Goal: Task Accomplishment & Management: Manage account settings

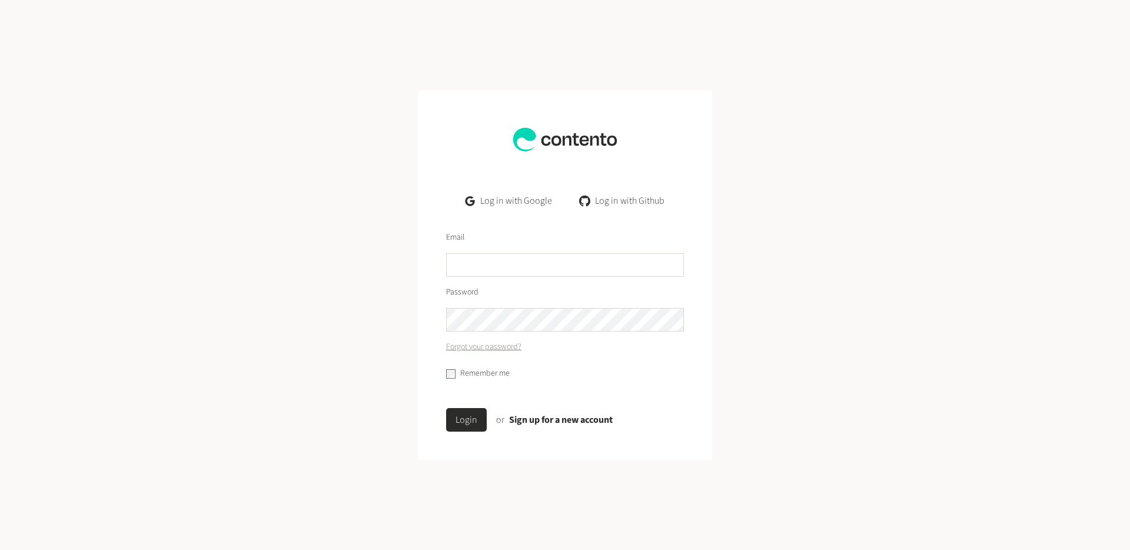
click at [476, 203] on div at bounding box center [471, 200] width 14 height 11
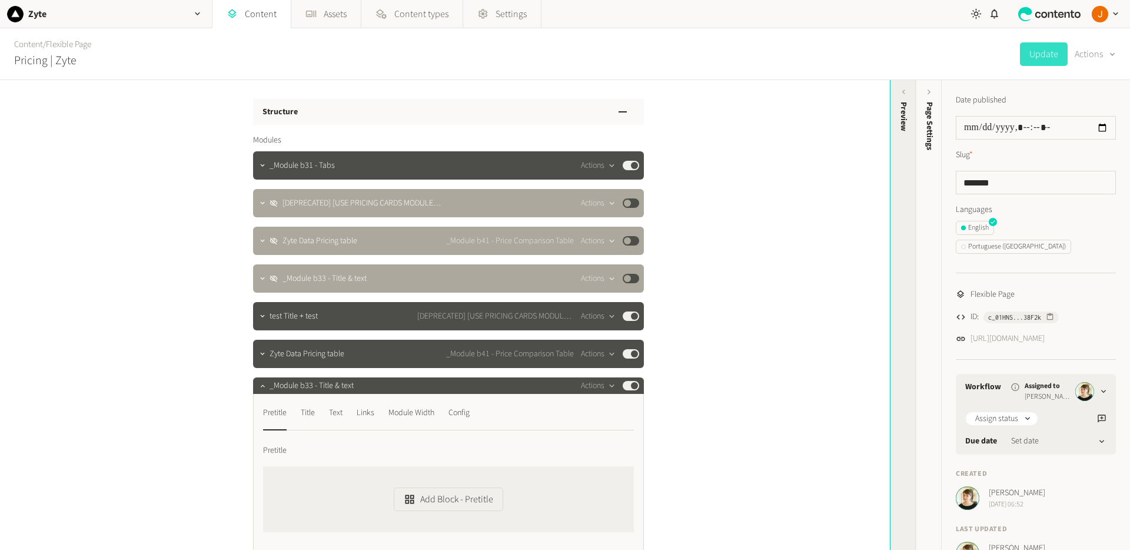
click at [894, 132] on div "Preview" at bounding box center [904, 193] width 26 height 212
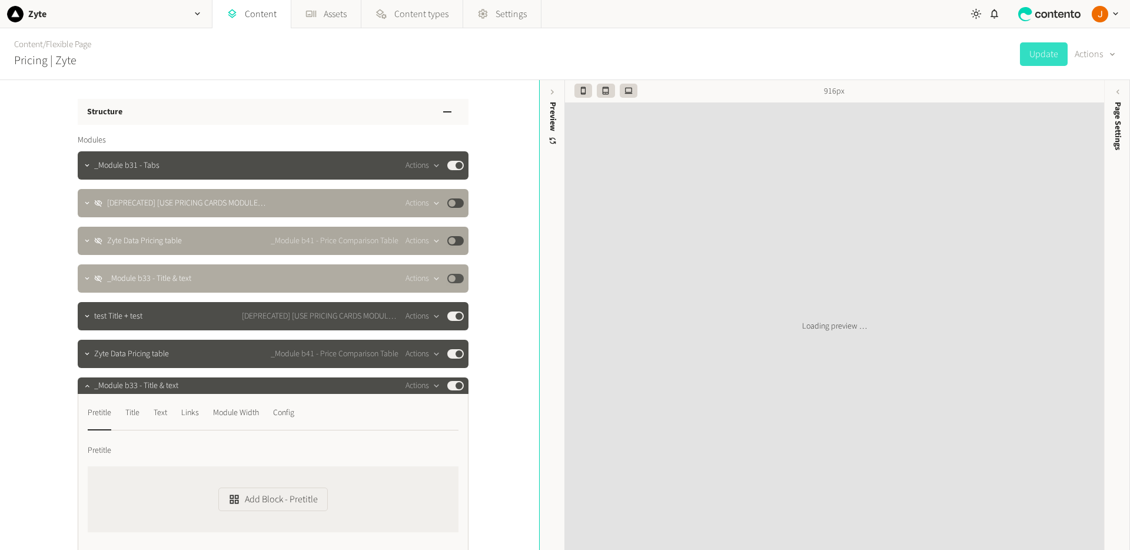
scroll to position [165, 0]
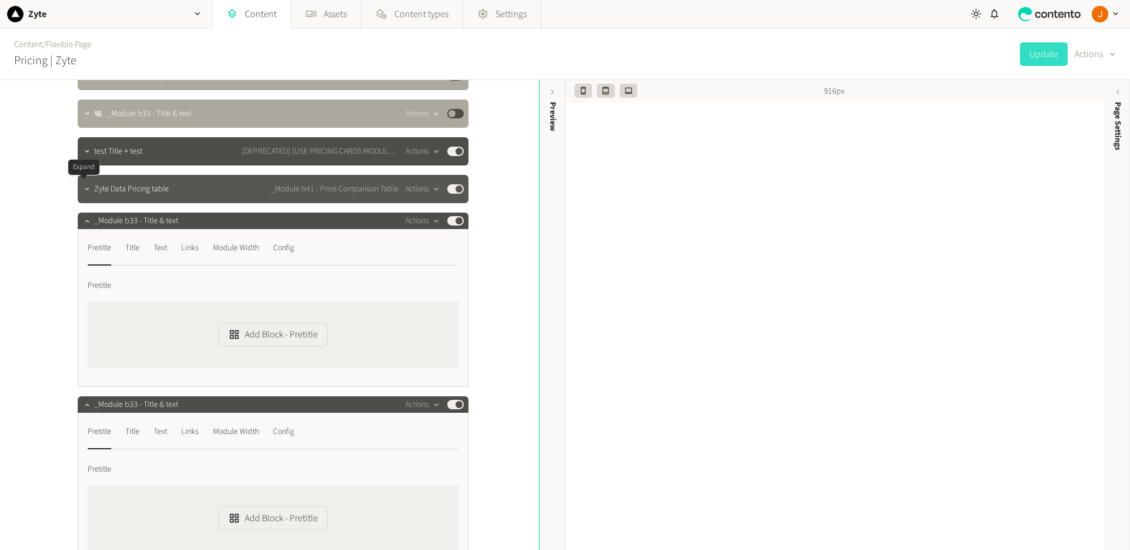
click at [81, 193] on button "button" at bounding box center [87, 188] width 14 height 14
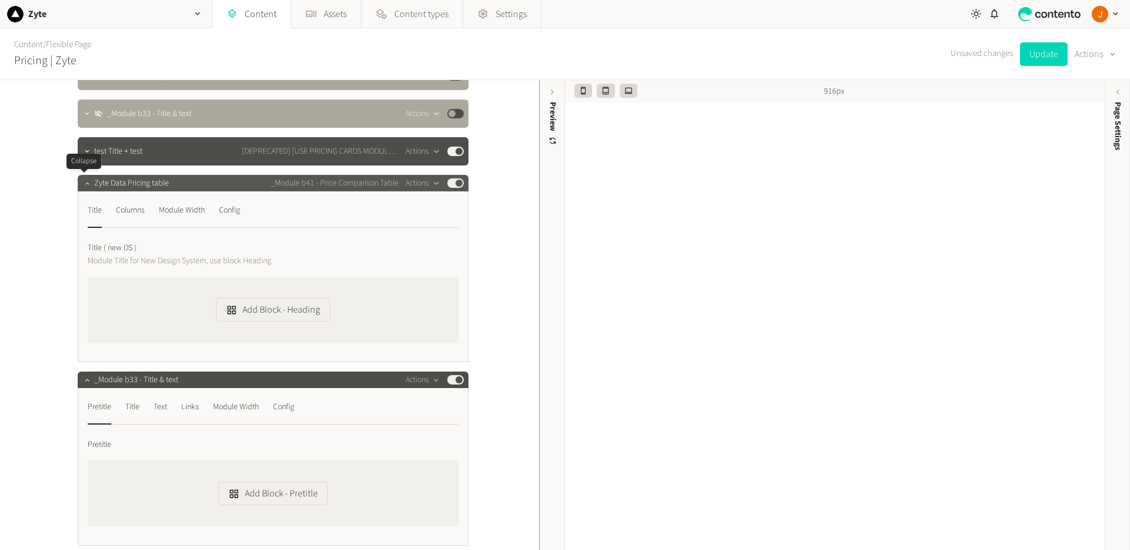
click at [83, 186] on icon "button" at bounding box center [87, 183] width 8 height 8
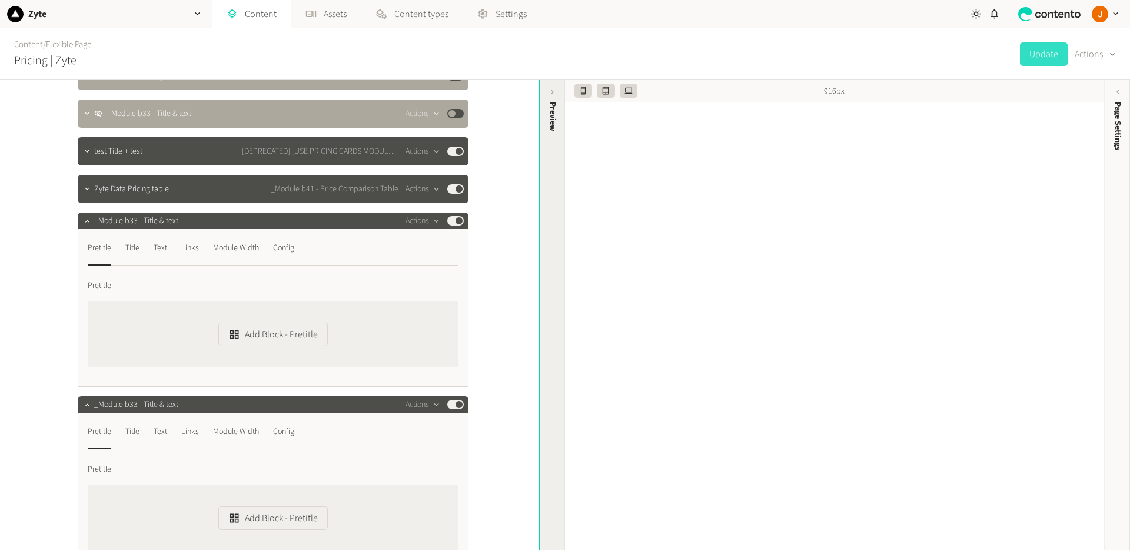
click at [556, 134] on div "Preview" at bounding box center [553, 193] width 26 height 212
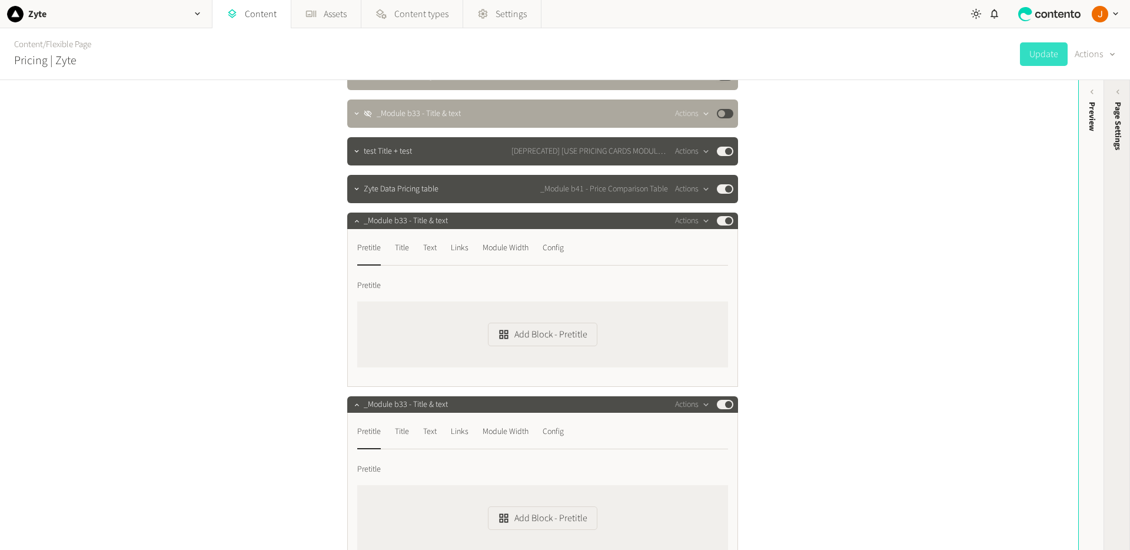
click at [1120, 165] on div "Page Settings" at bounding box center [1118, 193] width 26 height 212
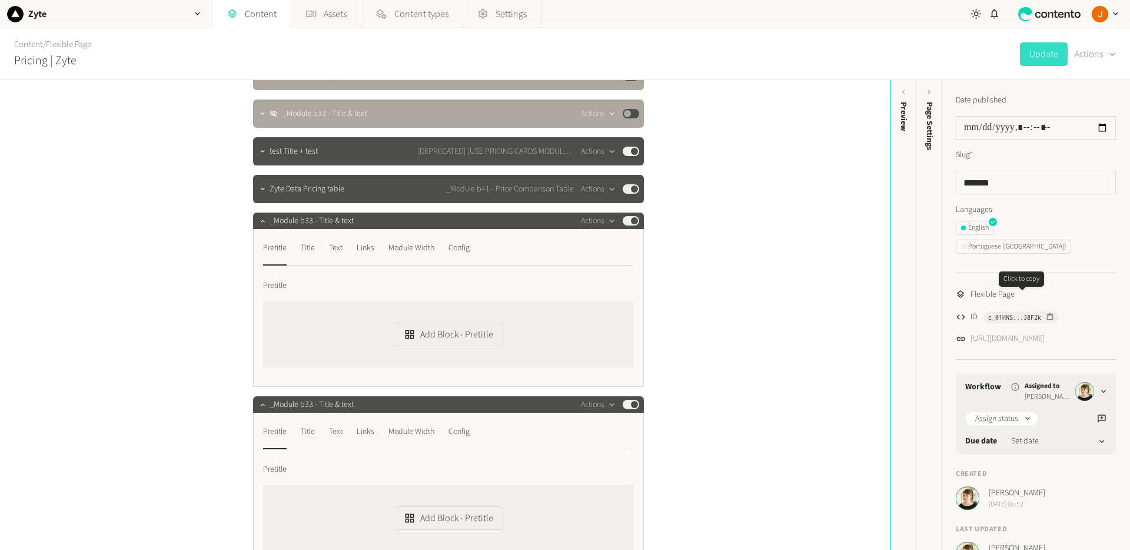
scroll to position [11, 0]
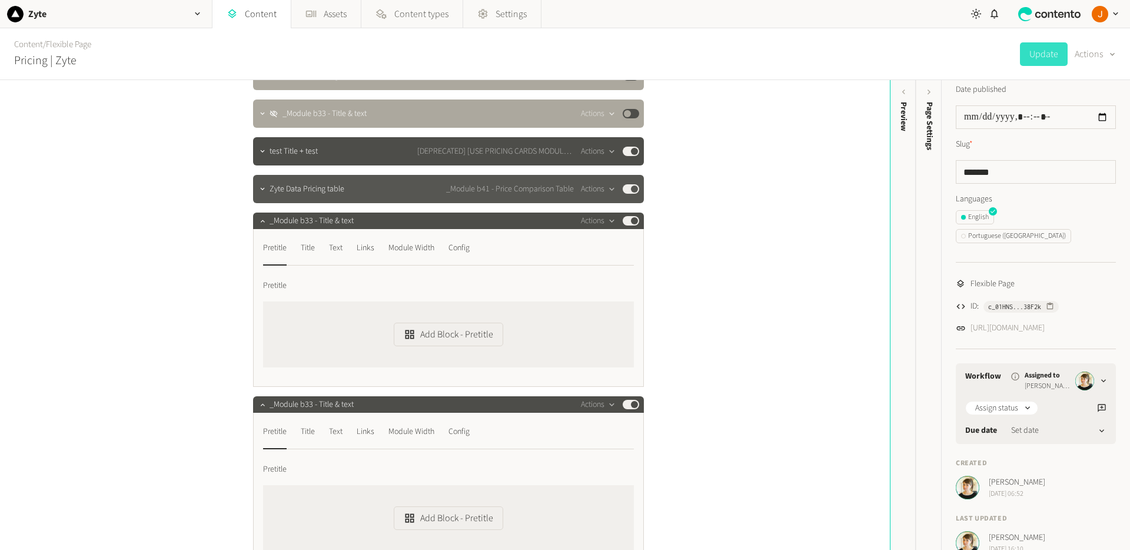
click at [366, 185] on div "Zyte Data Pricing table _Module b41 - Price Comparison Table Actions Published" at bounding box center [455, 189] width 370 height 14
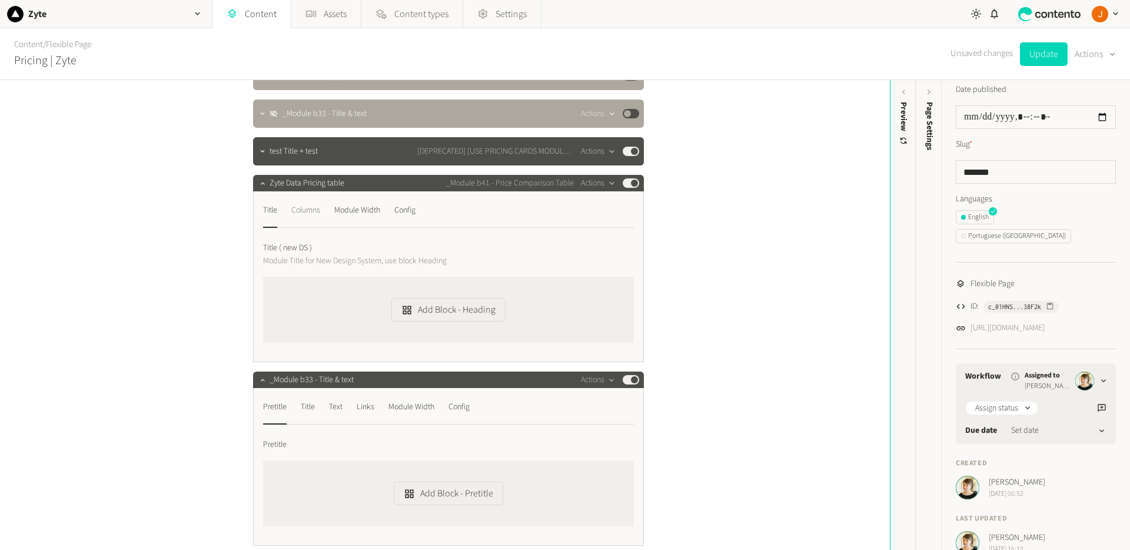
click at [306, 212] on div "Columns" at bounding box center [305, 210] width 29 height 19
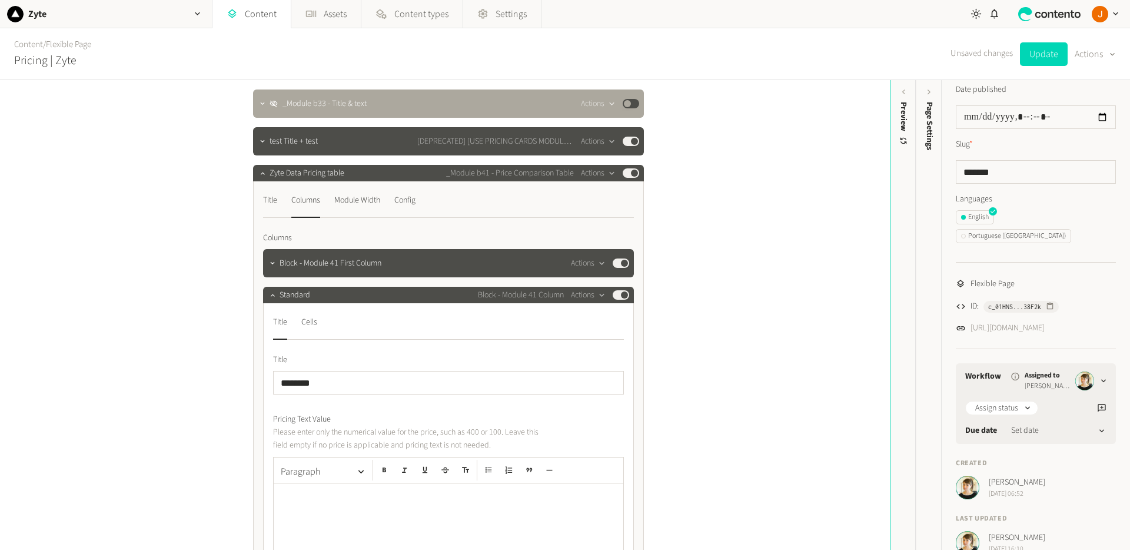
scroll to position [88, 0]
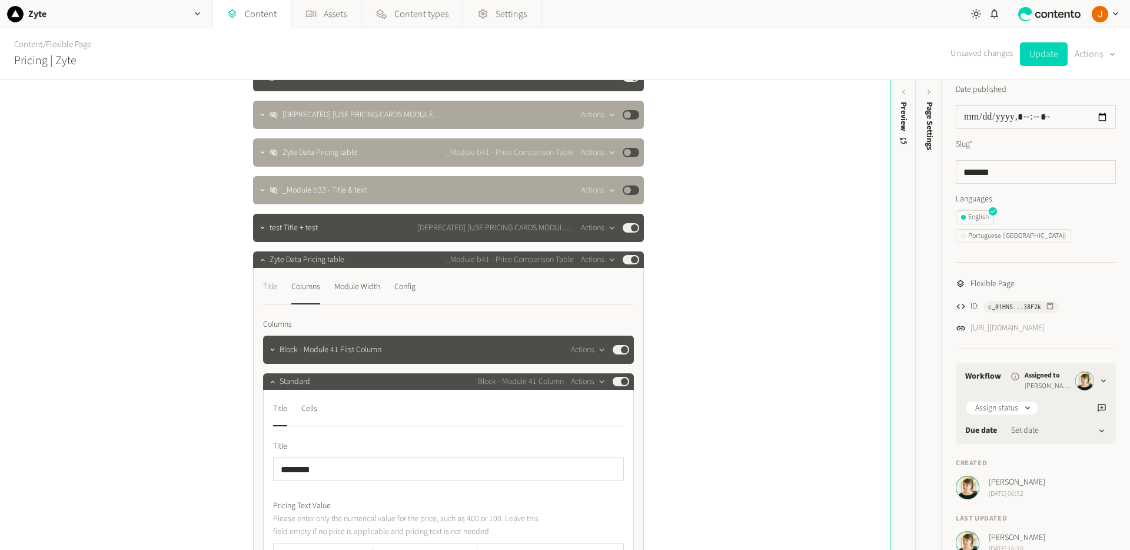
click at [266, 288] on div "Title" at bounding box center [270, 286] width 14 height 19
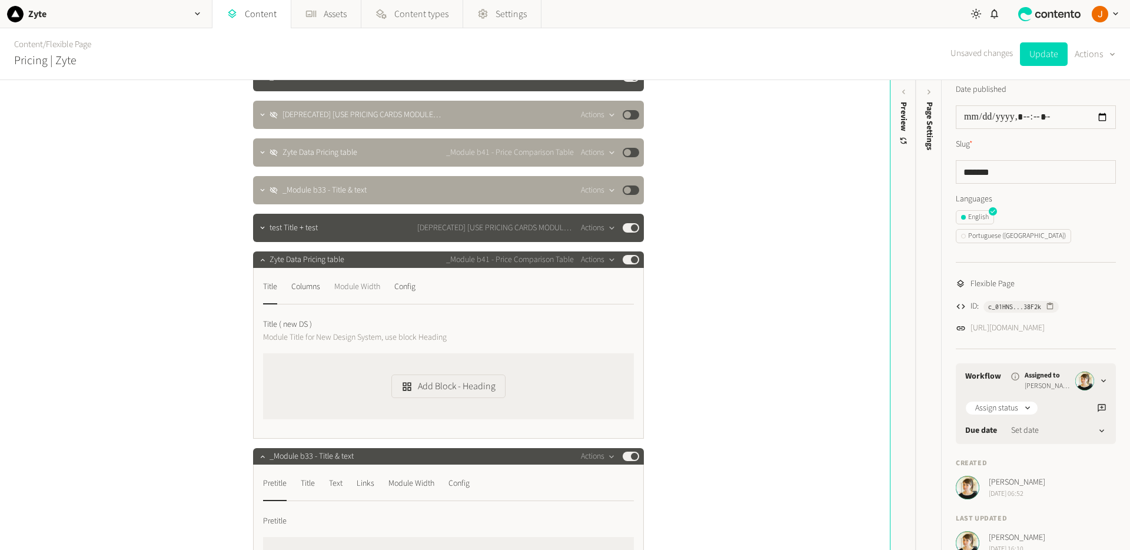
click at [357, 287] on div "Module Width" at bounding box center [357, 286] width 46 height 19
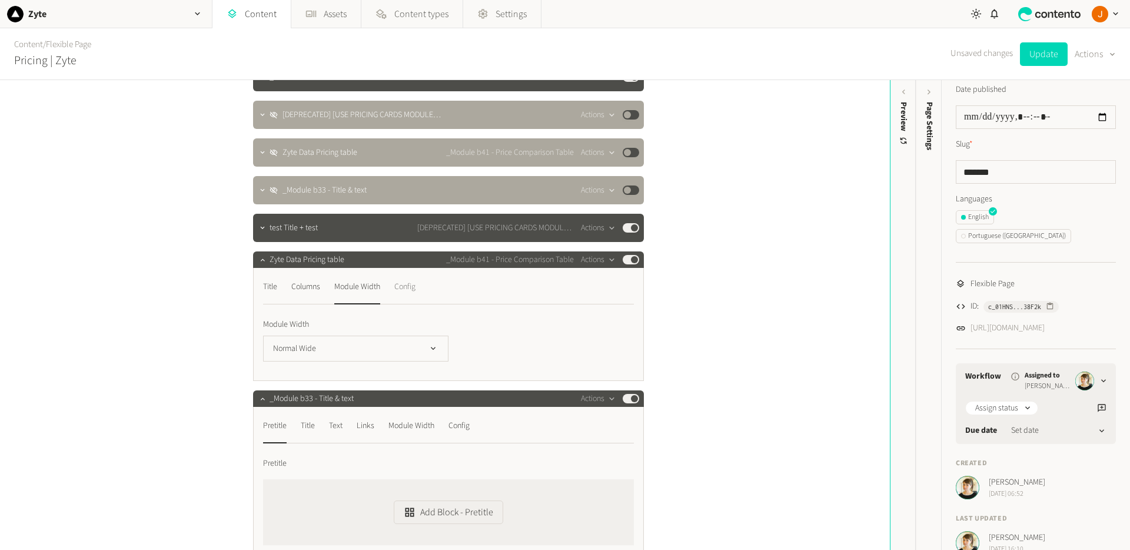
click at [416, 295] on div "Config" at bounding box center [404, 286] width 21 height 19
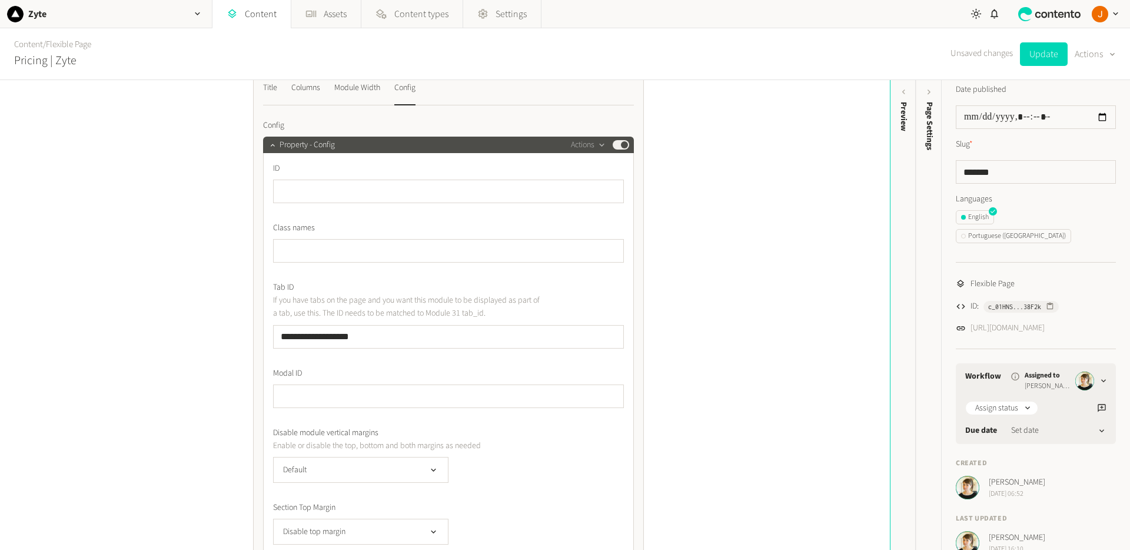
scroll to position [257, 0]
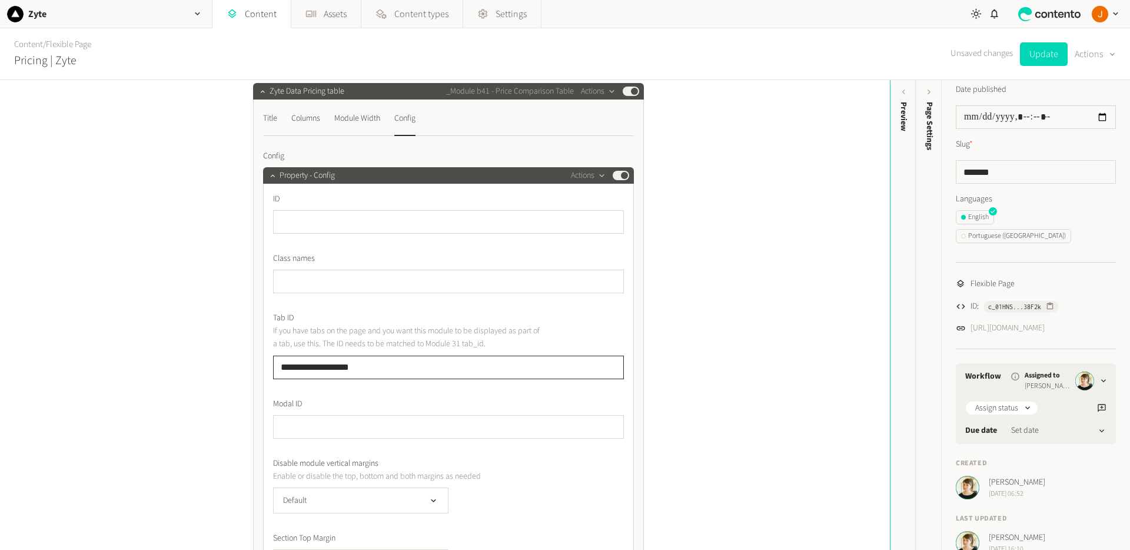
click at [310, 367] on input "**********" at bounding box center [448, 368] width 351 height 24
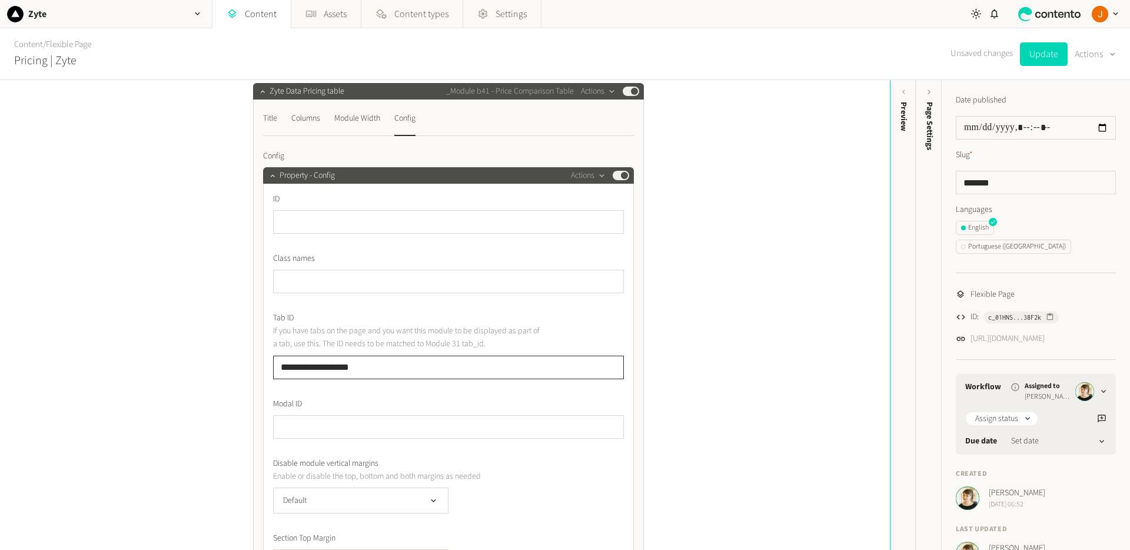
scroll to position [11, 0]
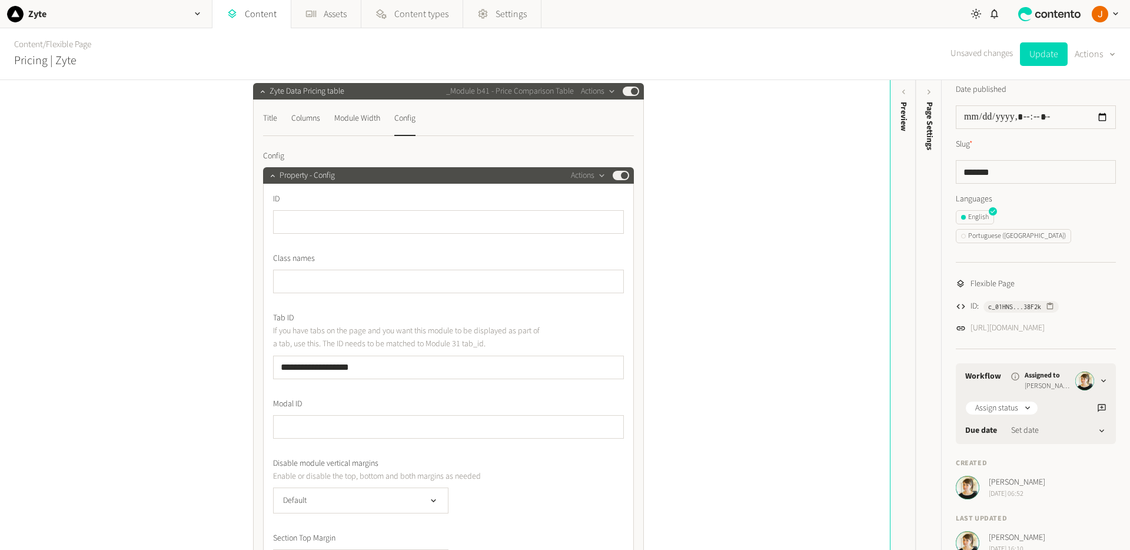
click at [783, 428] on div "**********" at bounding box center [445, 315] width 890 height 470
click at [352, 115] on div "Module Width" at bounding box center [357, 118] width 46 height 19
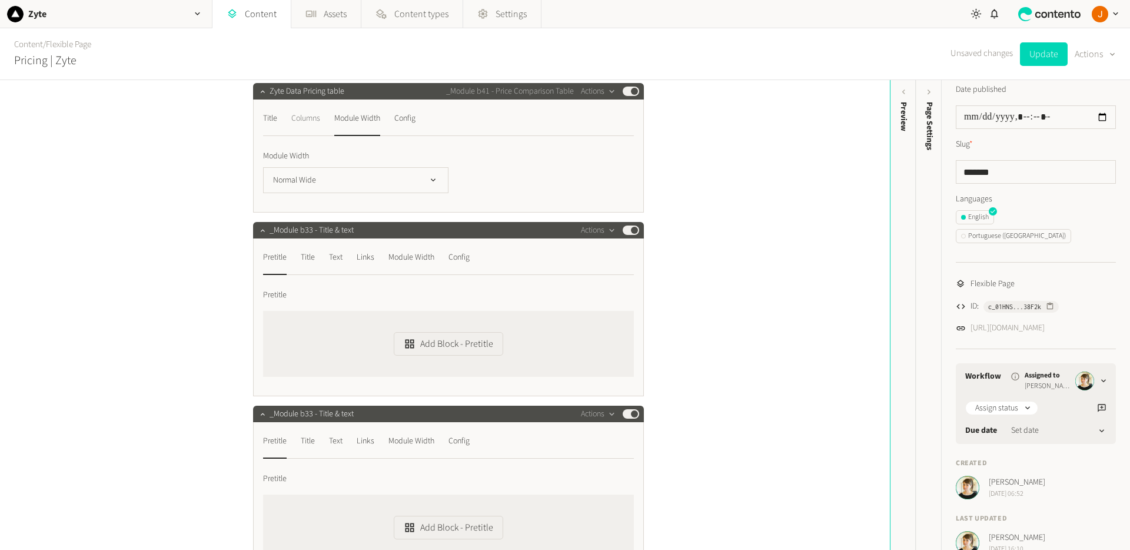
click at [308, 115] on div "Columns" at bounding box center [305, 118] width 29 height 19
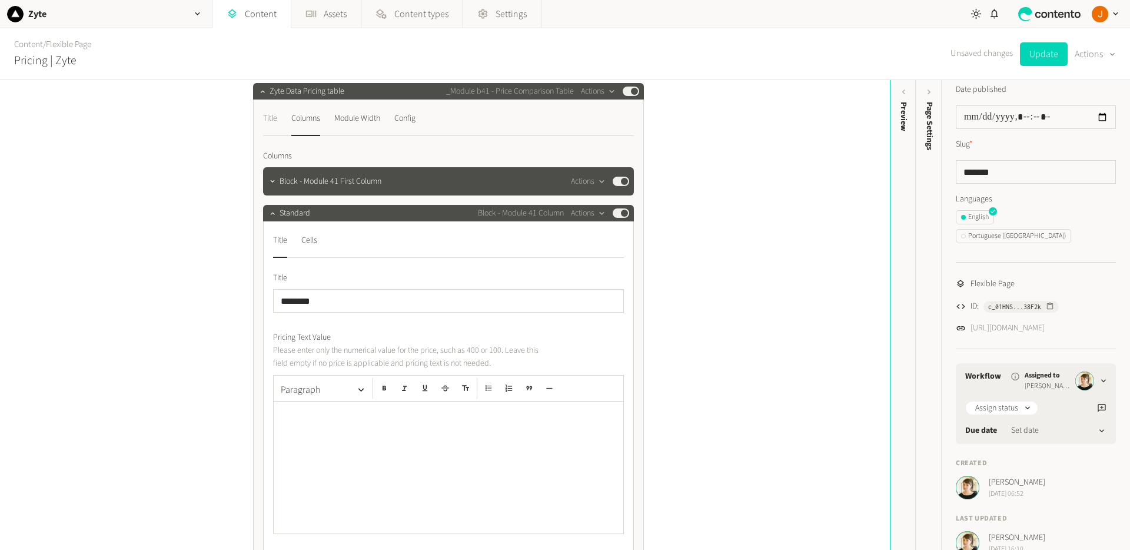
click at [270, 115] on div "Title" at bounding box center [270, 118] width 14 height 19
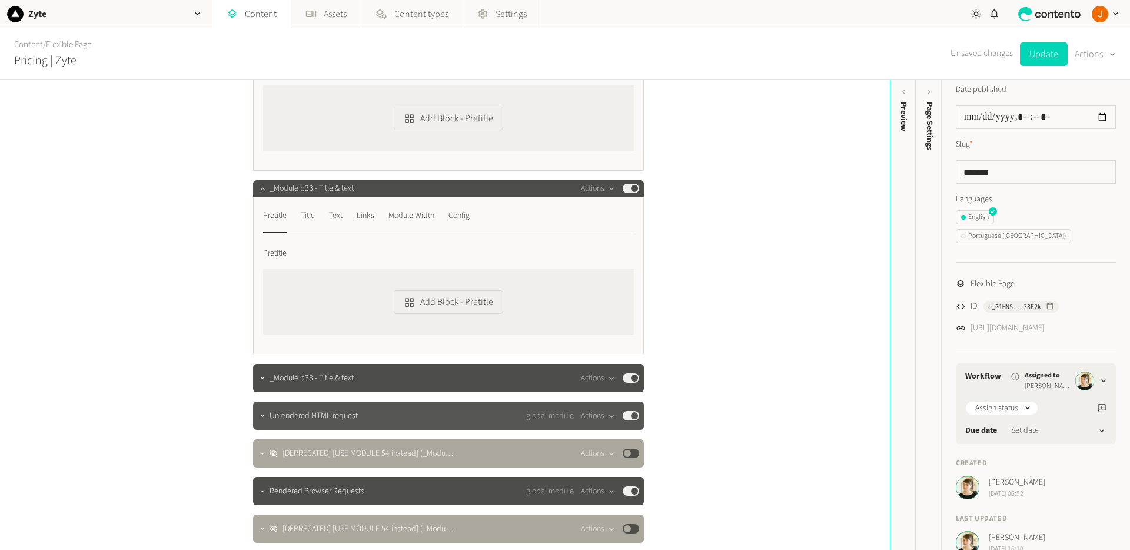
scroll to position [407, 0]
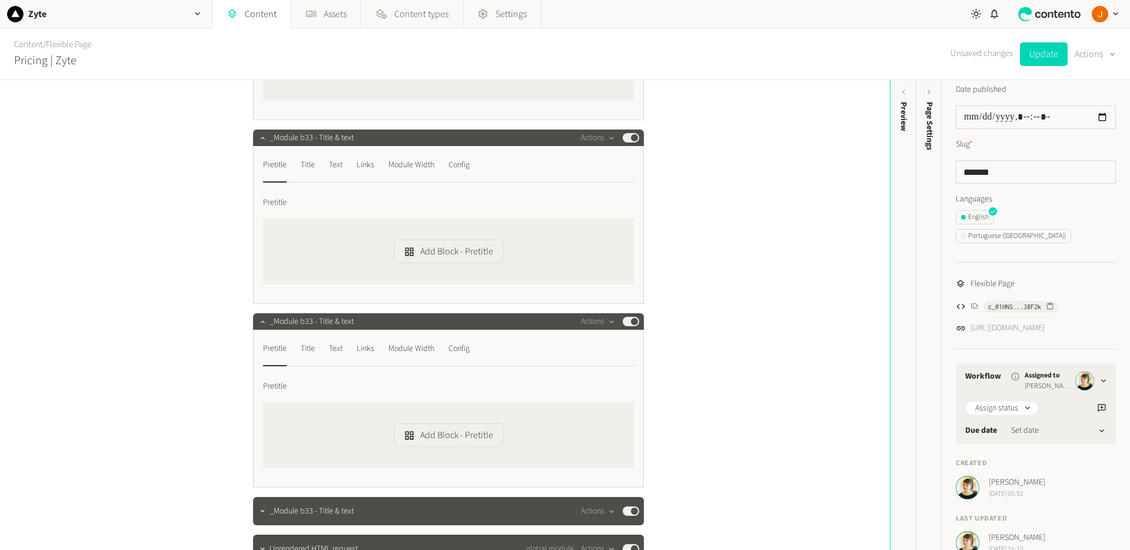
click at [353, 333] on div "Pretitle Title Text Links Module Width Config Pretitle Add Block - Pretitle" at bounding box center [448, 409] width 391 height 158
click at [374, 317] on div "_Module b33 - Title & text Actions Published" at bounding box center [455, 321] width 370 height 14
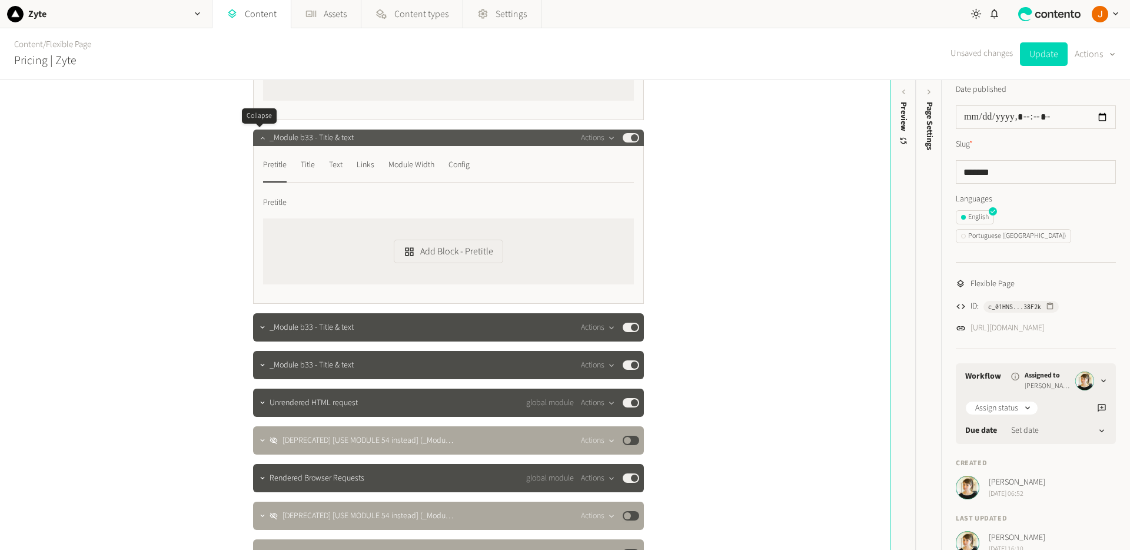
click at [258, 134] on icon "button" at bounding box center [262, 138] width 8 height 8
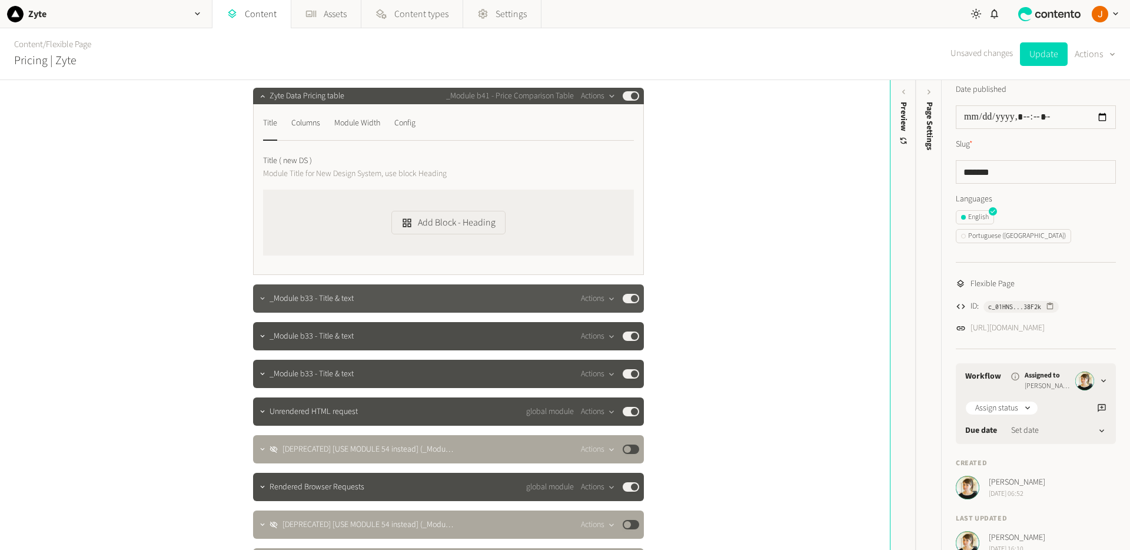
scroll to position [130, 0]
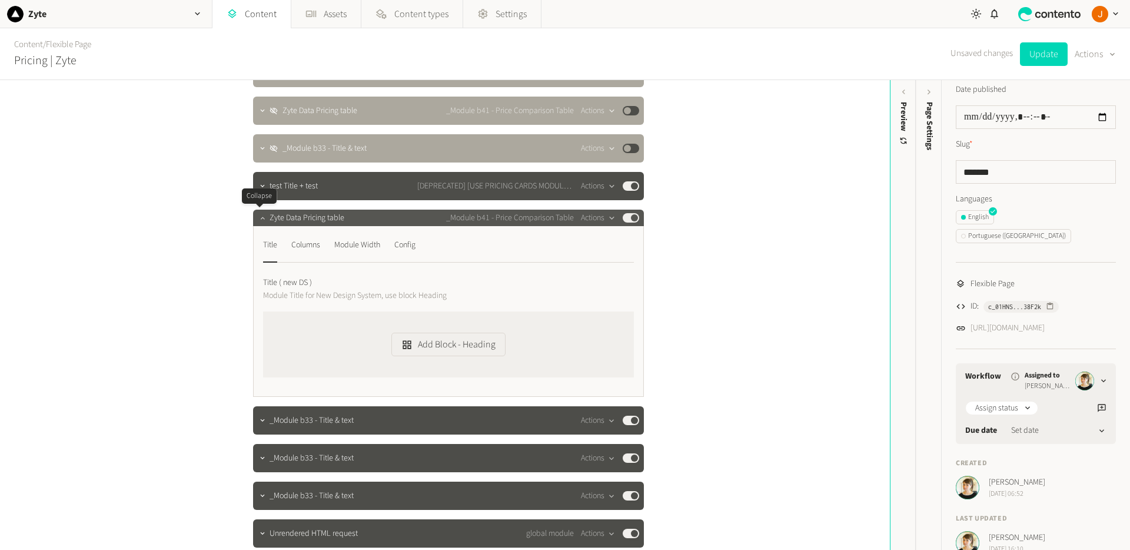
click at [260, 218] on icon "button" at bounding box center [262, 218] width 4 height 2
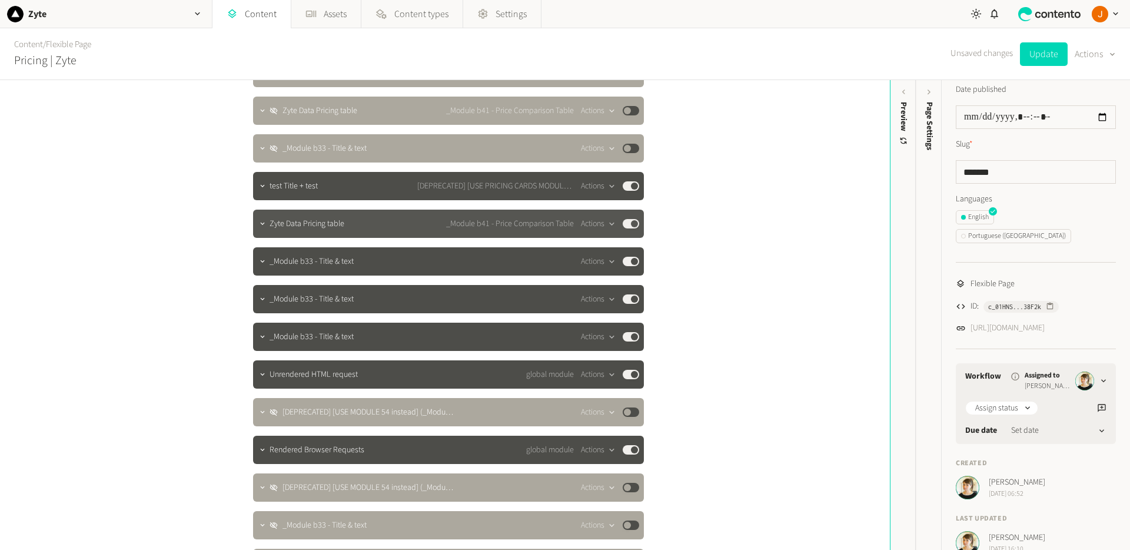
click at [512, 228] on span "_Module b41 - Price Comparison Table" at bounding box center [510, 224] width 128 height 12
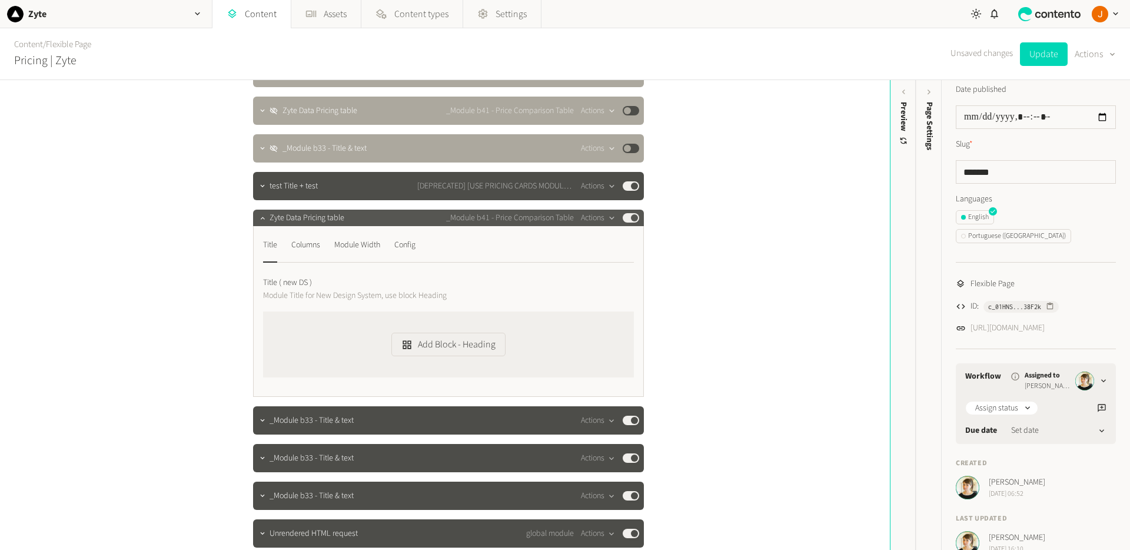
click at [533, 216] on span "_Module b41 - Price Comparison Table" at bounding box center [510, 218] width 128 height 12
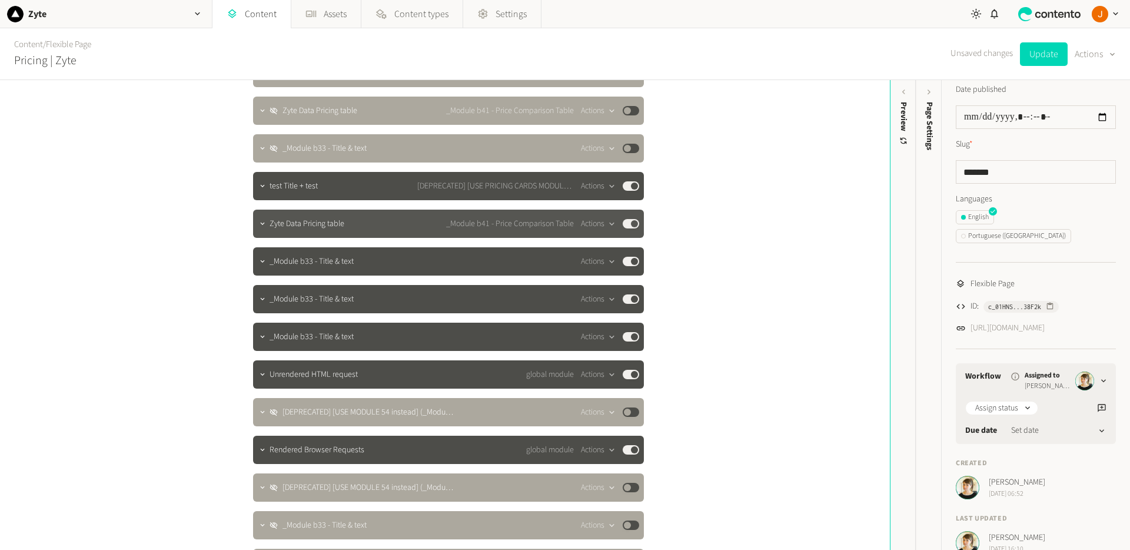
click at [489, 221] on span "_Module b41 - Price Comparison Table" at bounding box center [510, 224] width 128 height 12
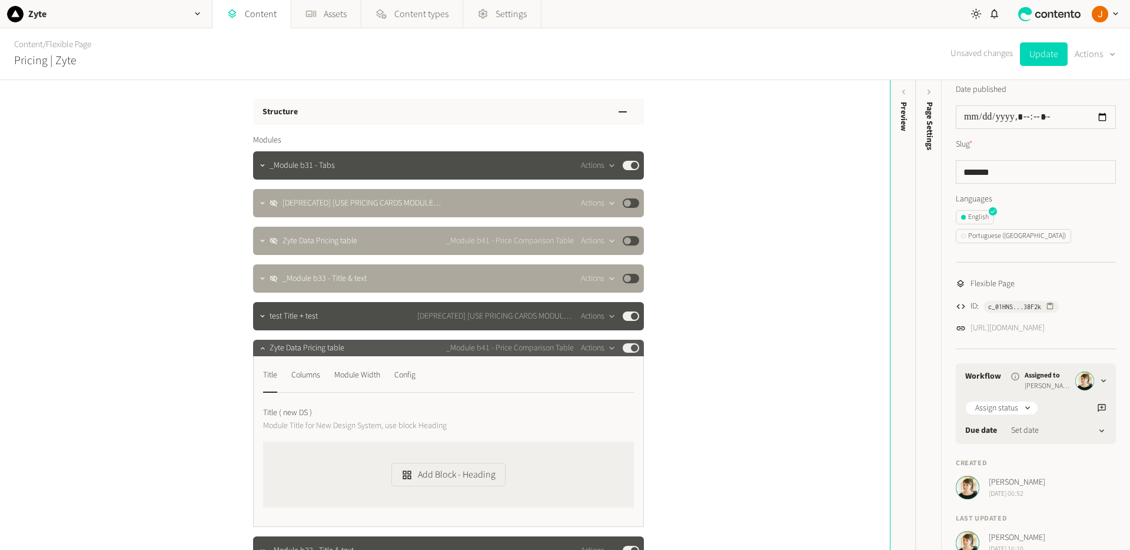
scroll to position [125, 0]
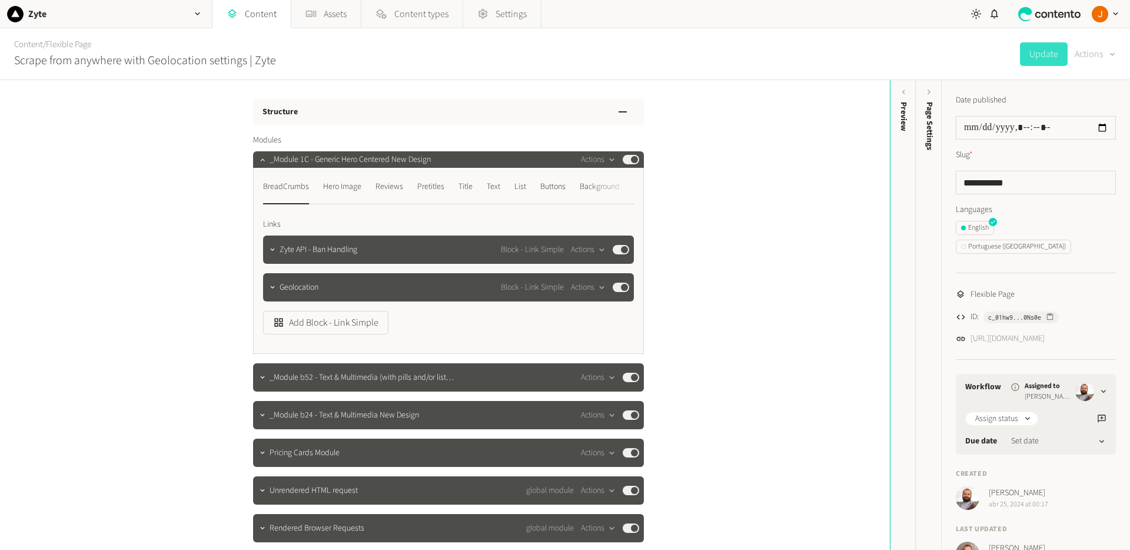
click at [1108, 65] on button "Actions" at bounding box center [1095, 54] width 41 height 24
click at [1108, 58] on icon "button" at bounding box center [1112, 54] width 9 height 11
click at [937, 53] on div "Content / Flexible Page Scrape from anywhere with Geolocation settings | Zyte U…" at bounding box center [565, 54] width 1130 height 52
click at [374, 21] on link "Content types" at bounding box center [411, 14] width 101 height 28
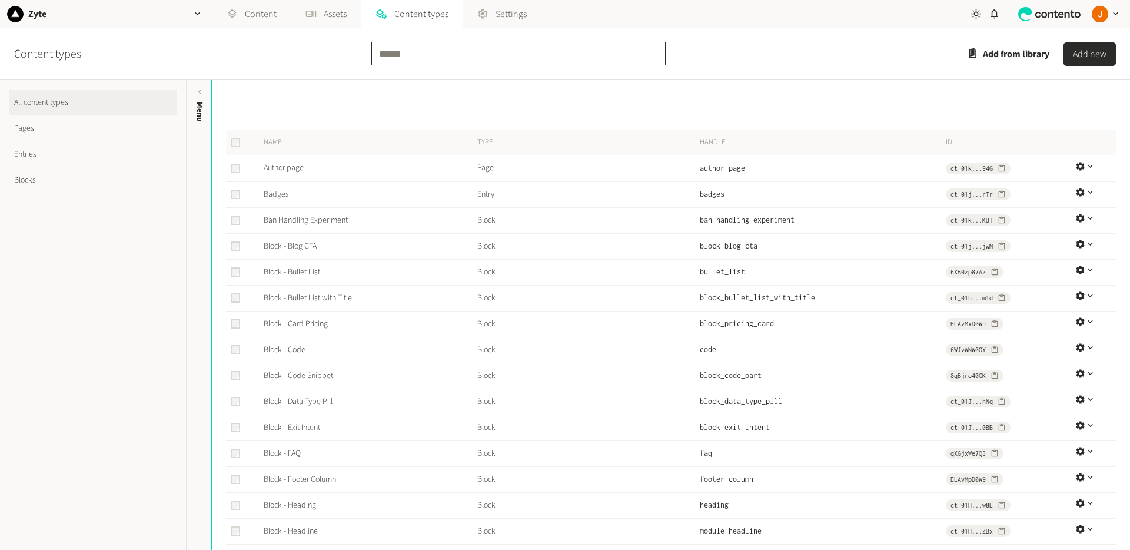
click at [420, 55] on input "text" at bounding box center [518, 54] width 294 height 24
click at [88, 192] on link "Blocks" at bounding box center [92, 180] width 167 height 26
click at [98, 182] on link "Blocks" at bounding box center [92, 180] width 167 height 26
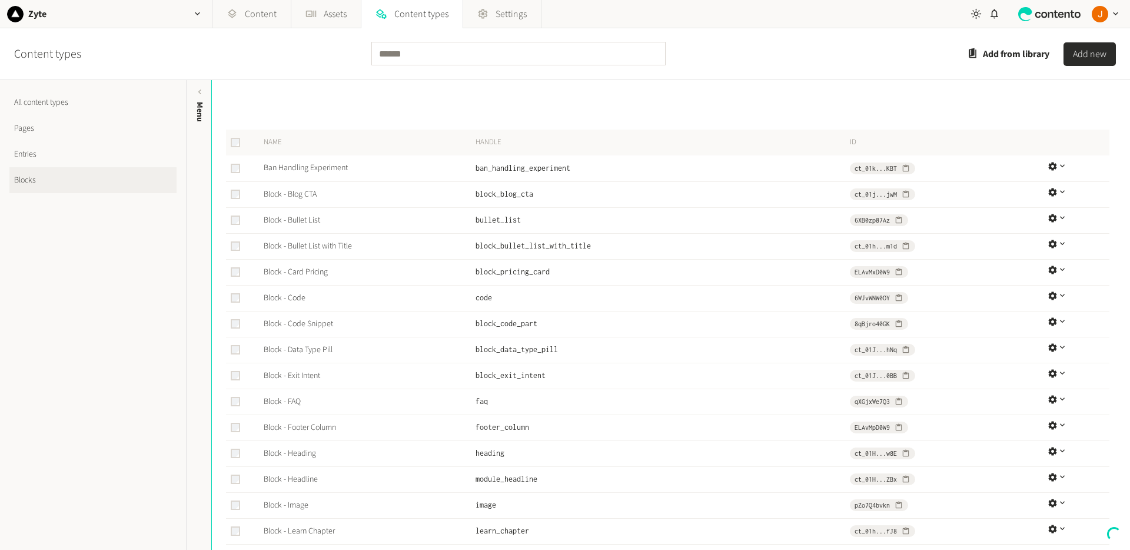
click at [25, 181] on link "Blocks" at bounding box center [92, 180] width 167 height 26
click at [436, 59] on input "text" at bounding box center [516, 54] width 294 height 24
type input "**"
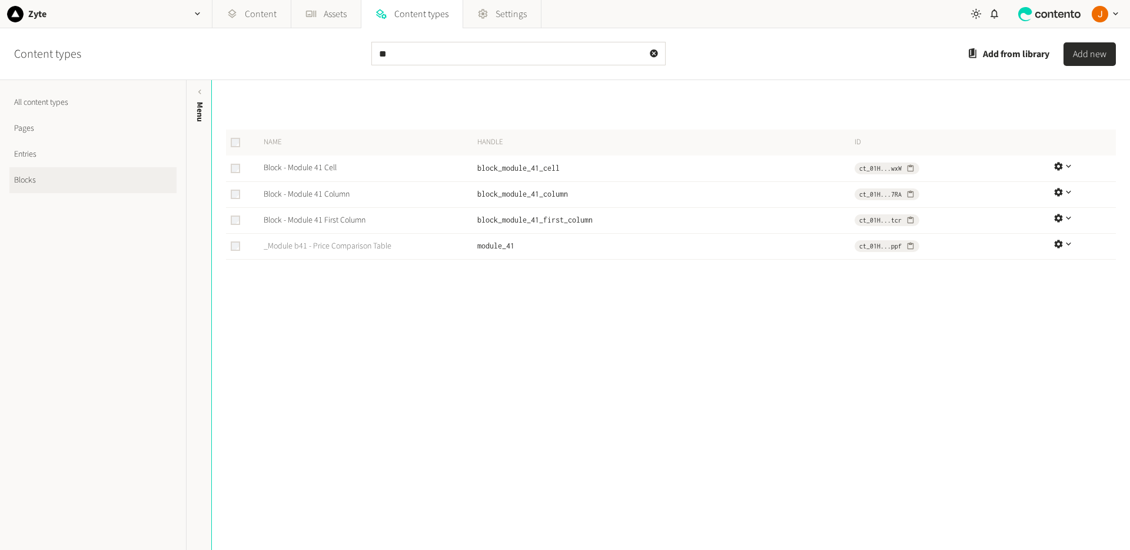
click at [351, 243] on link "_Module b41 - Price Comparison Table" at bounding box center [328, 246] width 128 height 12
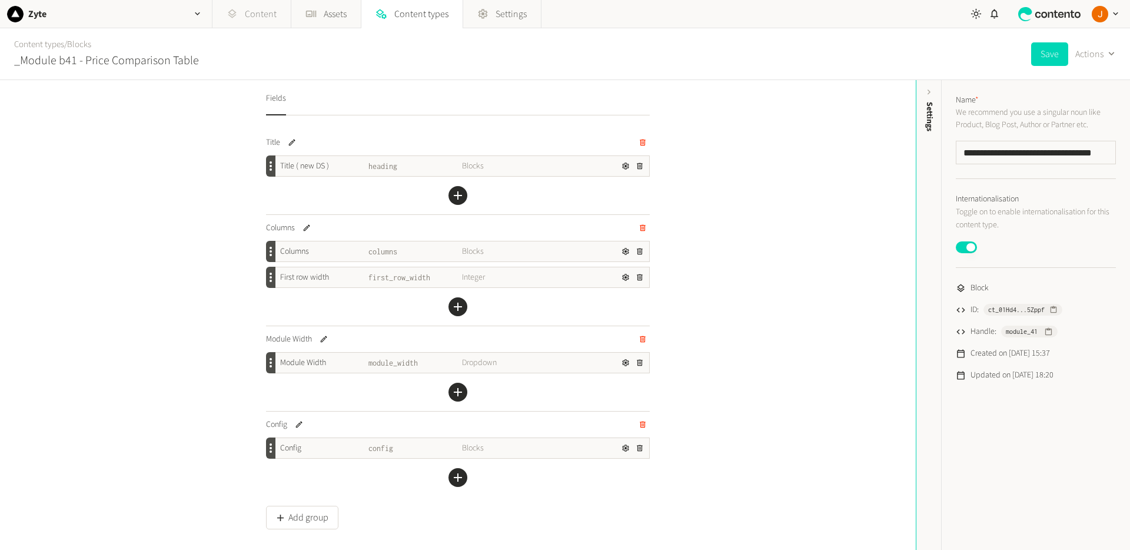
click at [256, 16] on link "Content" at bounding box center [252, 14] width 78 height 28
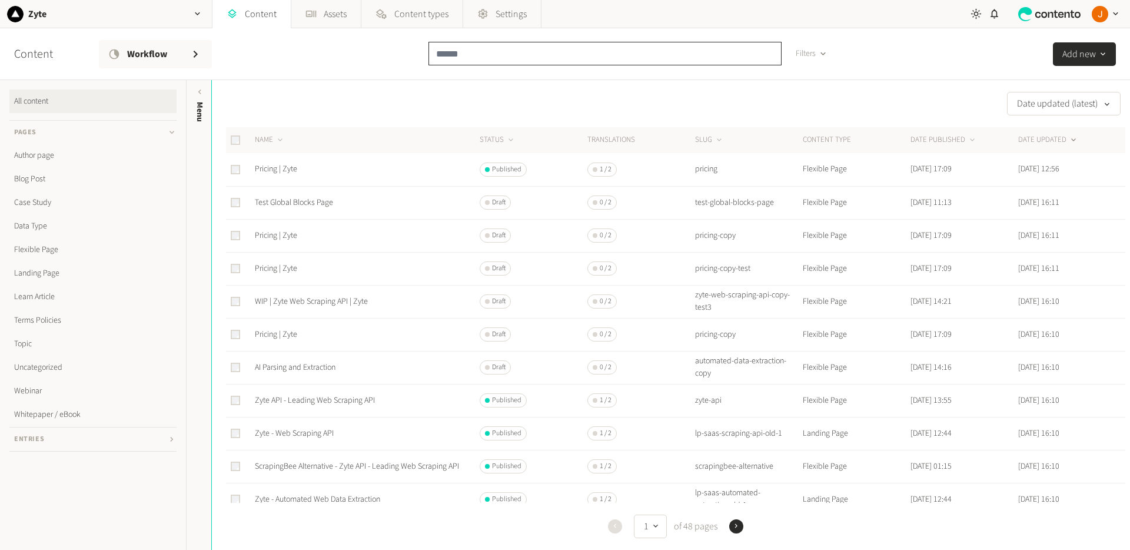
click at [463, 55] on input "text" at bounding box center [605, 54] width 353 height 24
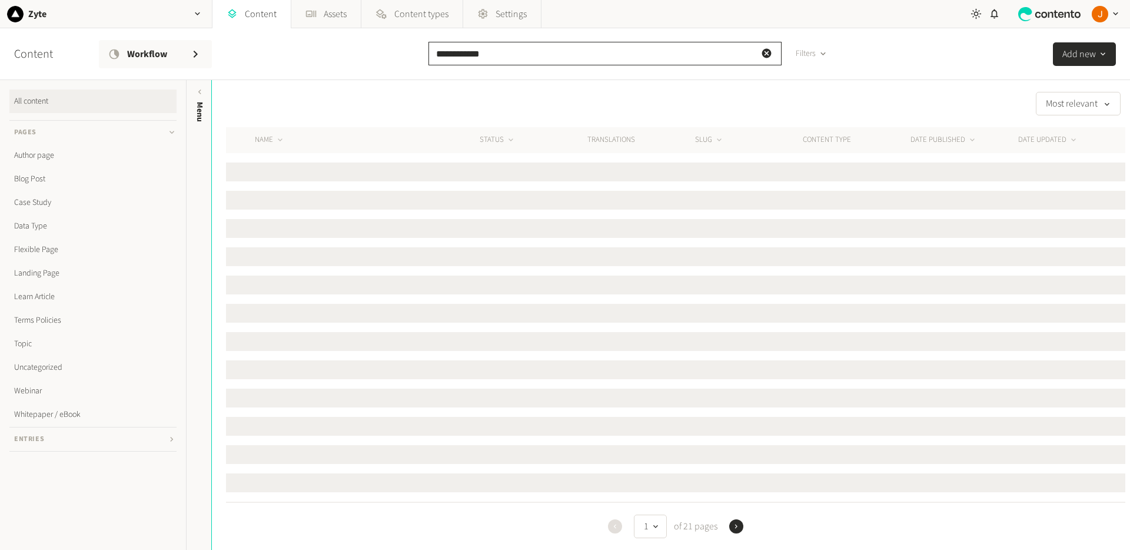
type input "**********"
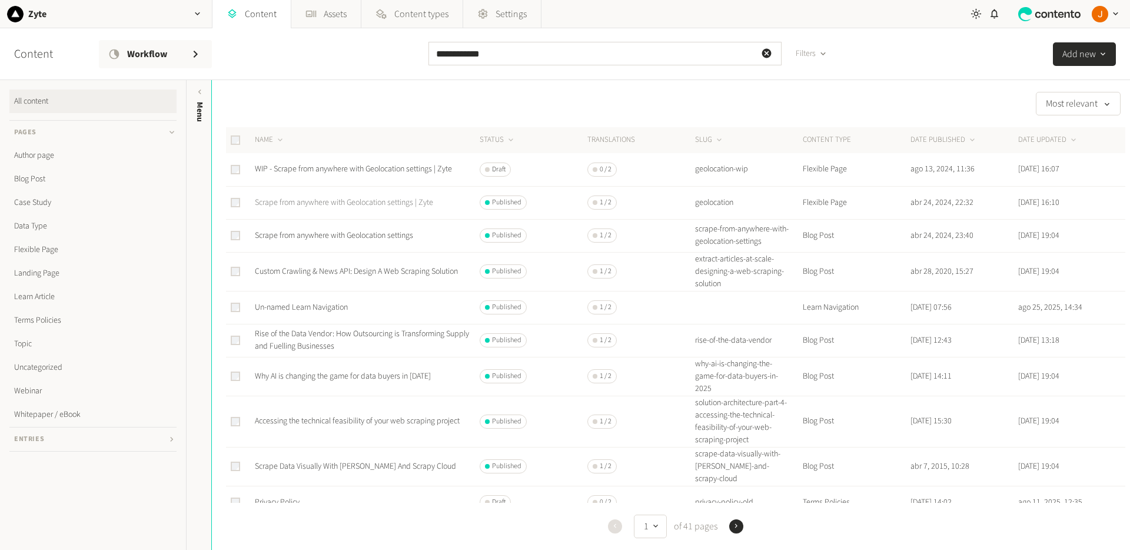
click at [331, 205] on link "Scrape from anywhere with Geolocation settings | Zyte" at bounding box center [344, 203] width 178 height 12
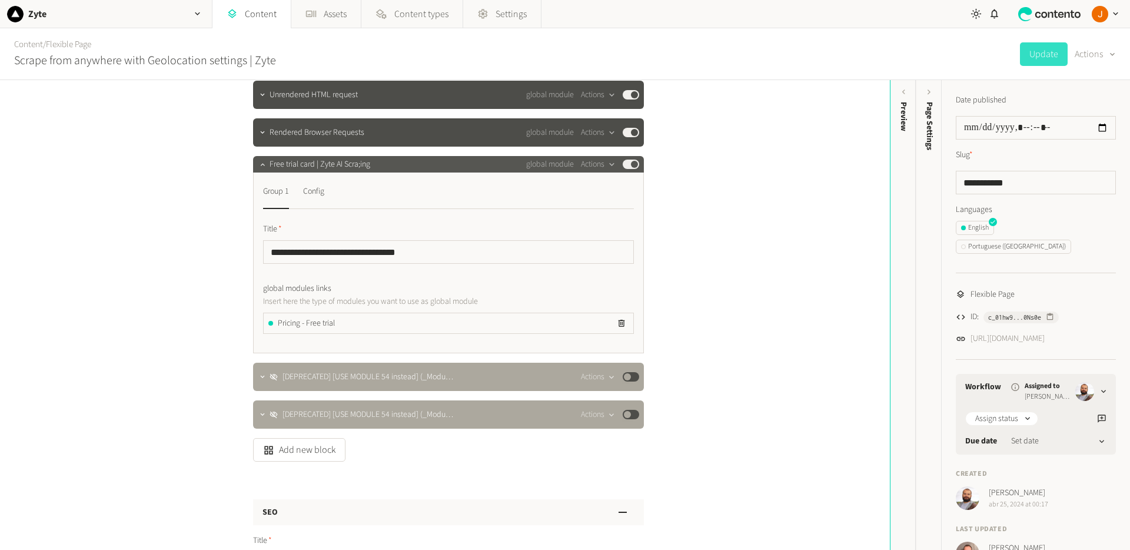
scroll to position [696, 0]
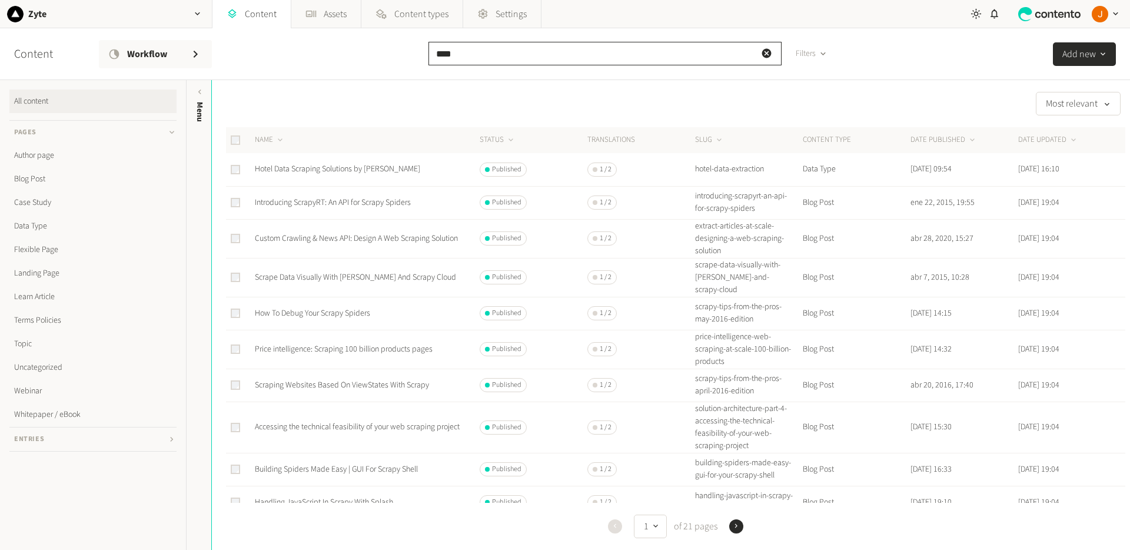
click at [520, 59] on input "****" at bounding box center [605, 54] width 353 height 24
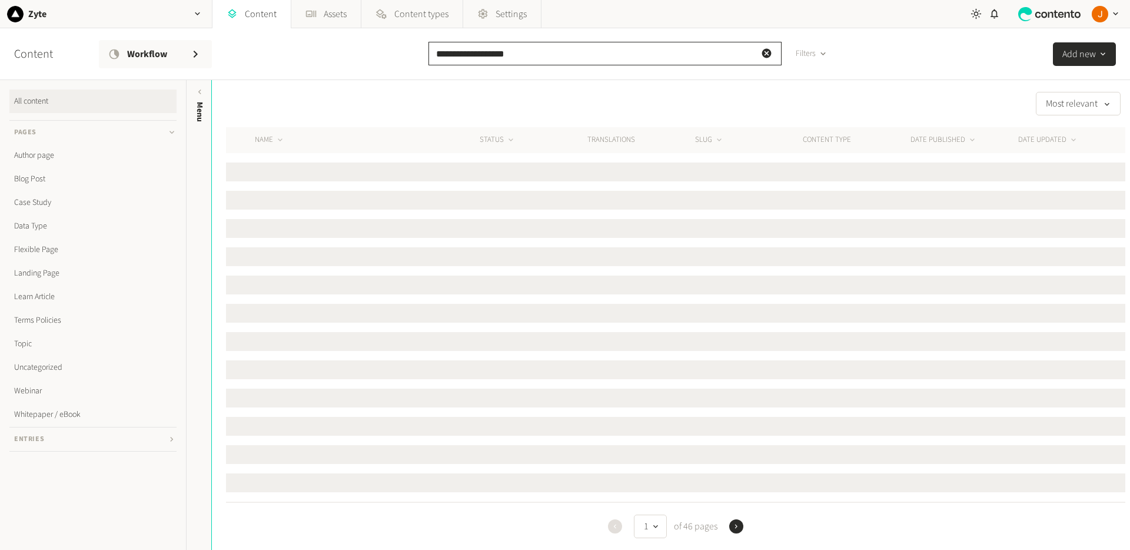
type input "**********"
click at [533, 63] on input "**********" at bounding box center [605, 54] width 353 height 24
drag, startPoint x: 540, startPoint y: 58, endPoint x: 357, endPoint y: 52, distance: 183.2
click at [357, 52] on div "**********" at bounding box center [565, 54] width 1130 height 52
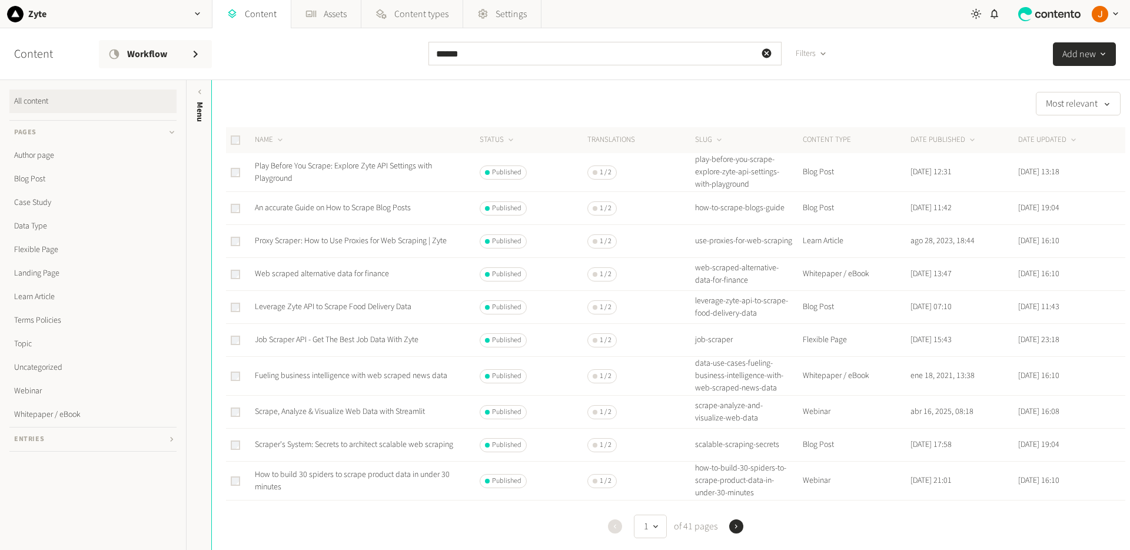
click at [734, 527] on icon "button" at bounding box center [736, 526] width 8 height 8
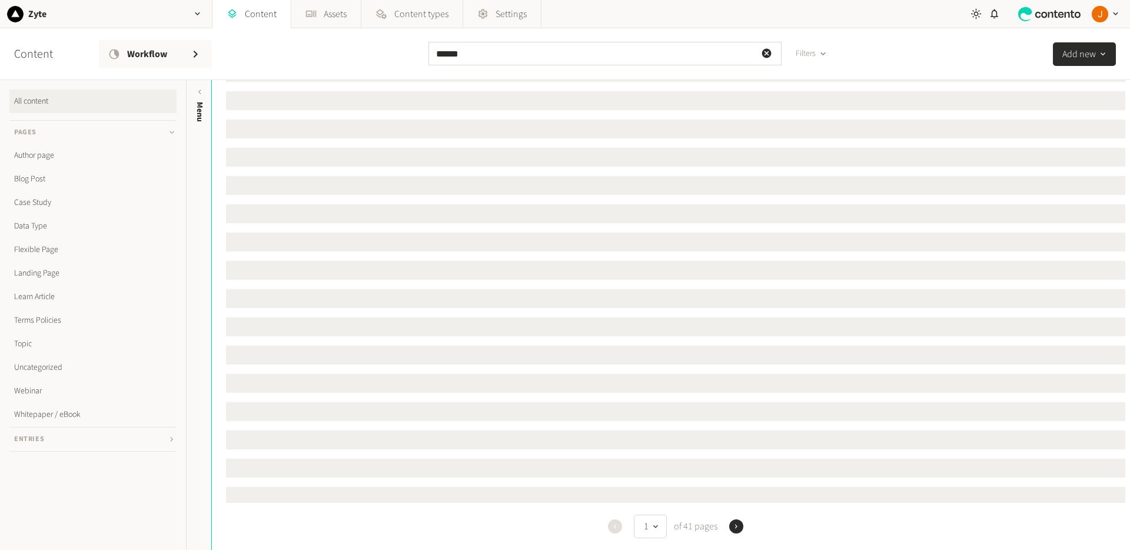
scroll to position [229, 0]
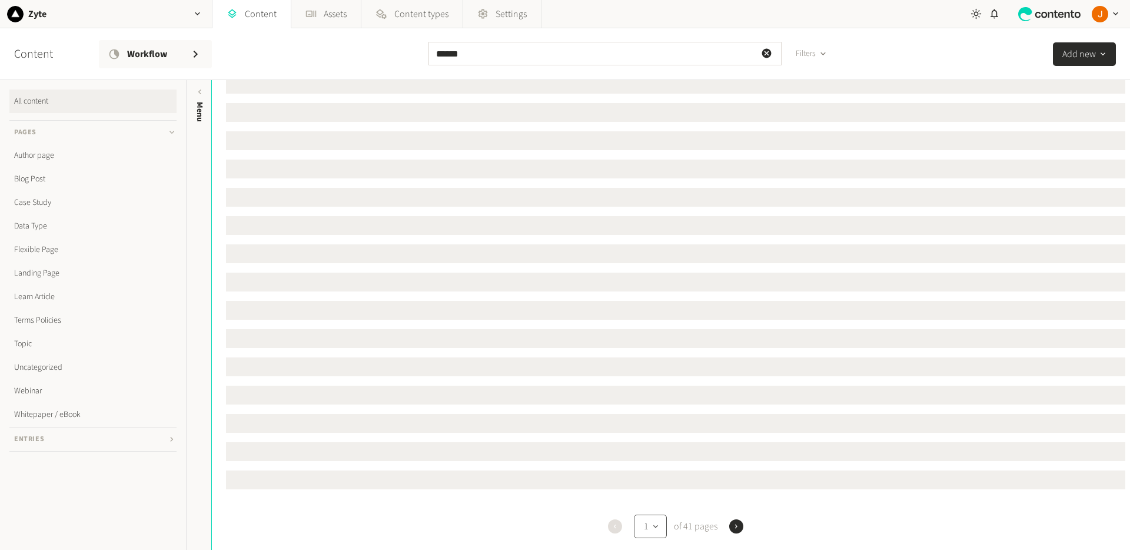
click at [653, 526] on icon "button" at bounding box center [655, 526] width 5 height 3
click at [825, 507] on div "Previous 1 of 41 pages Next" at bounding box center [676, 526] width 900 height 47
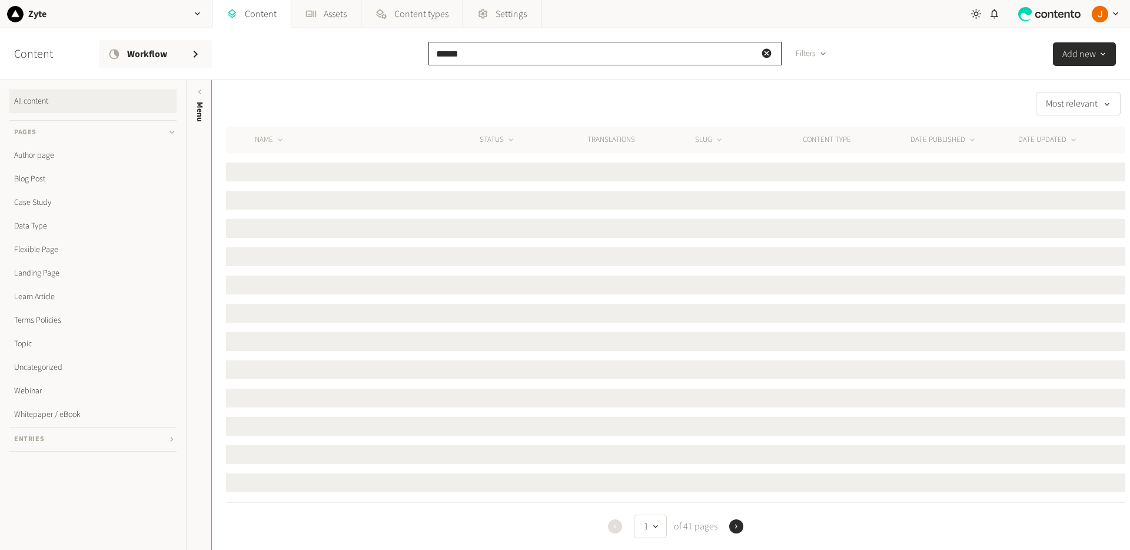
click at [474, 51] on input "******" at bounding box center [605, 54] width 353 height 24
type input "**********"
drag, startPoint x: 548, startPoint y: 57, endPoint x: 320, endPoint y: 57, distance: 228.4
click at [320, 57] on div "**********" at bounding box center [565, 54] width 1130 height 52
click at [264, 15] on link "Content" at bounding box center [252, 14] width 78 height 28
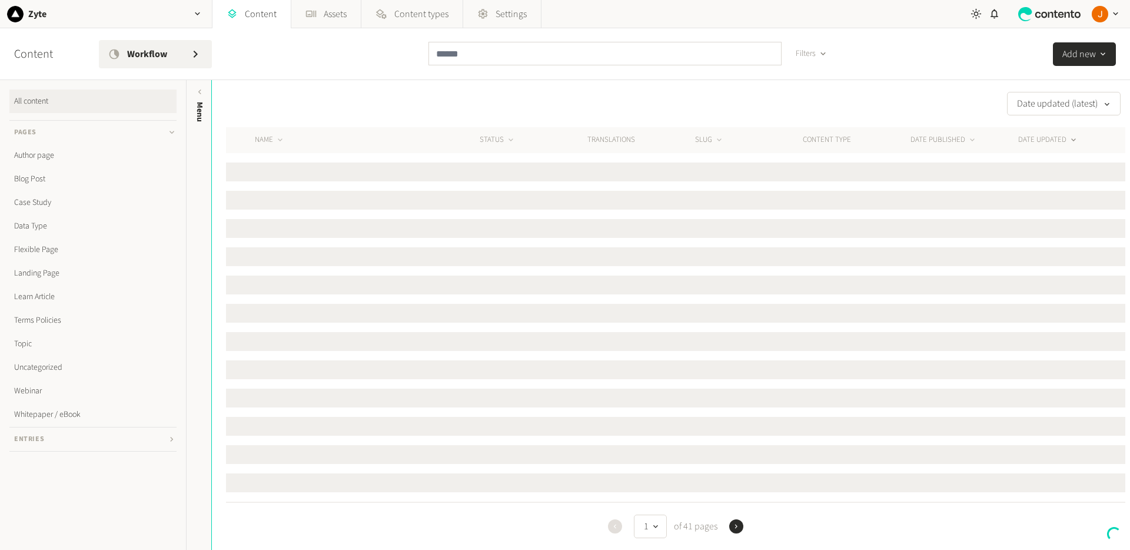
click at [167, 51] on span "Workflow" at bounding box center [154, 54] width 54 height 14
click at [266, 49] on div "Content Workflow Filters Add new" at bounding box center [565, 54] width 1130 height 52
click at [432, 14] on span "Content types" at bounding box center [421, 14] width 54 height 14
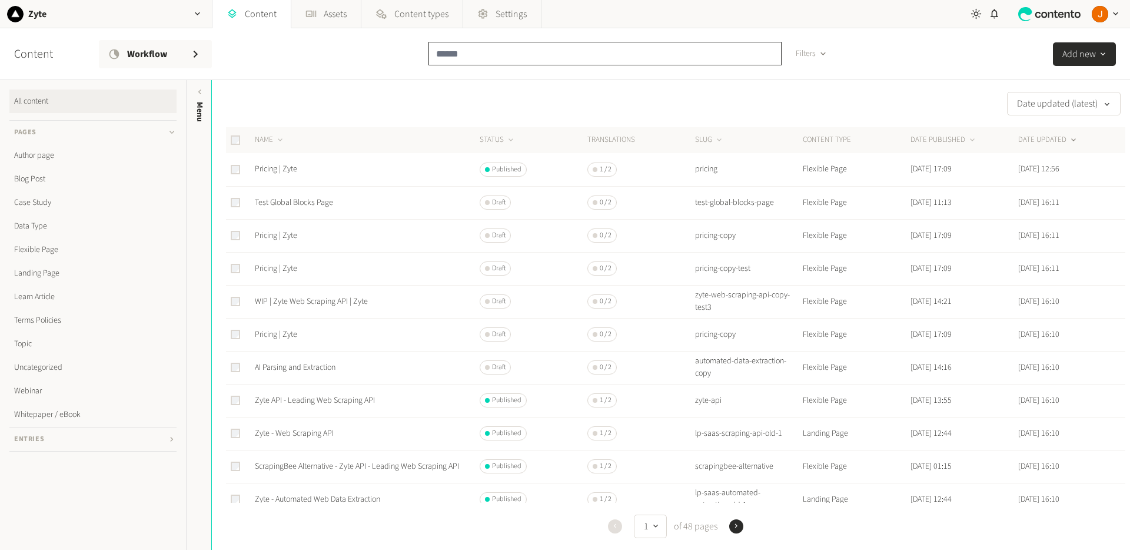
click at [537, 55] on input "text" at bounding box center [605, 54] width 353 height 24
paste input "**********"
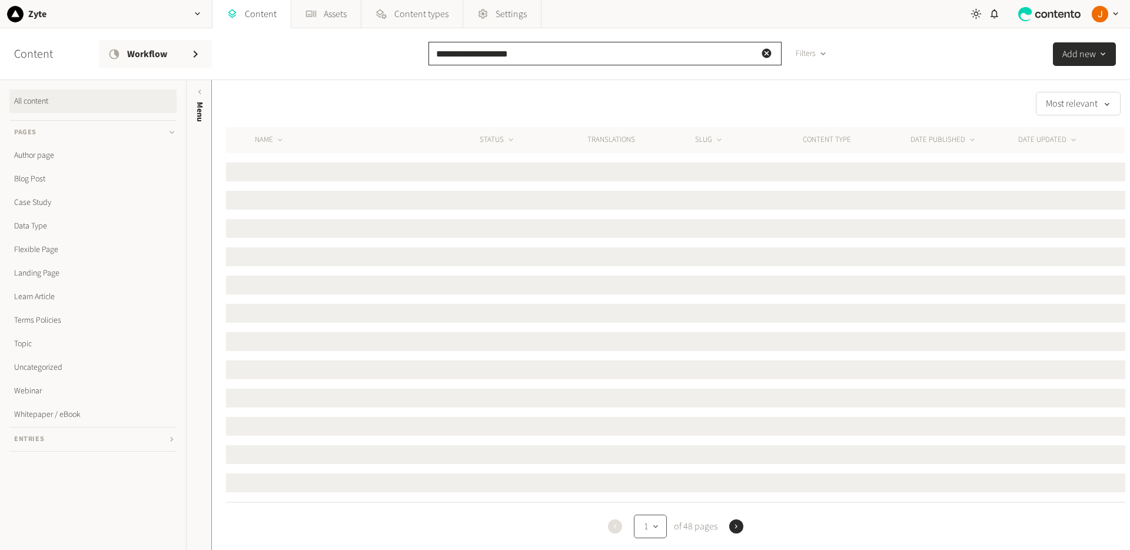
type input "**********"
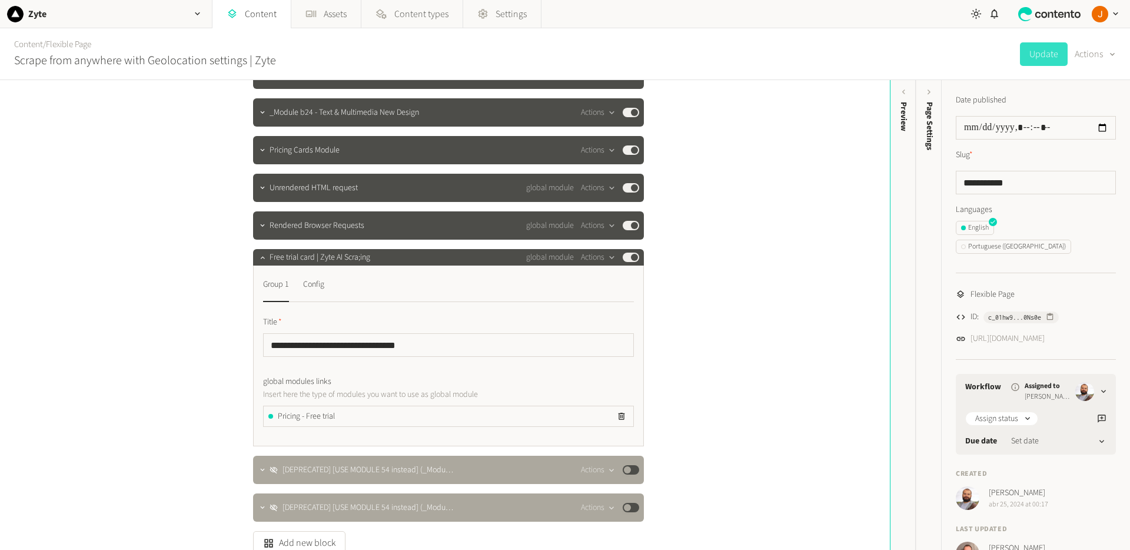
scroll to position [304, 0]
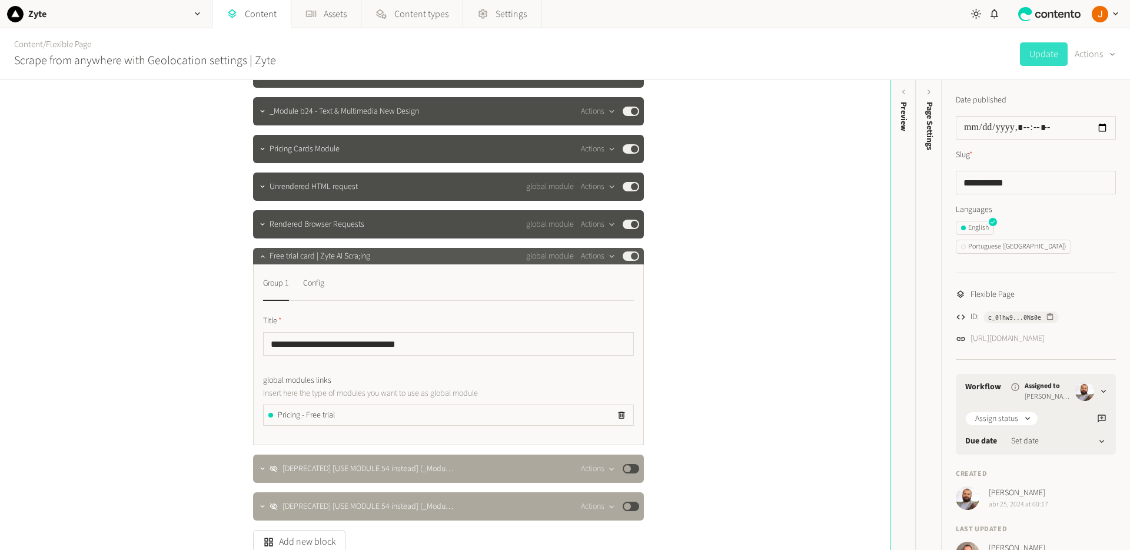
click at [439, 261] on div "Free trial card | Zyte AI Scra;ing global module Actions Published" at bounding box center [455, 256] width 370 height 14
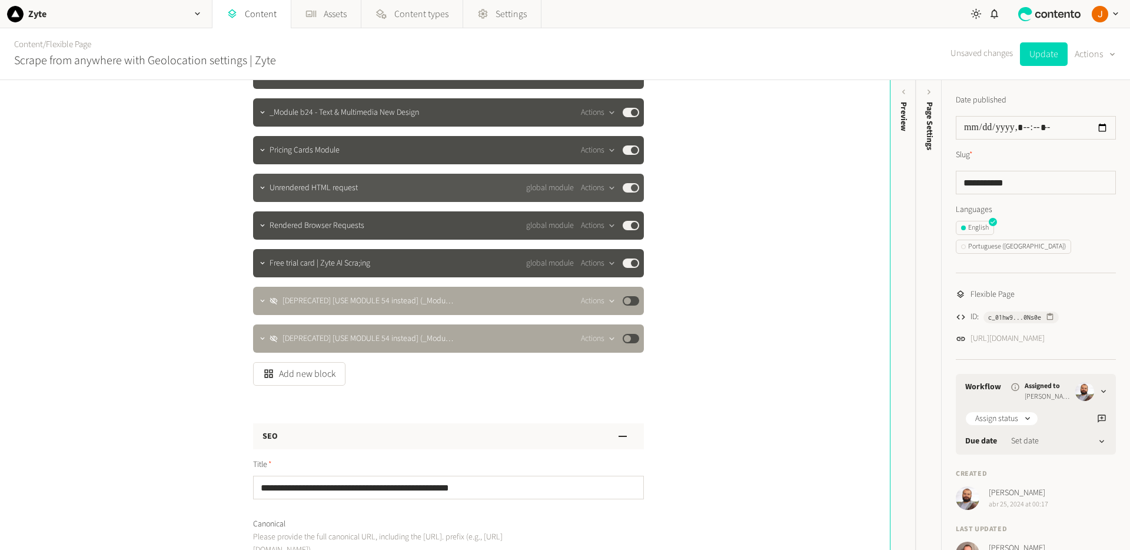
scroll to position [296, 0]
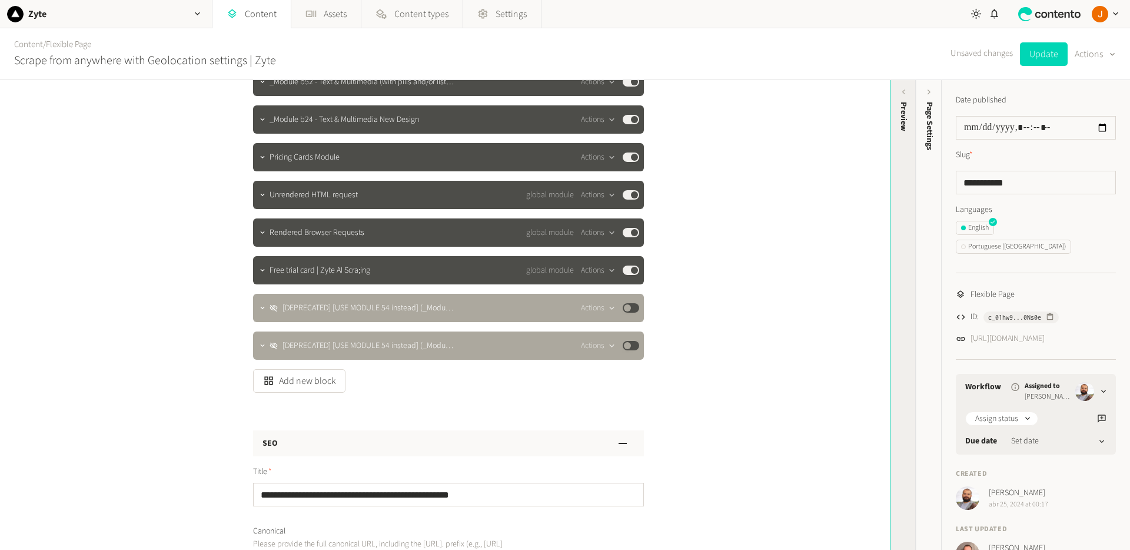
click at [904, 138] on div "Preview" at bounding box center [904, 193] width 26 height 212
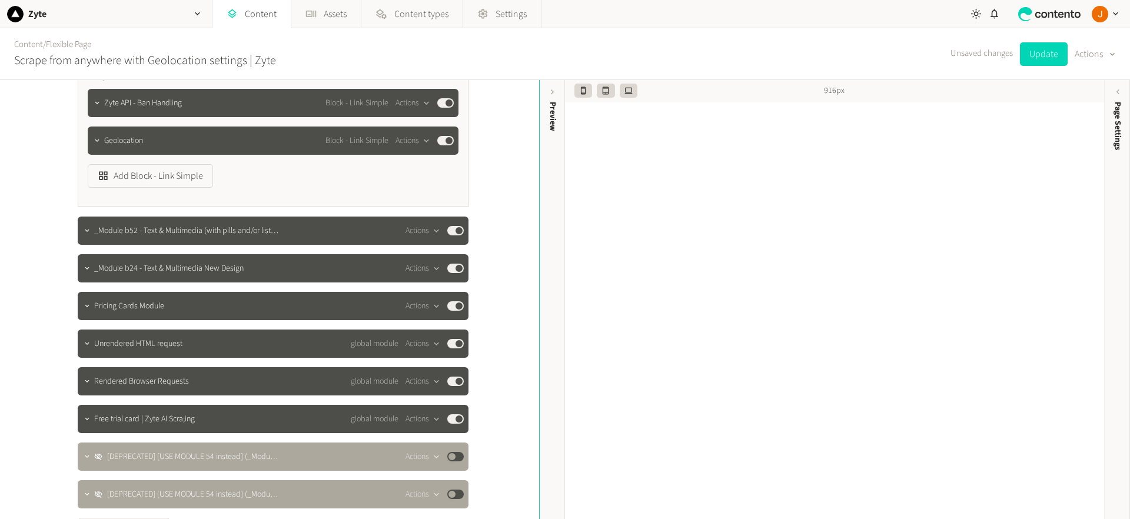
scroll to position [205, 0]
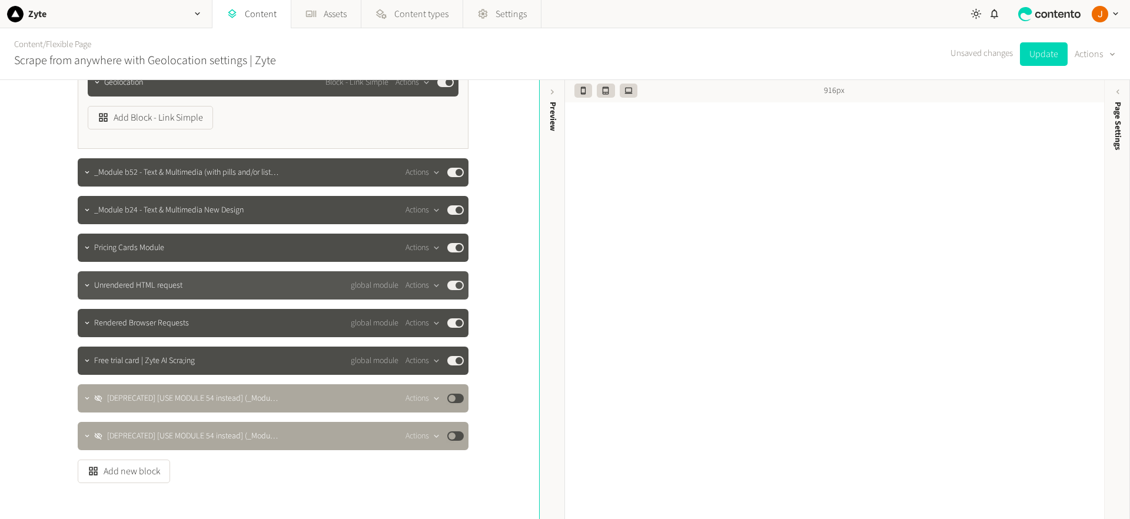
click at [242, 288] on div "Unrendered HTML request global module Actions Published" at bounding box center [279, 285] width 370 height 14
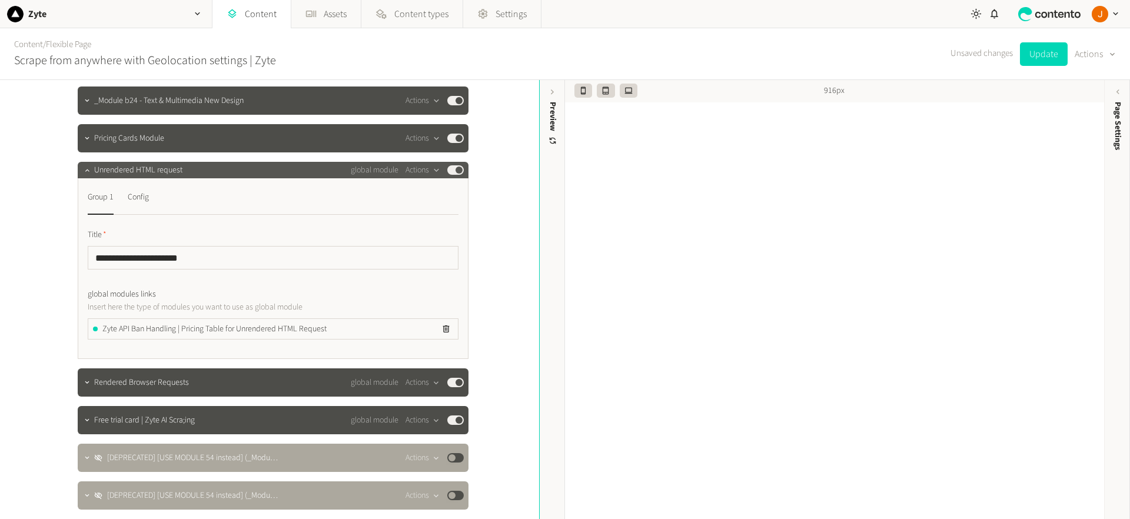
scroll to position [334, 0]
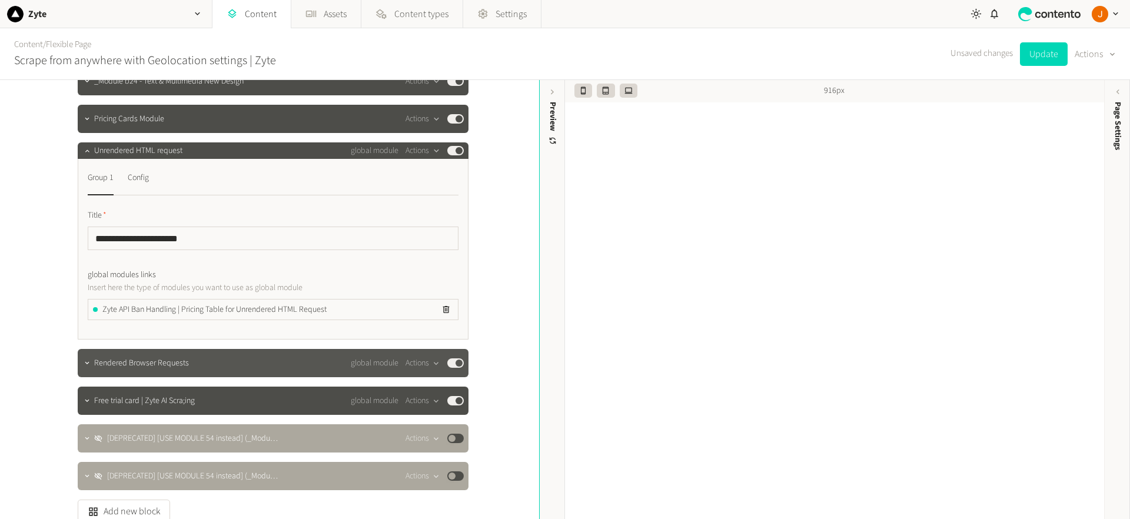
click at [216, 363] on div "Rendered Browser Requests global module Actions Published" at bounding box center [279, 363] width 370 height 14
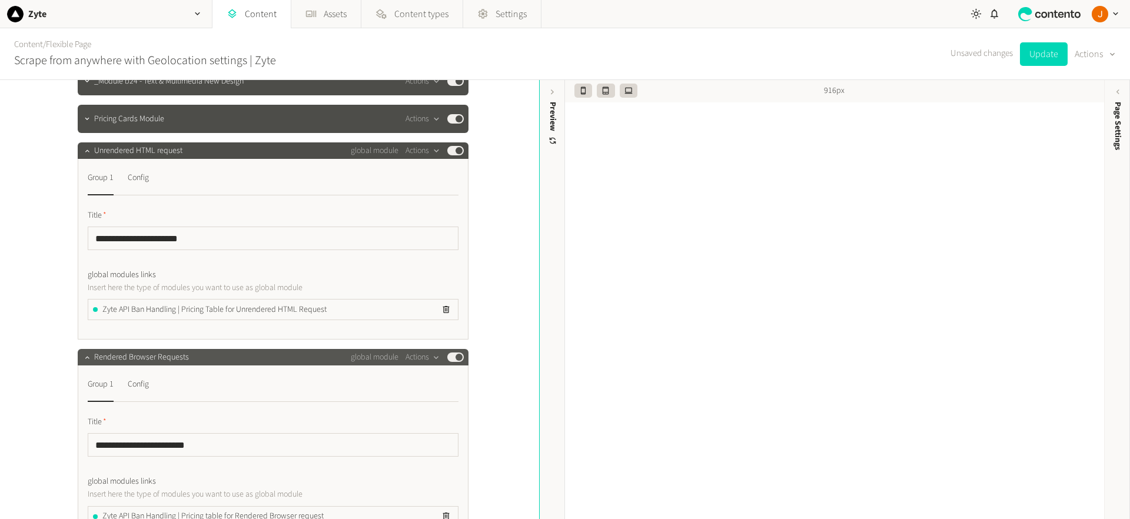
scroll to position [529, 0]
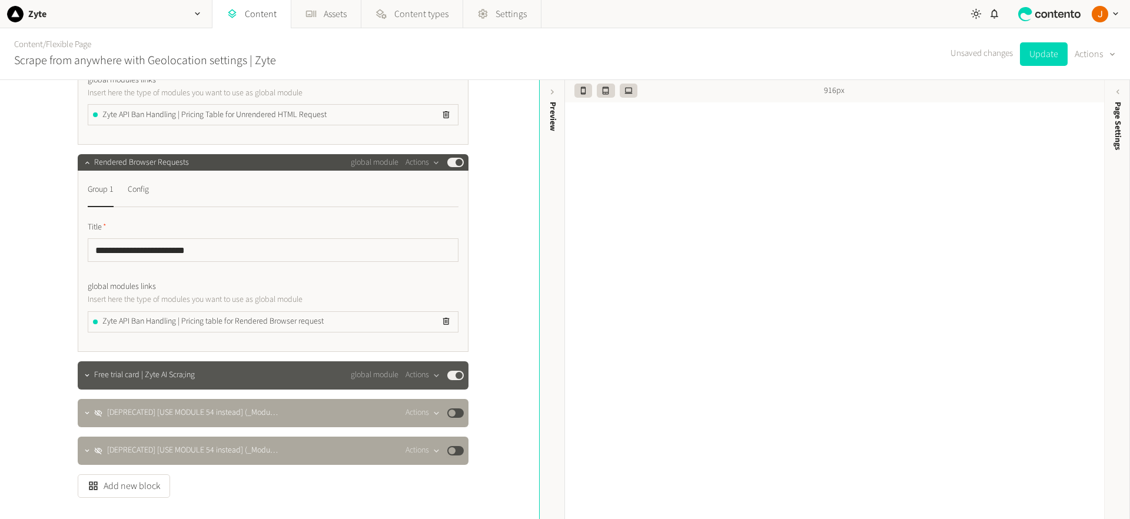
click at [211, 374] on div "Free trial card | Zyte AI Scra;ing global module Actions Published" at bounding box center [279, 376] width 370 height 14
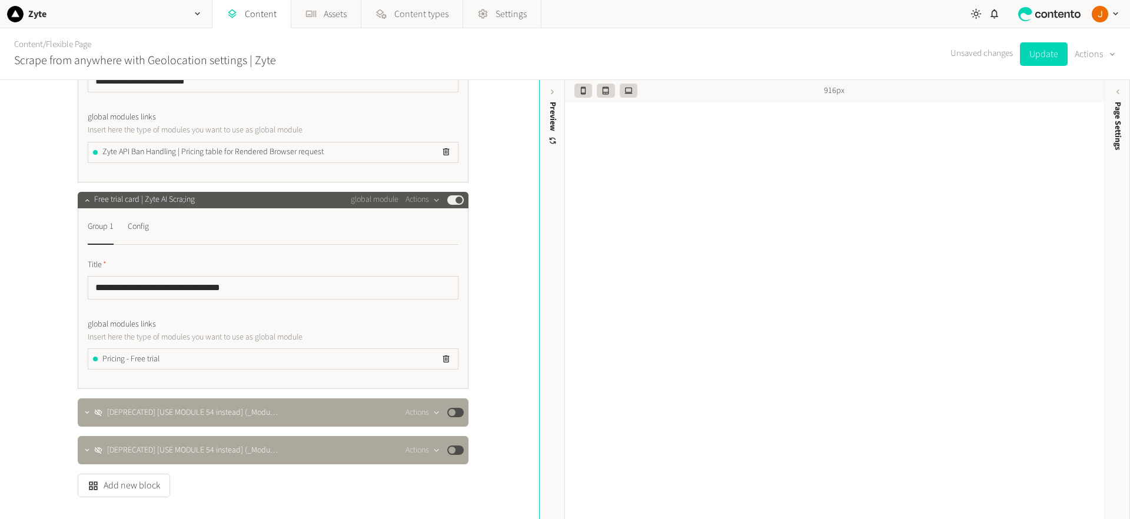
scroll to position [701, 0]
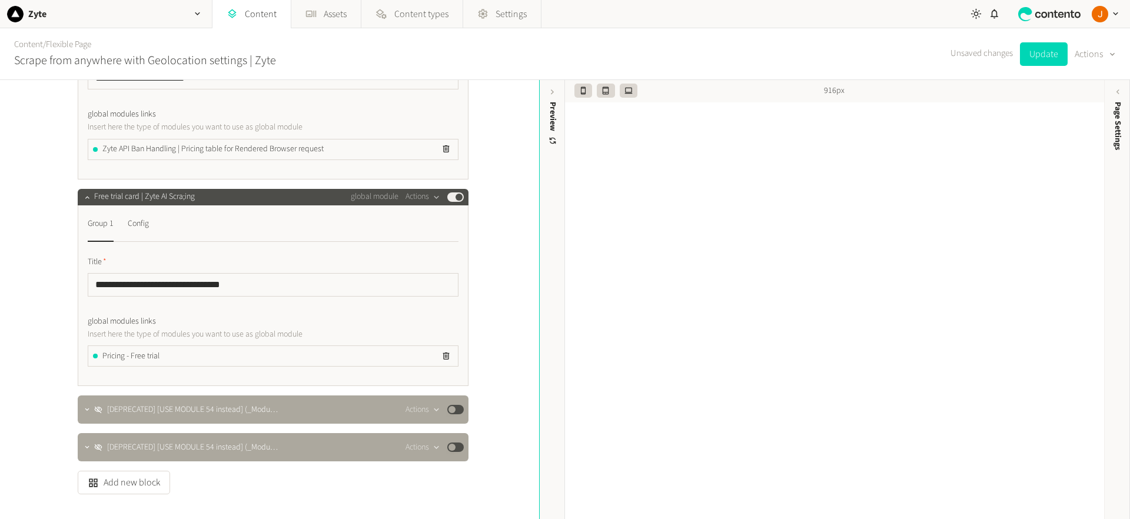
click at [260, 316] on label "global modules links" at bounding box center [273, 322] width 371 height 12
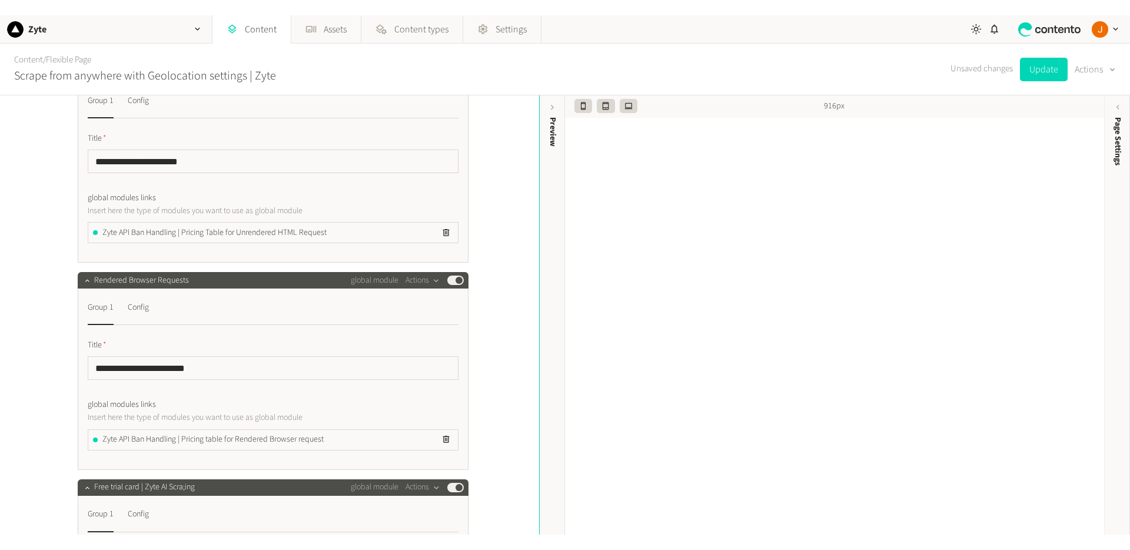
scroll to position [318, 0]
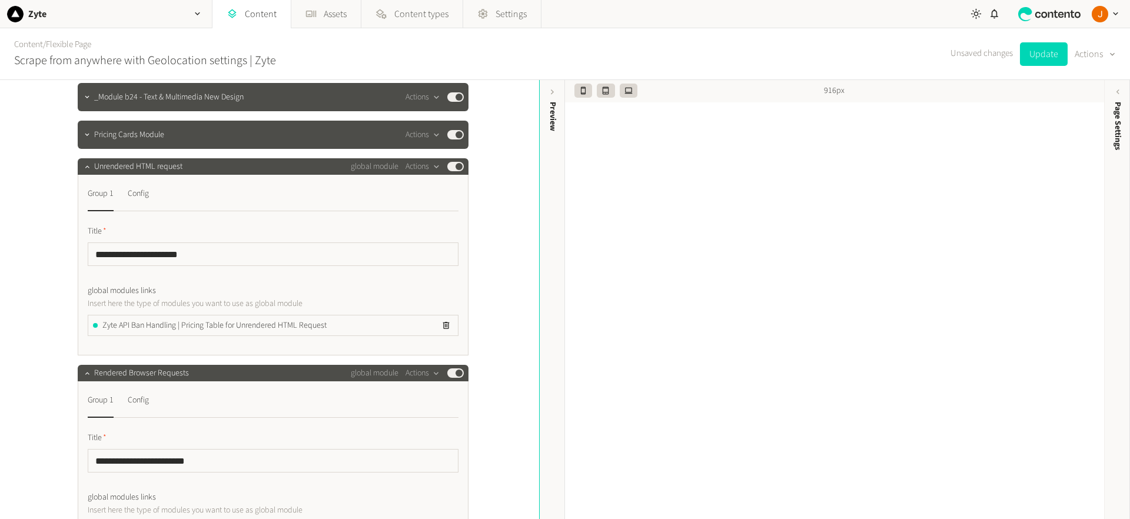
click at [326, 221] on div "**********" at bounding box center [273, 260] width 371 height 152
click at [1037, 61] on button "Update" at bounding box center [1044, 54] width 48 height 24
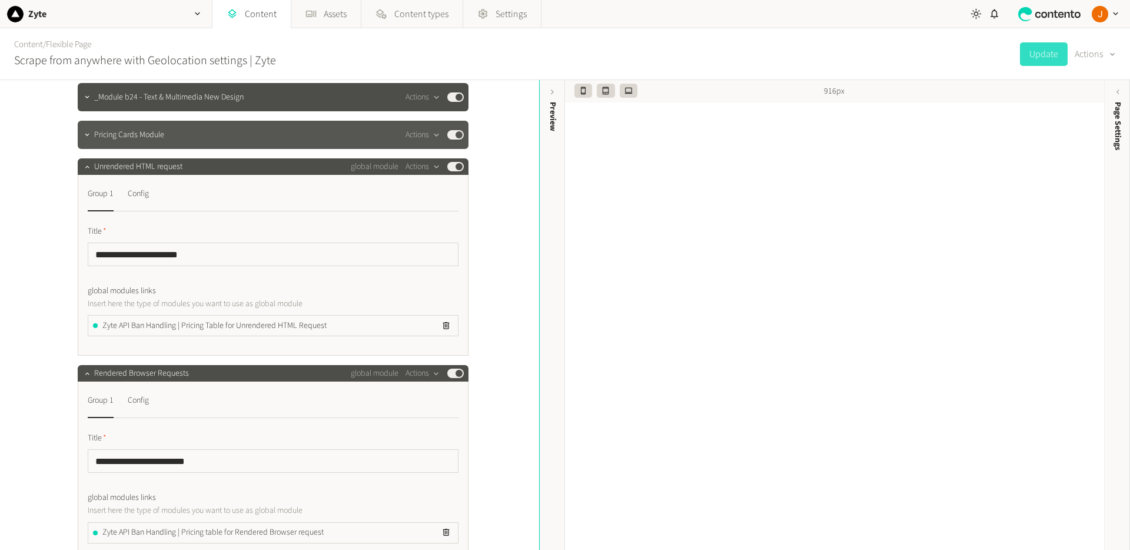
scroll to position [0, 0]
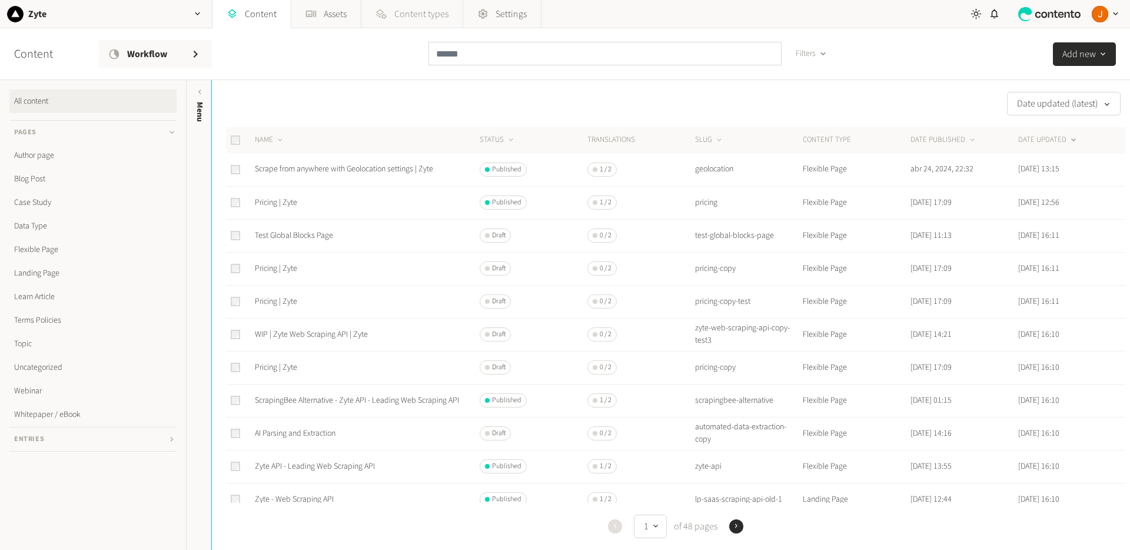
click at [429, 16] on span "Content types" at bounding box center [421, 14] width 54 height 14
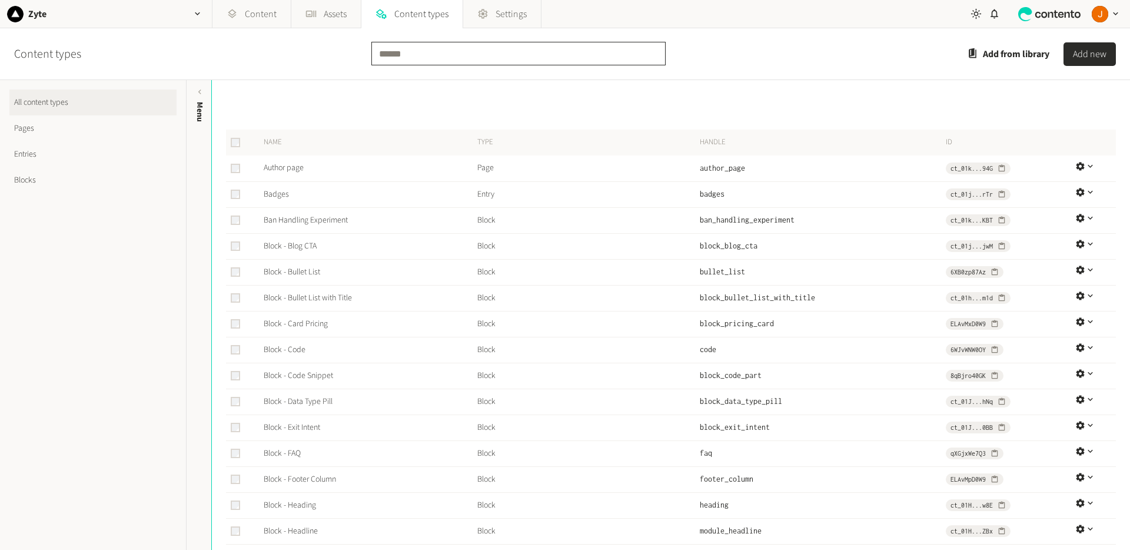
click at [462, 50] on input "text" at bounding box center [518, 54] width 294 height 24
type input "******"
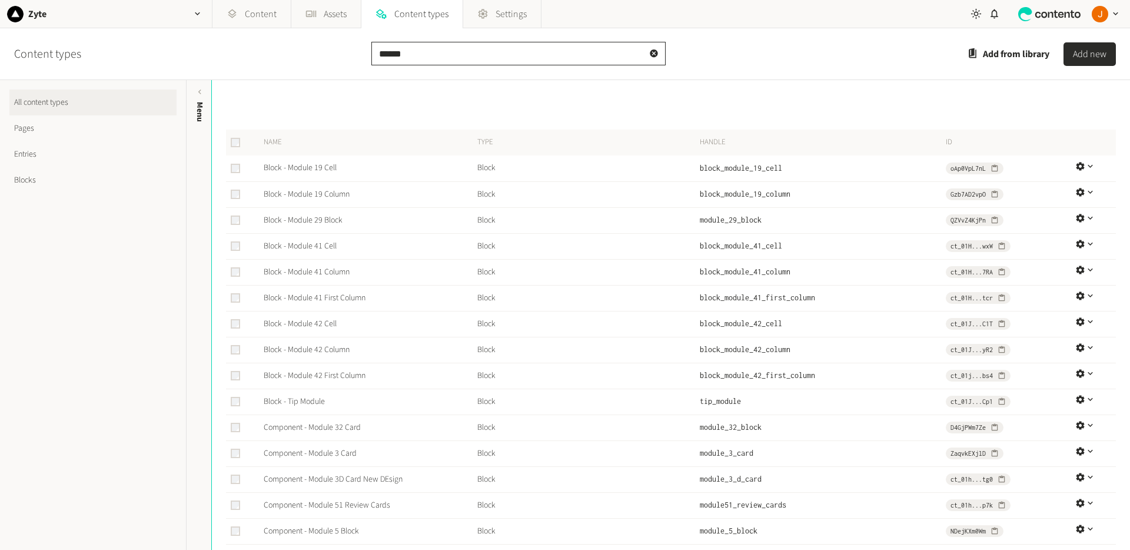
click at [433, 49] on input "******" at bounding box center [518, 54] width 294 height 24
type input "********"
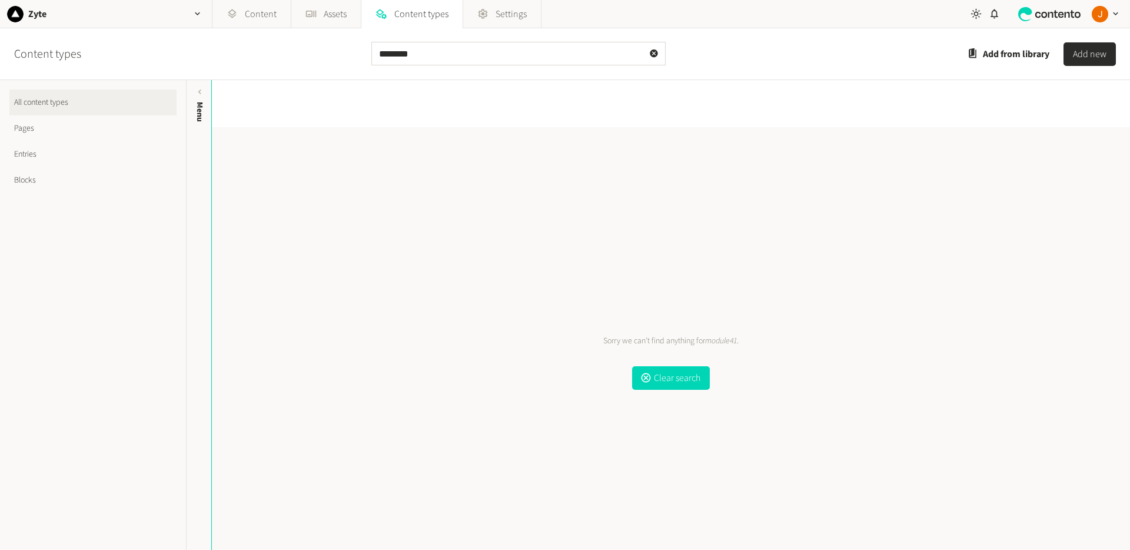
click at [71, 181] on link "Blocks" at bounding box center [92, 180] width 167 height 26
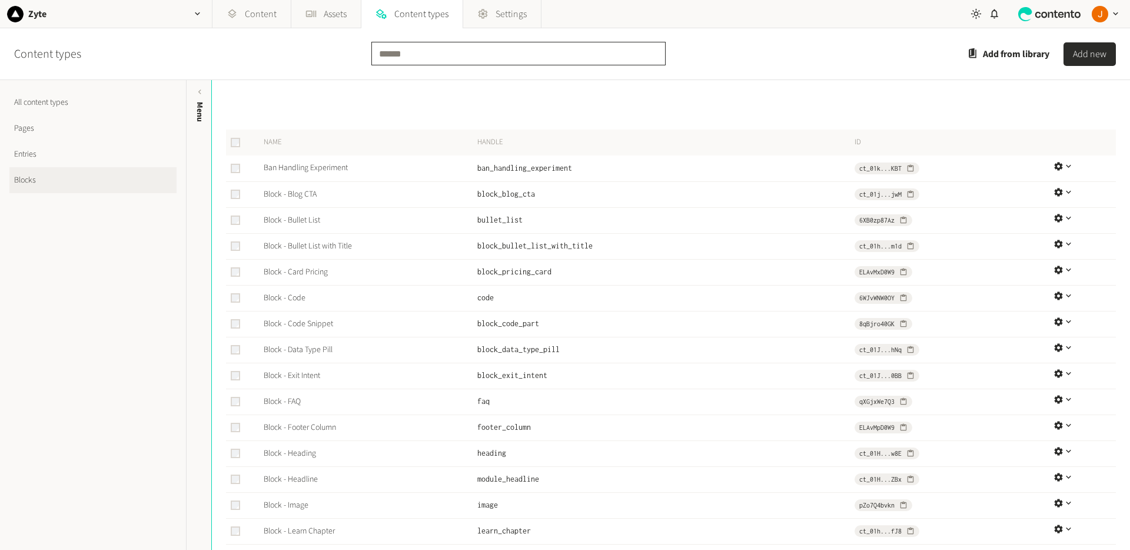
click at [424, 54] on input "text" at bounding box center [518, 54] width 294 height 24
type input "********"
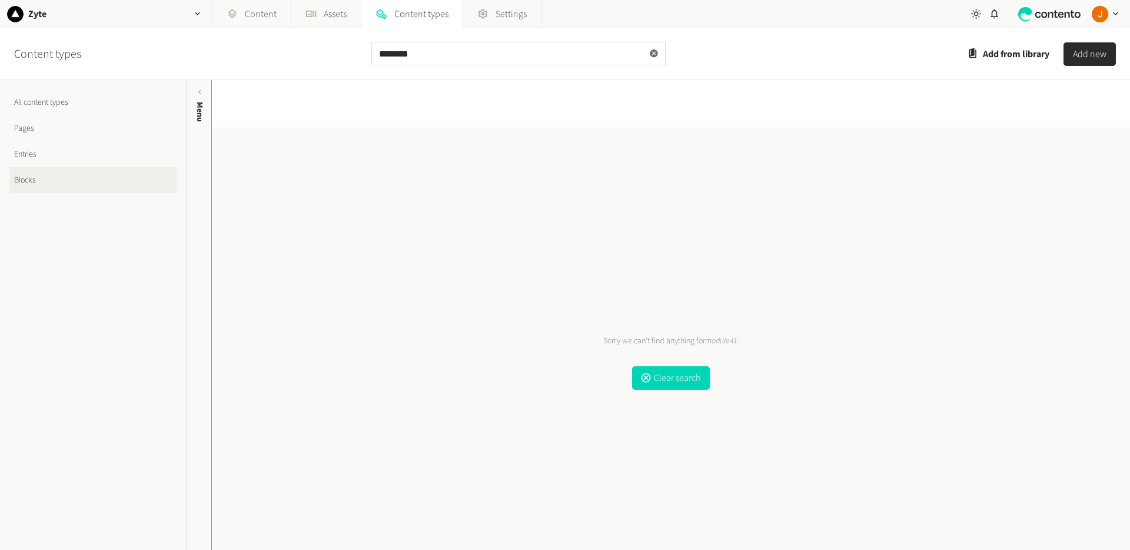
click at [654, 51] on icon at bounding box center [654, 53] width 8 height 8
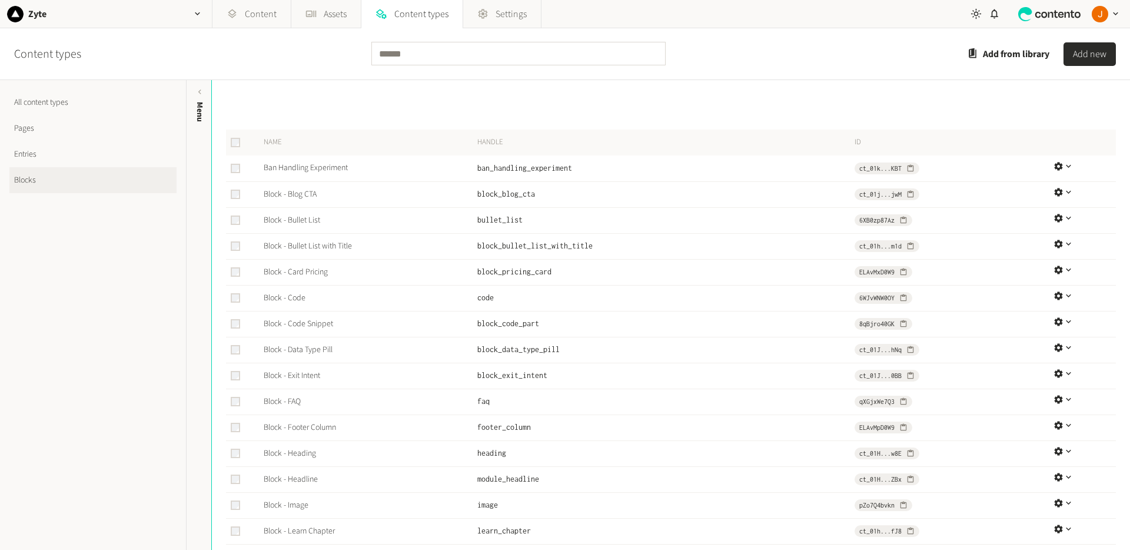
click at [84, 144] on link "Entries" at bounding box center [92, 154] width 167 height 26
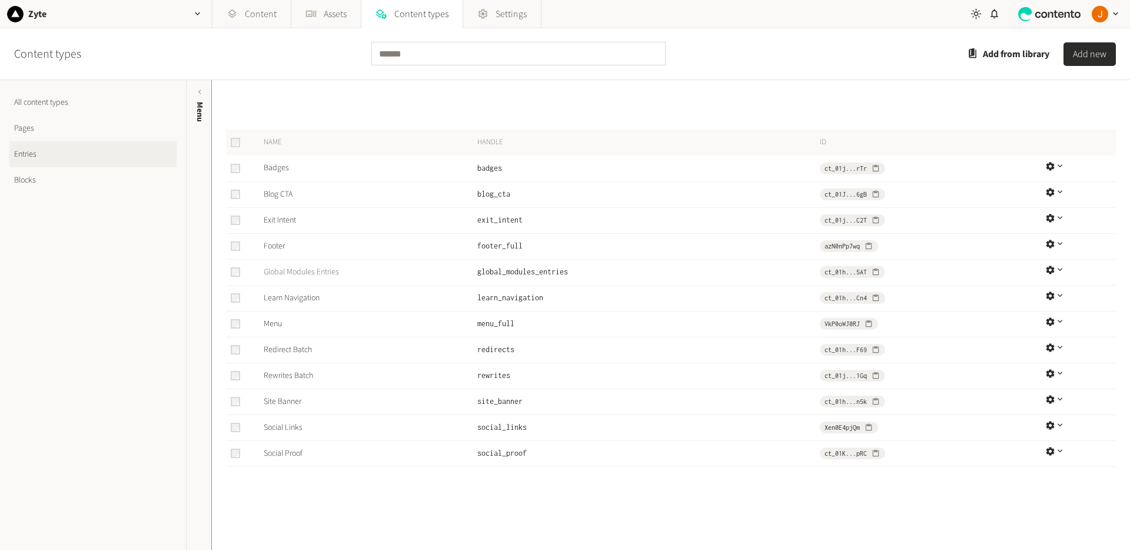
click at [333, 268] on link "Global Modules Entries" at bounding box center [301, 272] width 75 height 12
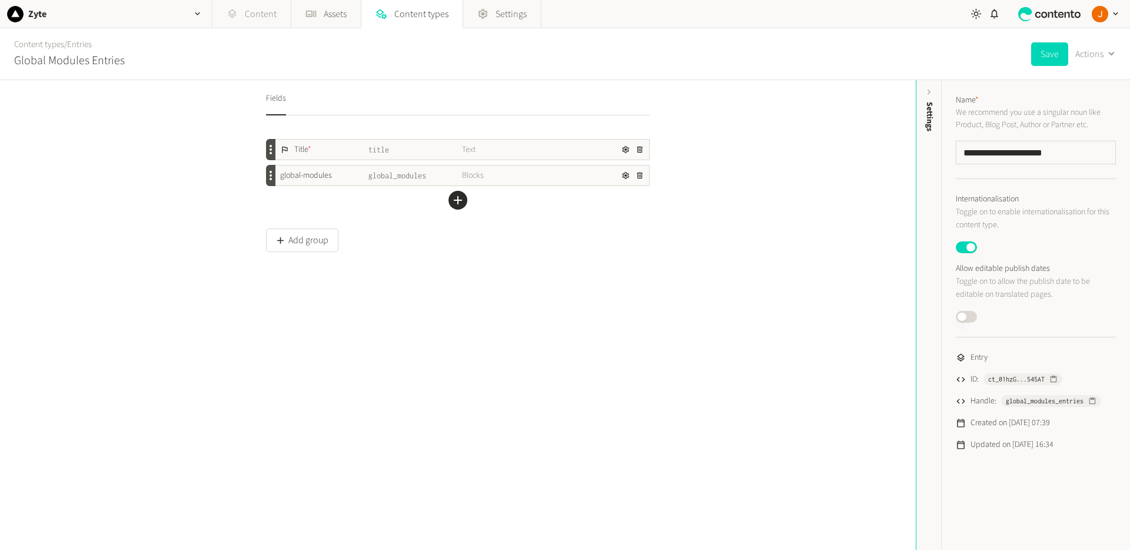
click at [241, 27] on link "Content" at bounding box center [252, 14] width 78 height 28
click at [247, 18] on link "Content" at bounding box center [252, 14] width 78 height 28
click at [260, 12] on link "Content" at bounding box center [252, 14] width 78 height 28
click at [260, 11] on link "Content" at bounding box center [252, 14] width 78 height 28
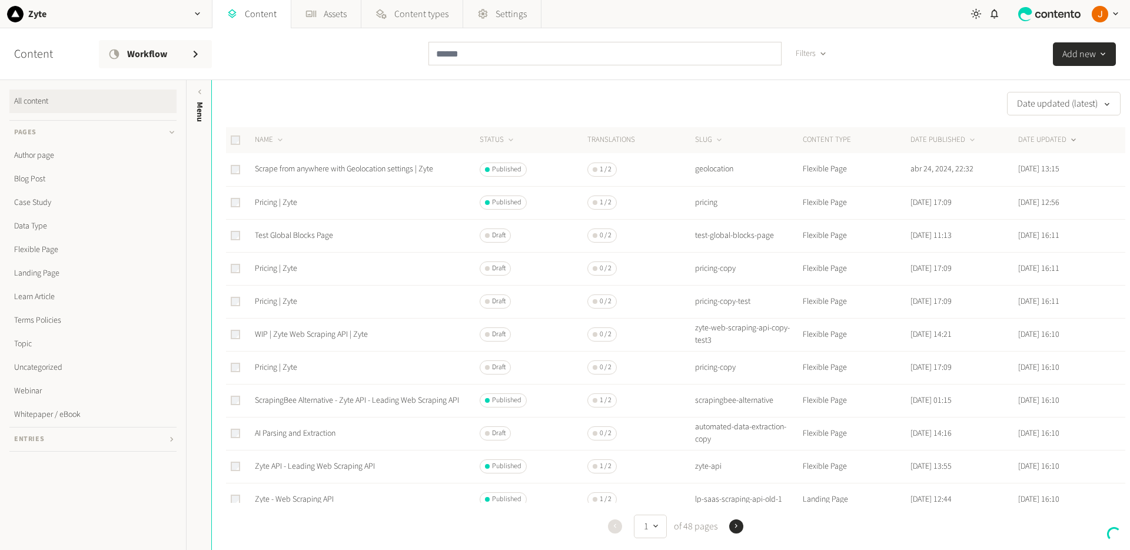
click at [90, 441] on h3 "Entries" at bounding box center [92, 439] width 167 height 24
click at [69, 314] on link "Global Modules Entries" at bounding box center [92, 316] width 167 height 24
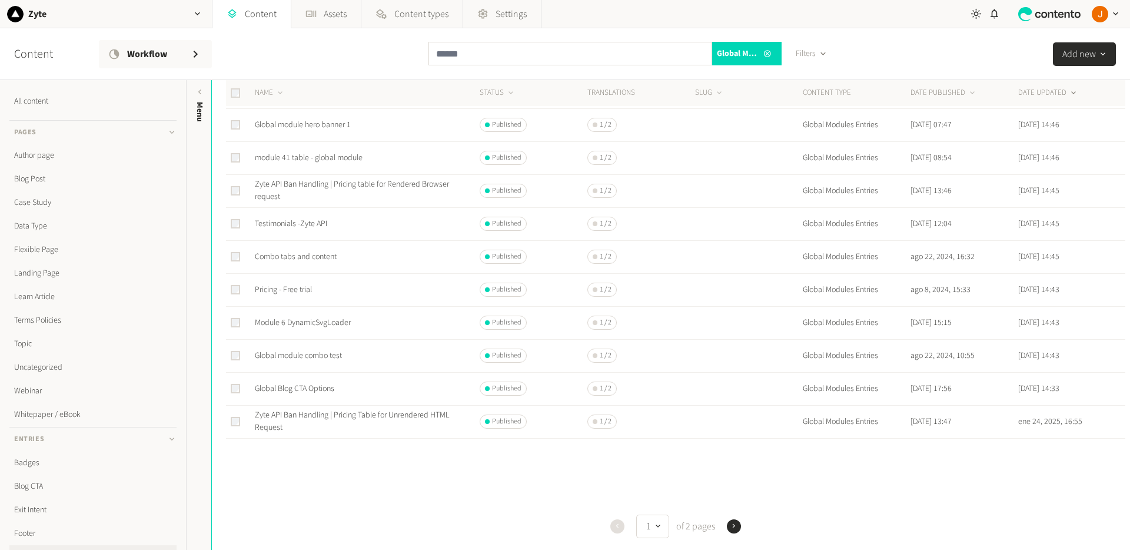
scroll to position [397, 0]
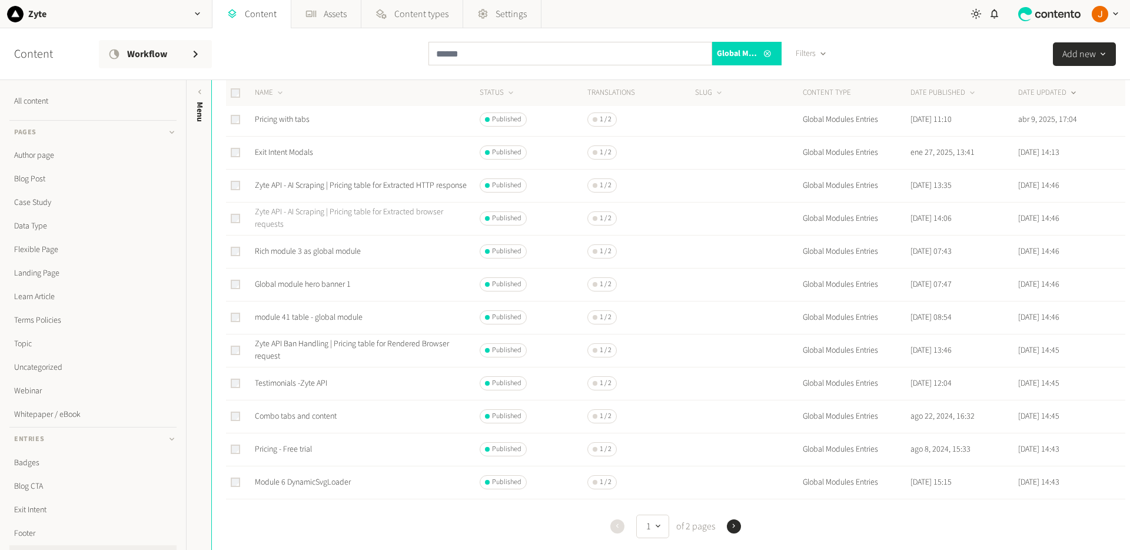
scroll to position [397, 0]
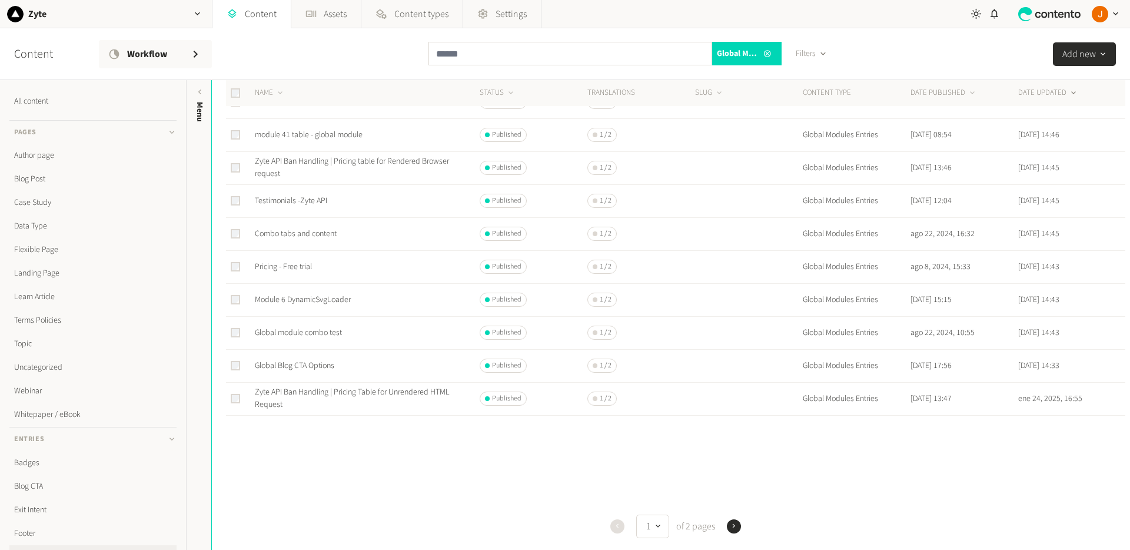
click at [725, 525] on div "Previous 1 of 2 pages Next" at bounding box center [676, 527] width 900 height 24
click at [741, 525] on button "Next" at bounding box center [734, 526] width 14 height 14
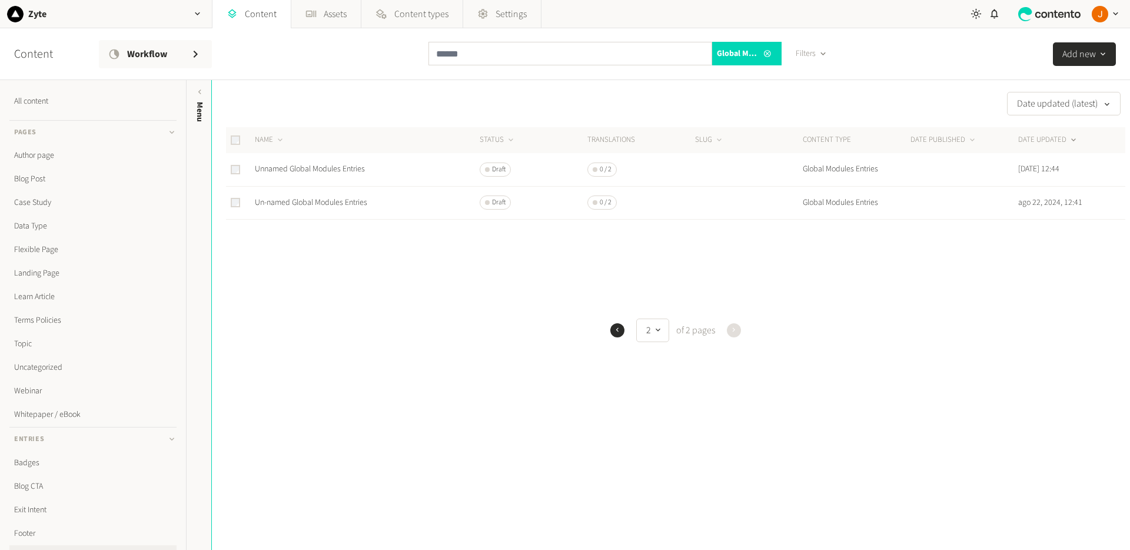
click at [623, 329] on button "Previous" at bounding box center [617, 330] width 14 height 14
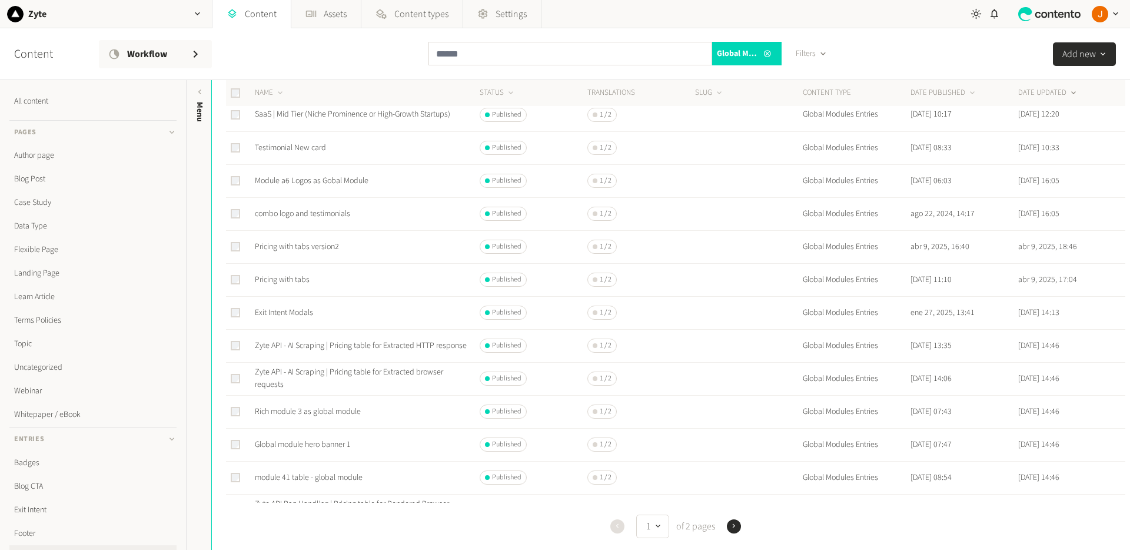
scroll to position [84, 0]
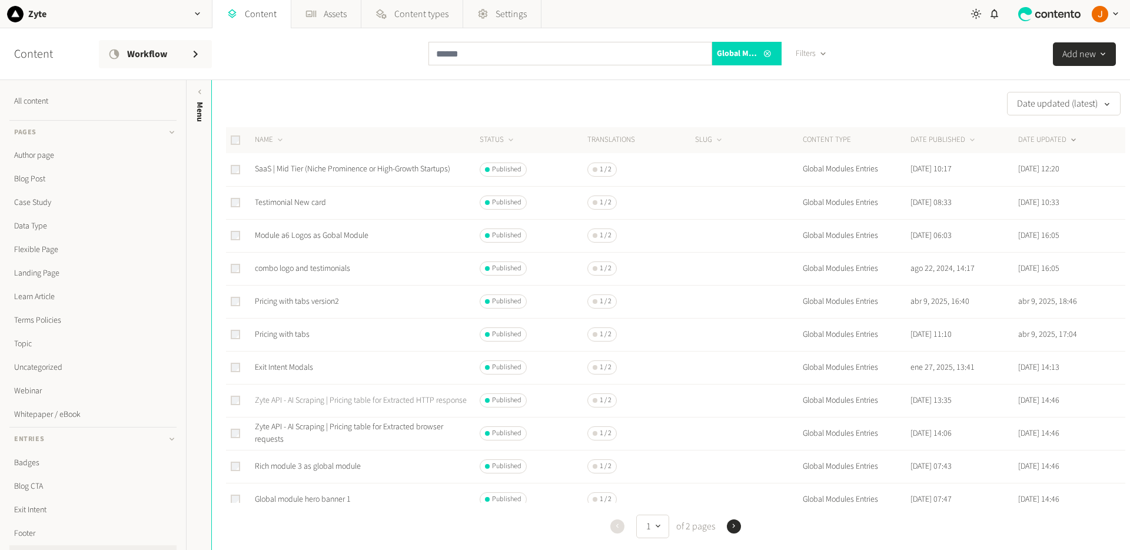
click at [359, 395] on link "Zyte API - AI Scraping | Pricing table for Extracted HTTP response" at bounding box center [361, 400] width 212 height 12
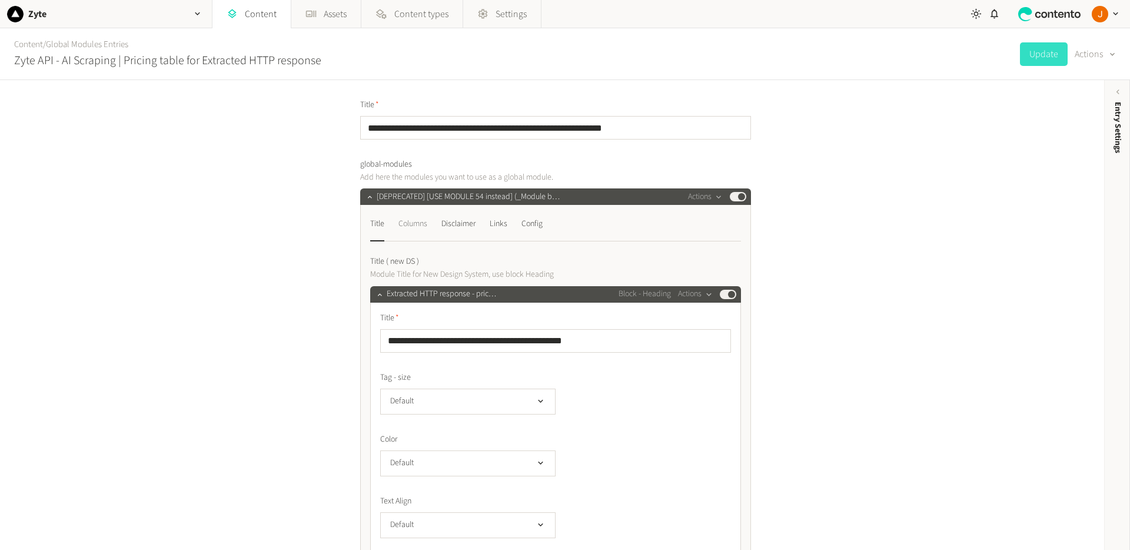
click at [413, 227] on div "Columns" at bounding box center [413, 223] width 29 height 19
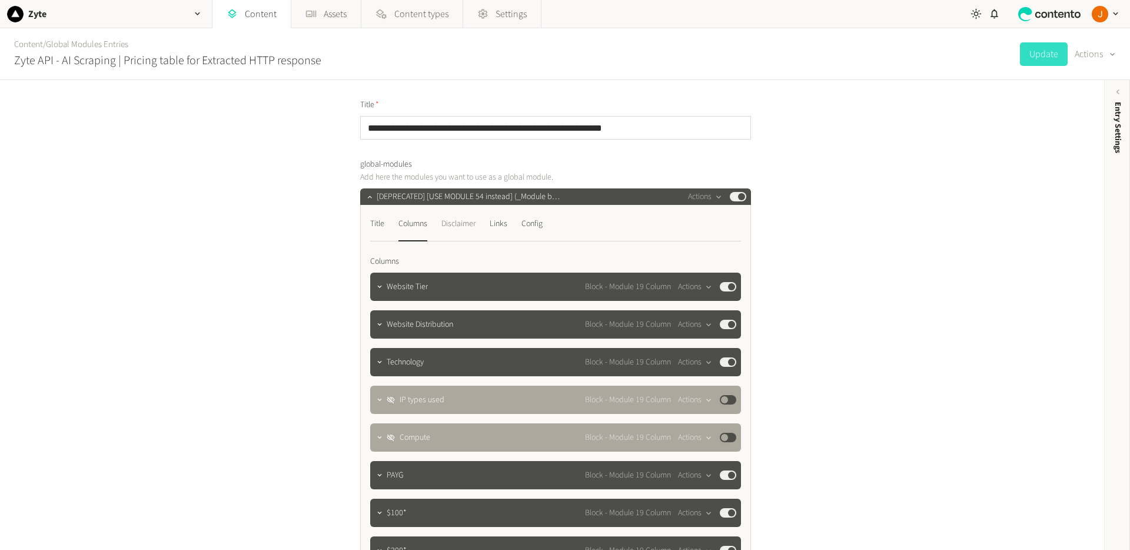
click at [466, 220] on div "Disclaimer" at bounding box center [459, 223] width 34 height 19
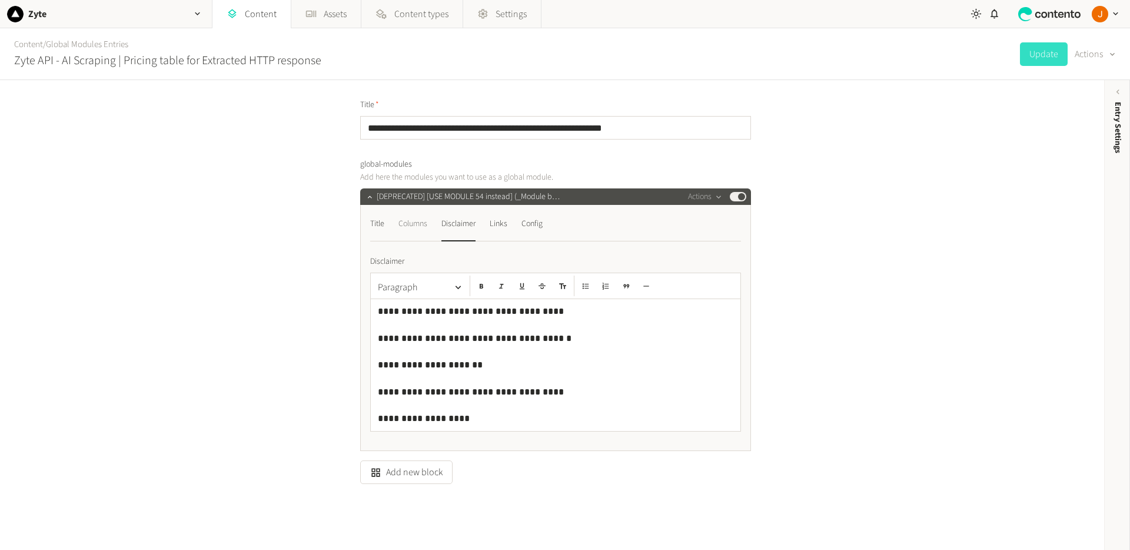
click at [422, 223] on div "Columns" at bounding box center [413, 223] width 29 height 19
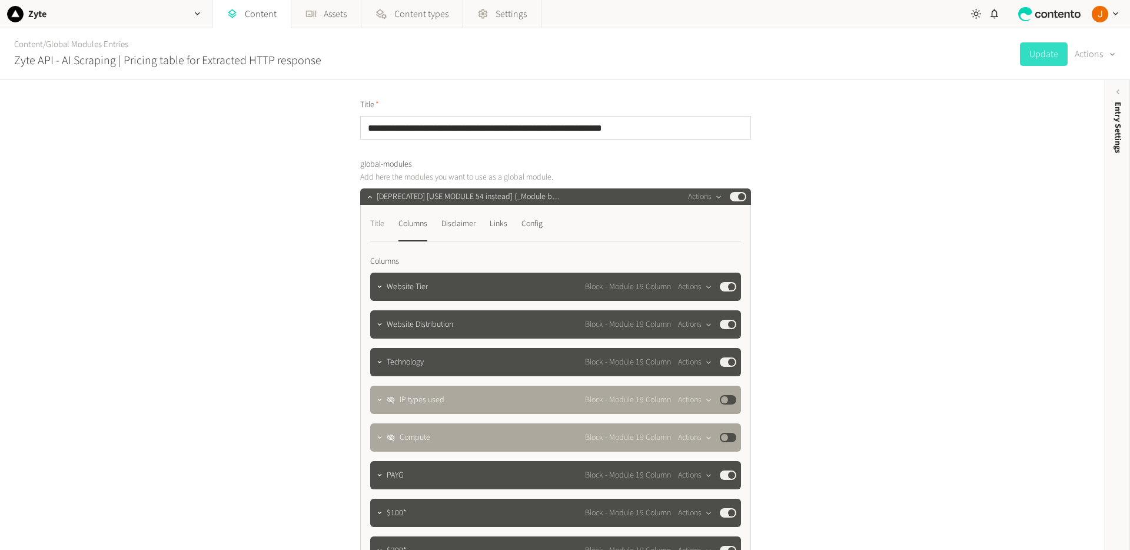
click at [384, 223] on div "Title" at bounding box center [377, 223] width 14 height 19
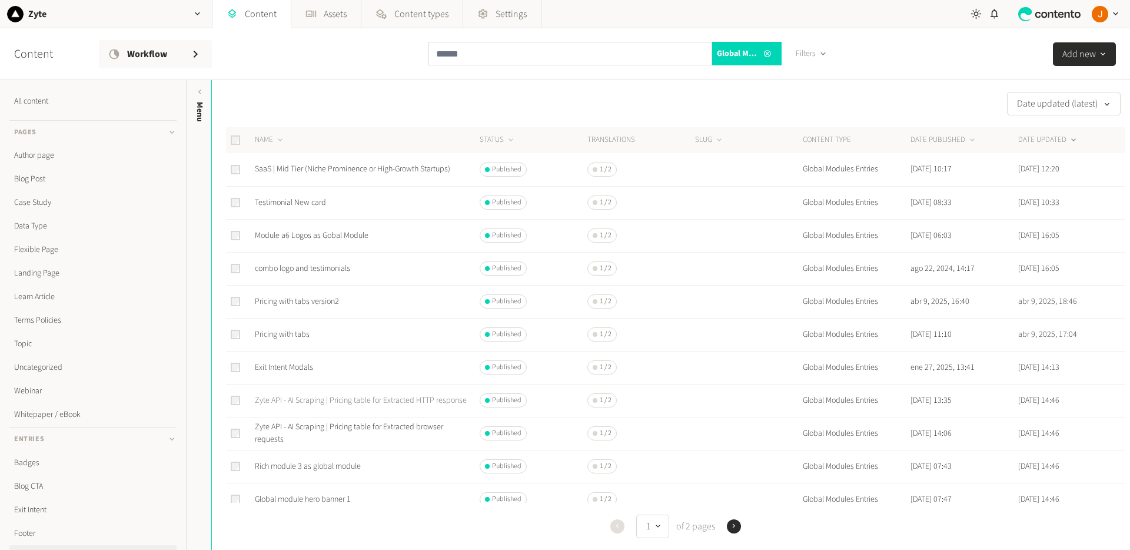
click at [337, 394] on link "Zyte API - AI Scraping | Pricing table for Extracted HTTP response" at bounding box center [361, 400] width 212 height 12
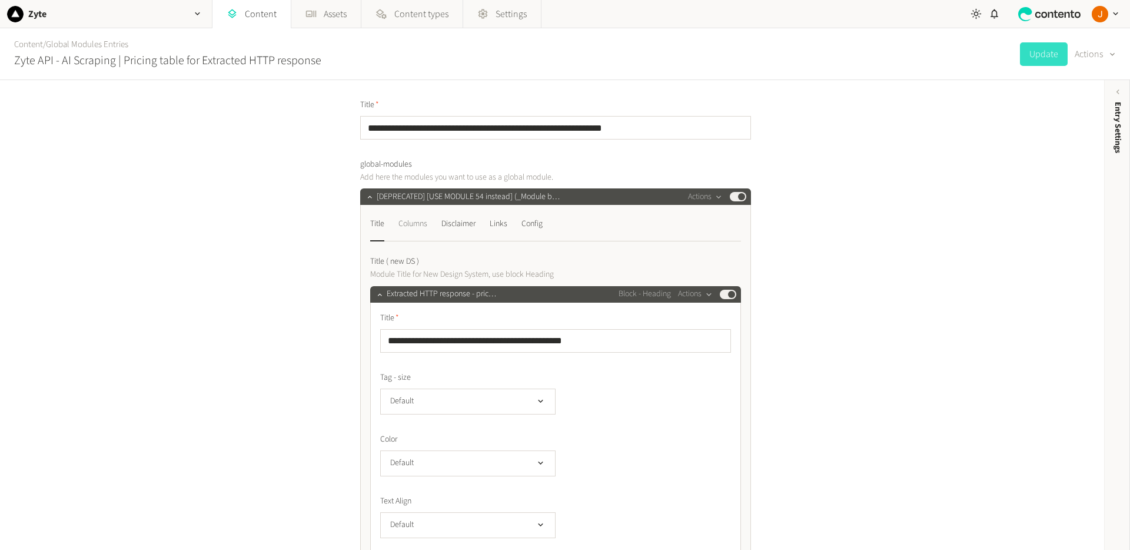
click at [414, 217] on div "Columns" at bounding box center [413, 223] width 29 height 19
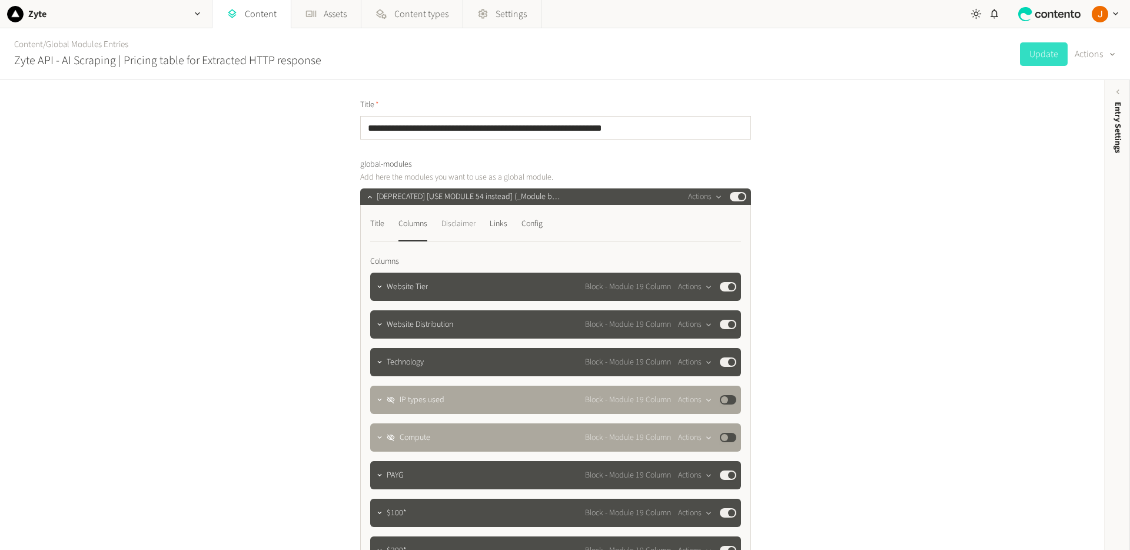
click at [462, 226] on div "Disclaimer" at bounding box center [459, 223] width 34 height 19
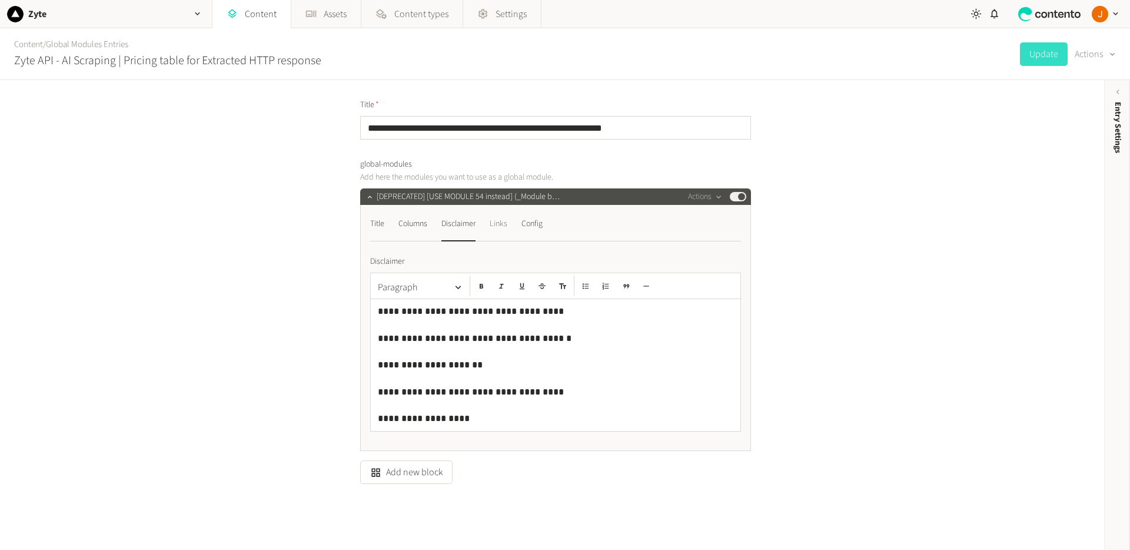
click at [505, 221] on div "Links" at bounding box center [499, 223] width 18 height 19
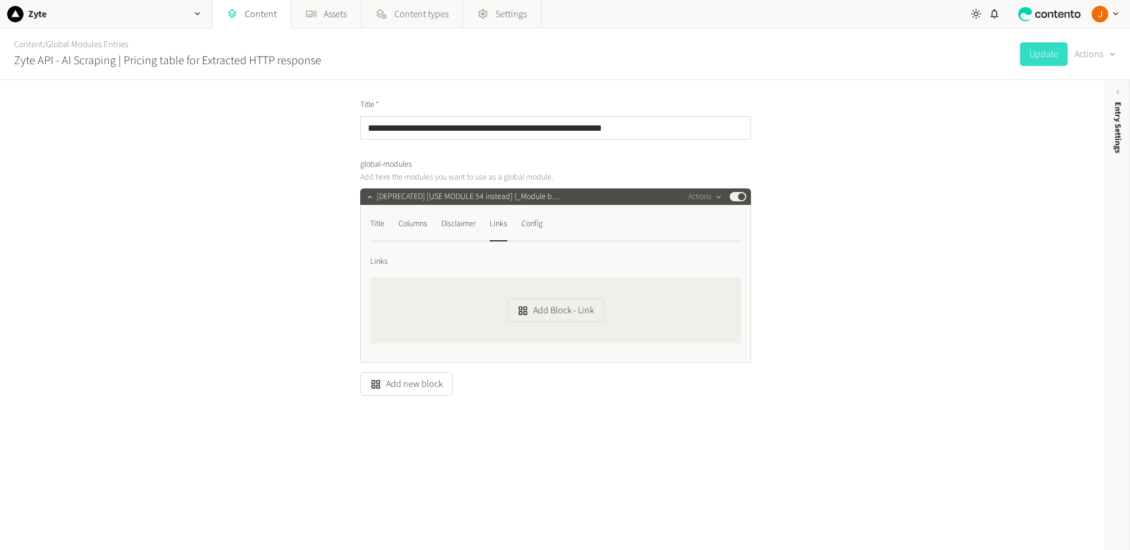
click at [553, 230] on nav "Title Columns Disclaimer Links Config" at bounding box center [555, 227] width 371 height 27
click at [471, 222] on div "Disclaimer" at bounding box center [459, 223] width 34 height 19
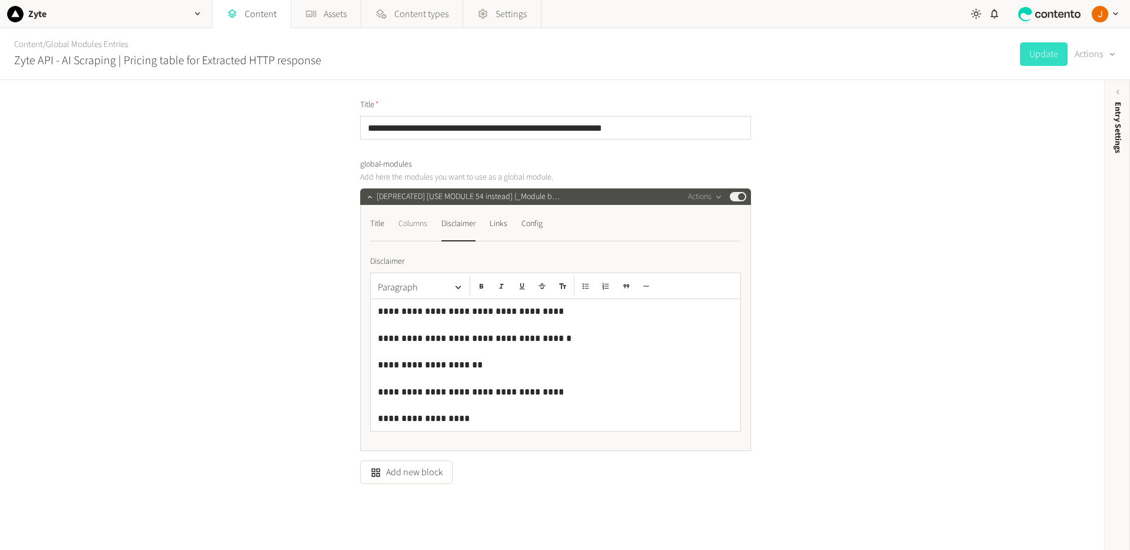
click at [410, 222] on div "Columns" at bounding box center [413, 223] width 29 height 19
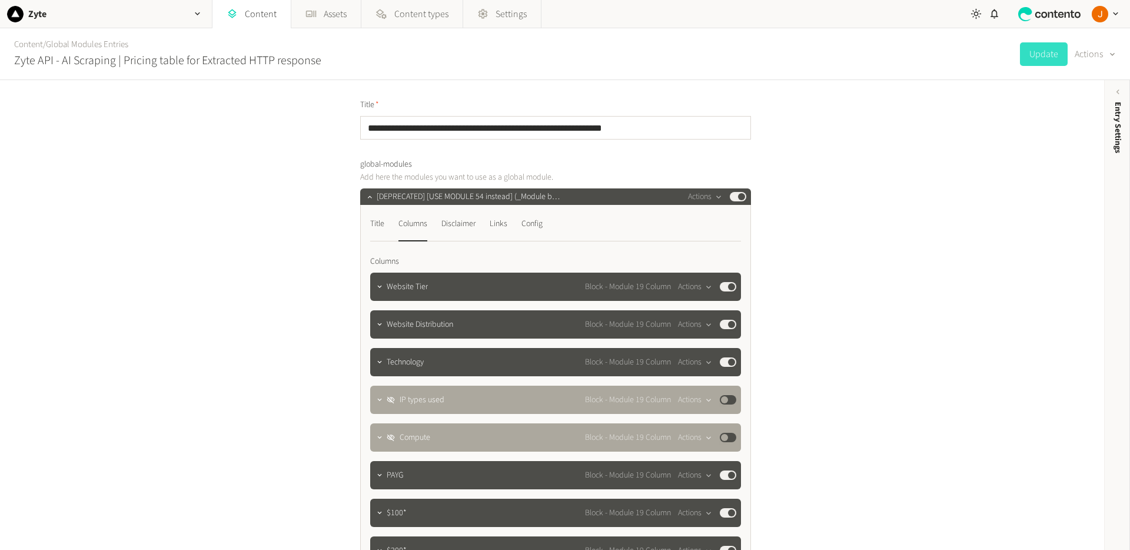
scroll to position [45, 0]
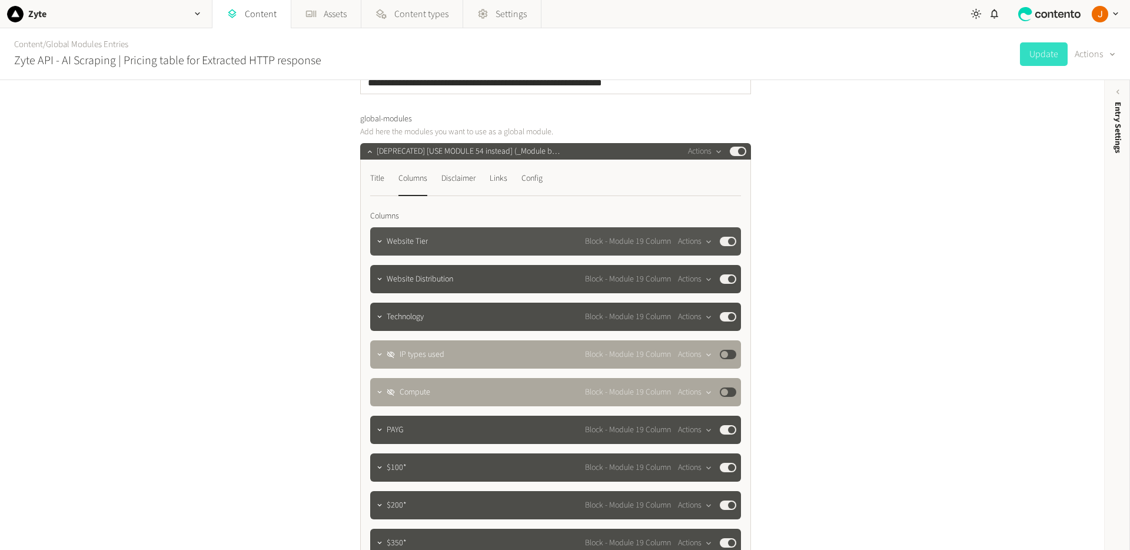
click at [446, 240] on div "Website Tier Block - Module 19 Column Actions Published" at bounding box center [562, 241] width 350 height 14
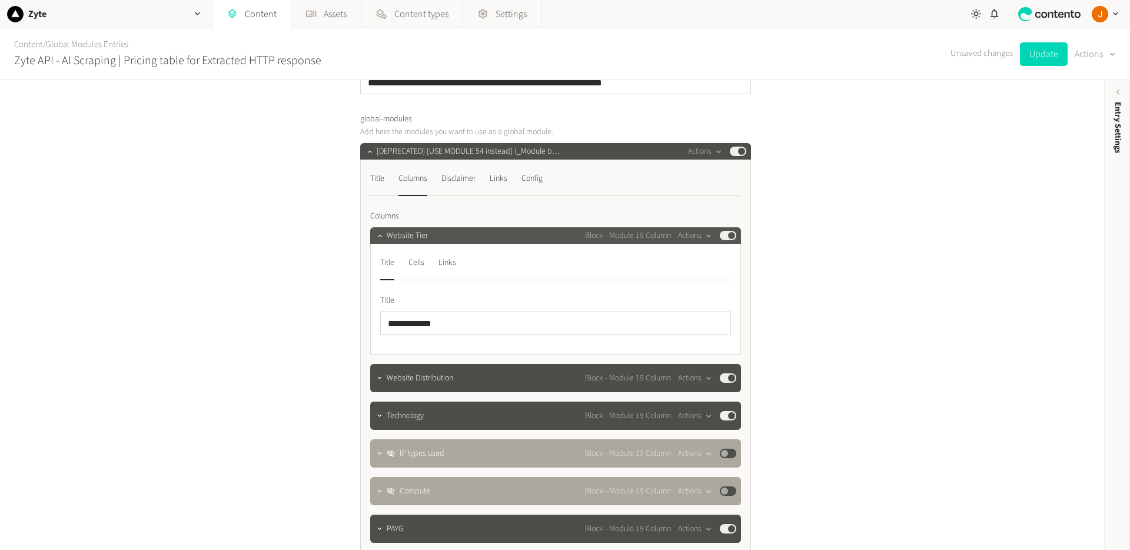
click at [474, 237] on div "Website Tier Block - Module 19 Column Actions Published" at bounding box center [562, 235] width 350 height 14
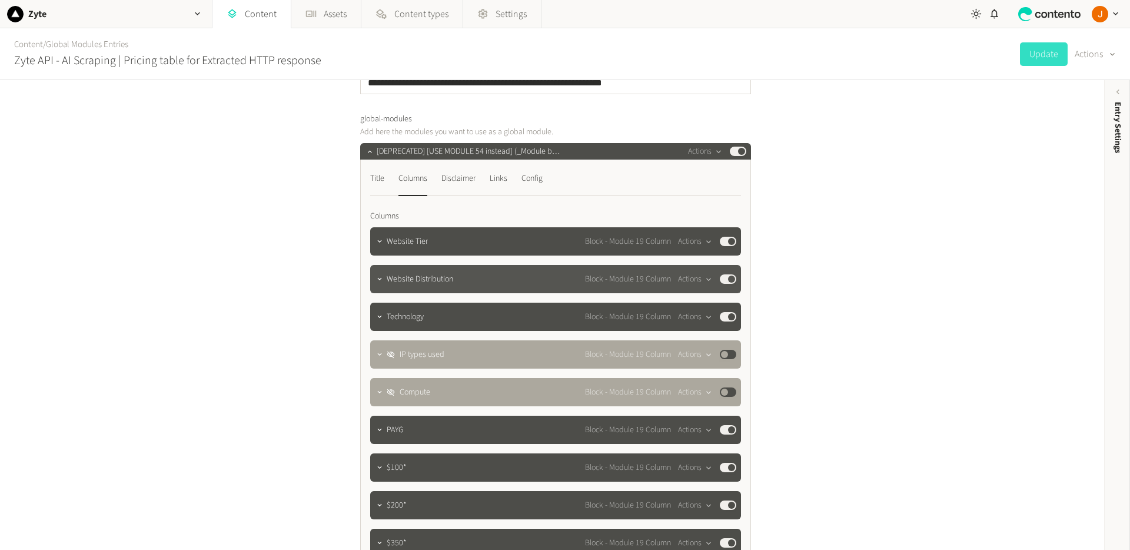
click at [467, 272] on div "Website Distribution Block - Module 19 Column Actions Published" at bounding box center [562, 279] width 350 height 14
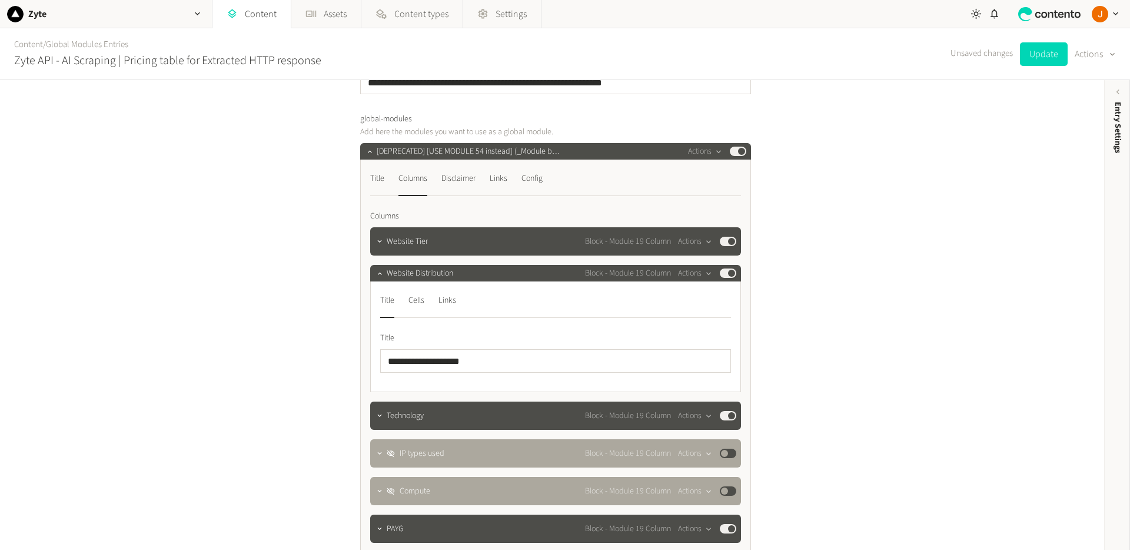
click at [500, 281] on div "**********" at bounding box center [555, 336] width 371 height 111
click at [476, 264] on div "**********" at bounding box center [555, 509] width 371 height 565
click at [471, 273] on div "Website Distribution Block - Module 19 Column Actions Published" at bounding box center [562, 273] width 350 height 14
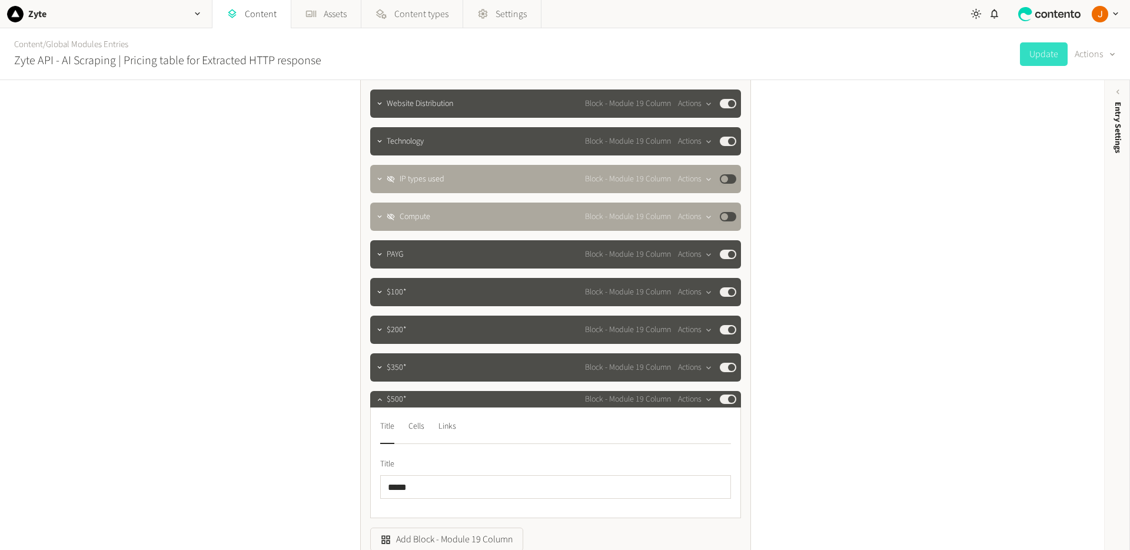
scroll to position [0, 0]
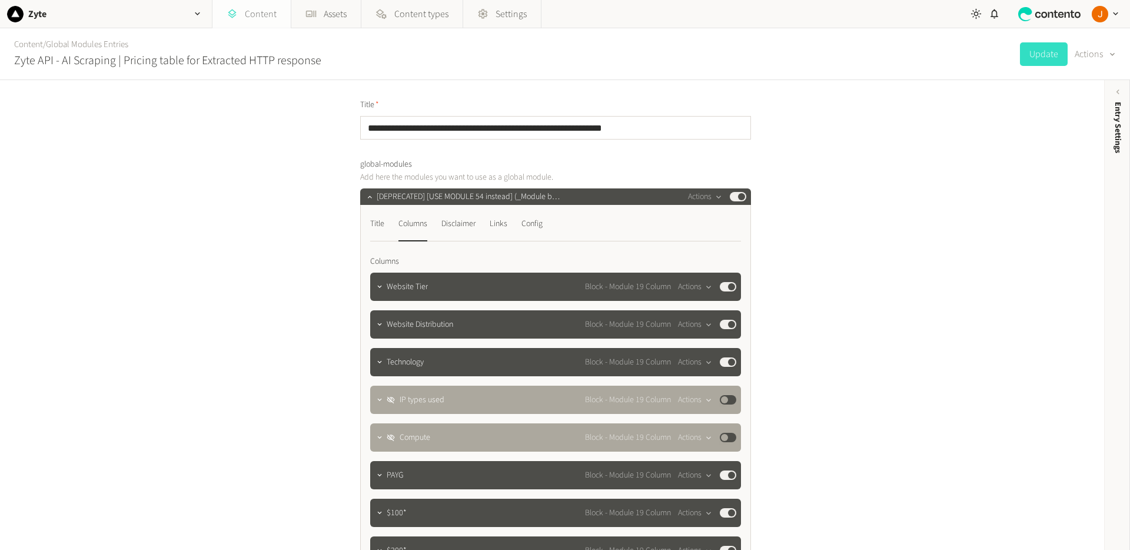
click at [254, 8] on link "Content" at bounding box center [252, 14] width 78 height 28
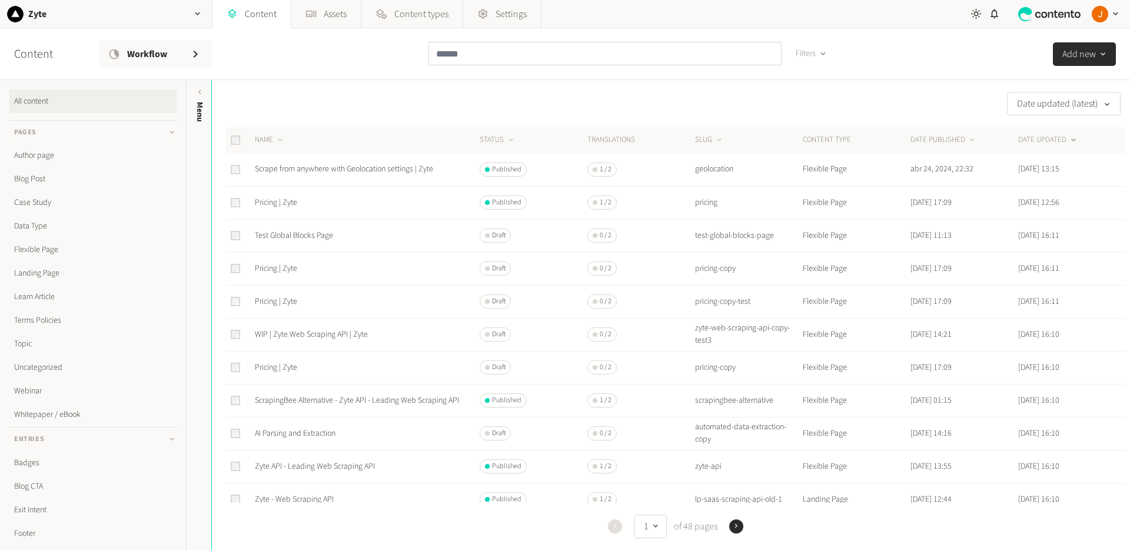
scroll to position [241, 0]
click at [68, 310] on link "Global Modules Entries" at bounding box center [92, 316] width 167 height 24
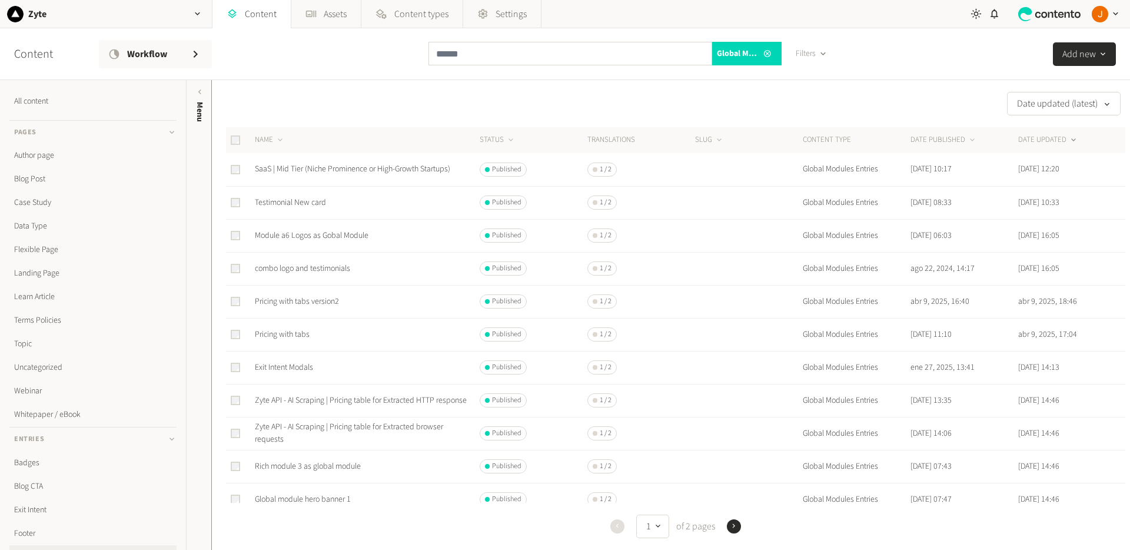
click at [1096, 54] on div "button" at bounding box center [1103, 54] width 14 height 10
click at [927, 115] on div "Date updated (latest) NAME STATUS Translations SLUG CONTENT TYPE DATE PUBLISHED…" at bounding box center [671, 519] width 918 height 855
click at [367, 394] on link "Zyte API - AI Scraping | Pricing table for Extracted HTTP response" at bounding box center [361, 400] width 212 height 12
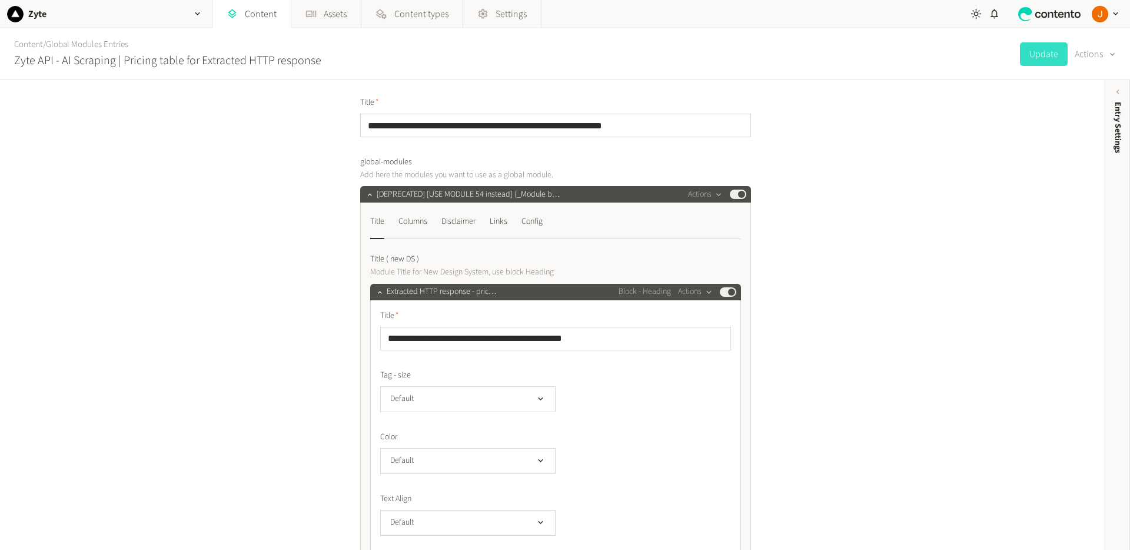
scroll to position [4, 0]
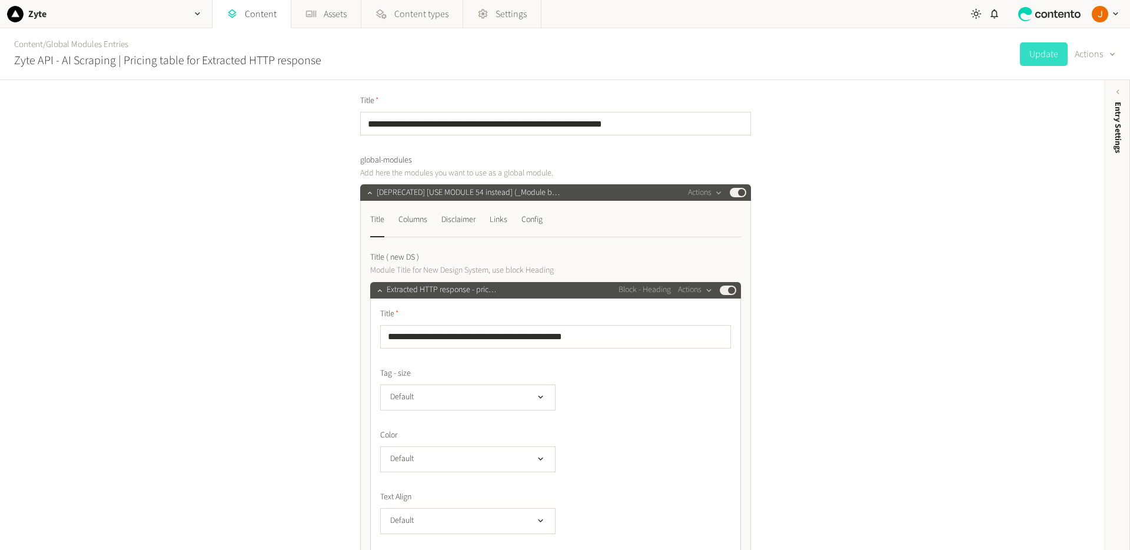
click at [401, 206] on div "**********" at bounding box center [555, 391] width 391 height 381
click at [413, 218] on div "Columns" at bounding box center [413, 219] width 29 height 19
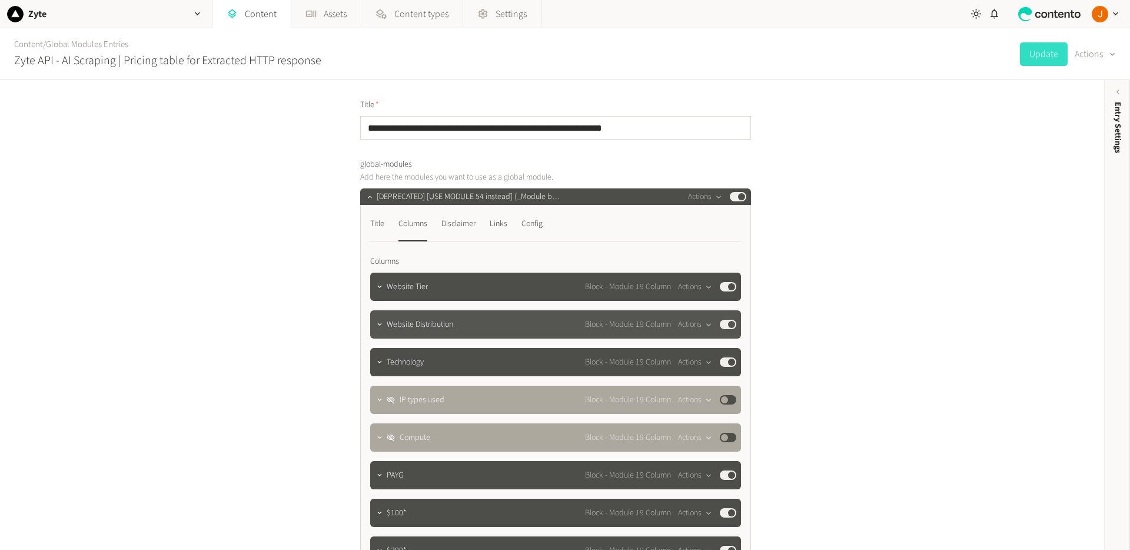
scroll to position [298, 0]
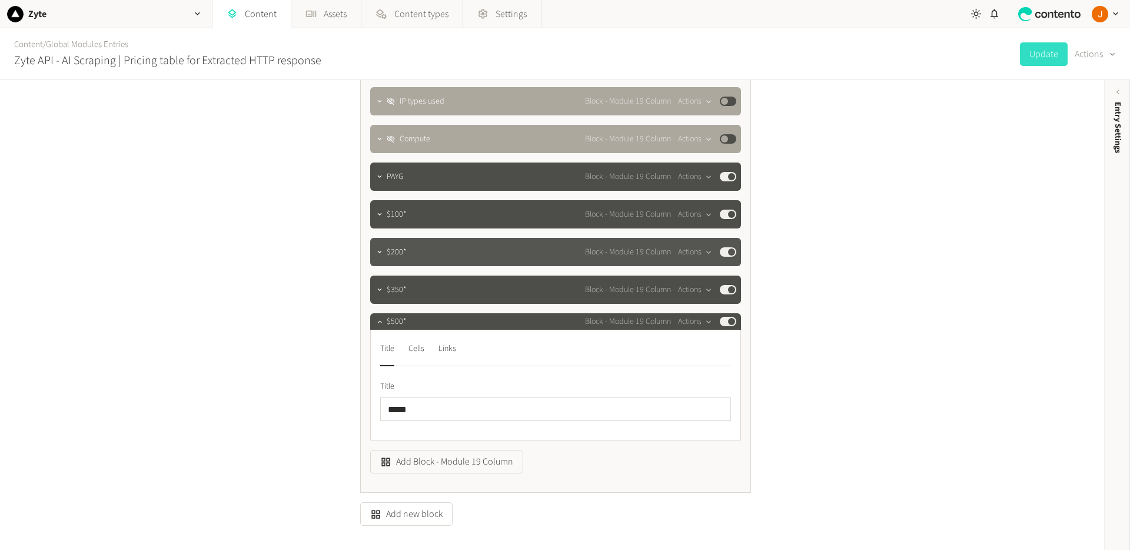
click at [442, 254] on div "$200* Block - Module 19 Column Actions Published" at bounding box center [562, 252] width 350 height 14
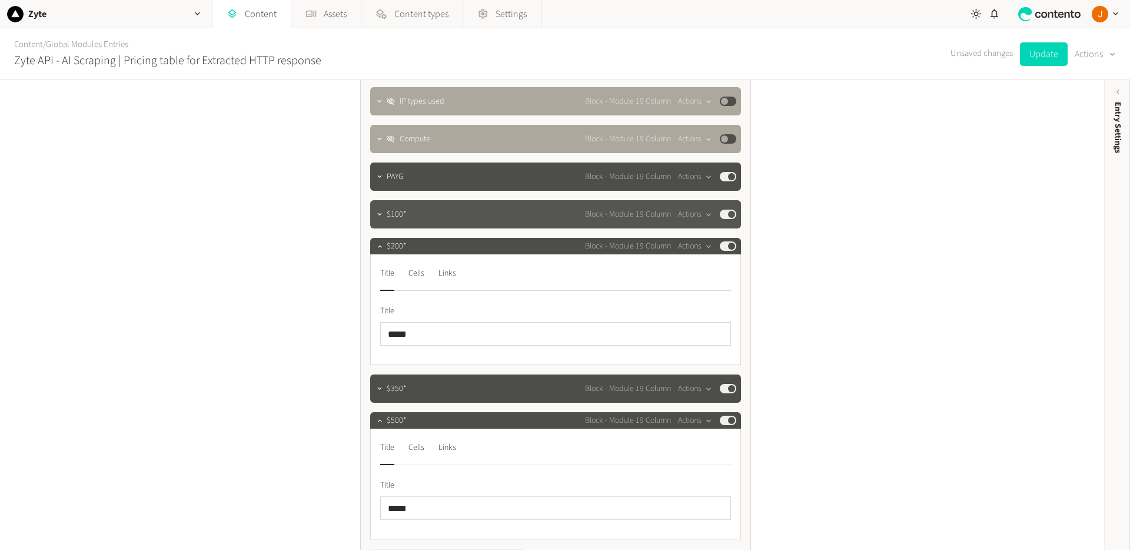
click at [457, 215] on div "$100* Block - Module 19 Column Actions Published" at bounding box center [562, 214] width 350 height 14
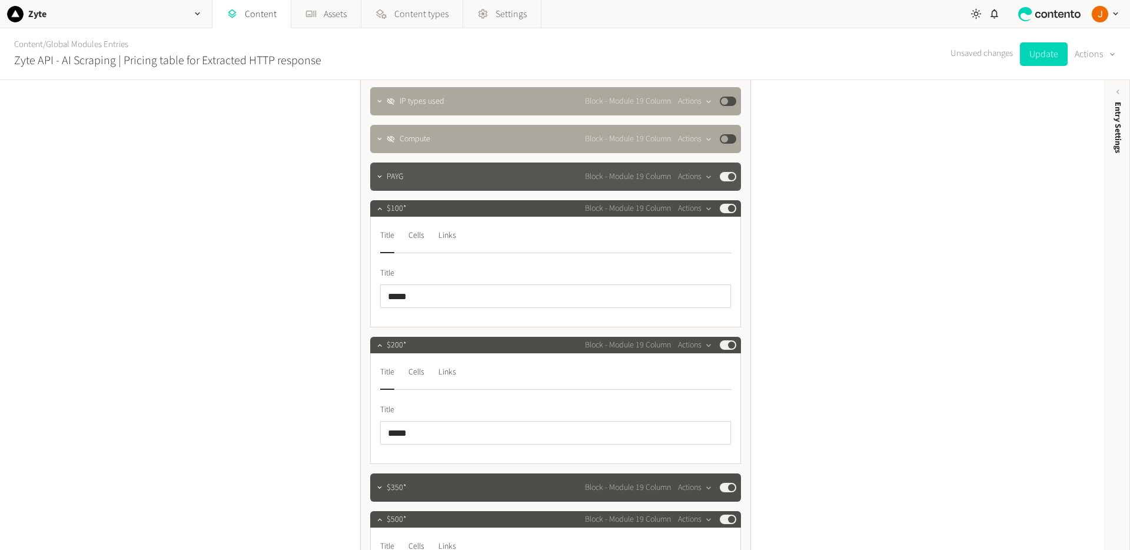
click at [457, 173] on div "PAYG Block - Module 19 Column Actions Published" at bounding box center [562, 177] width 350 height 14
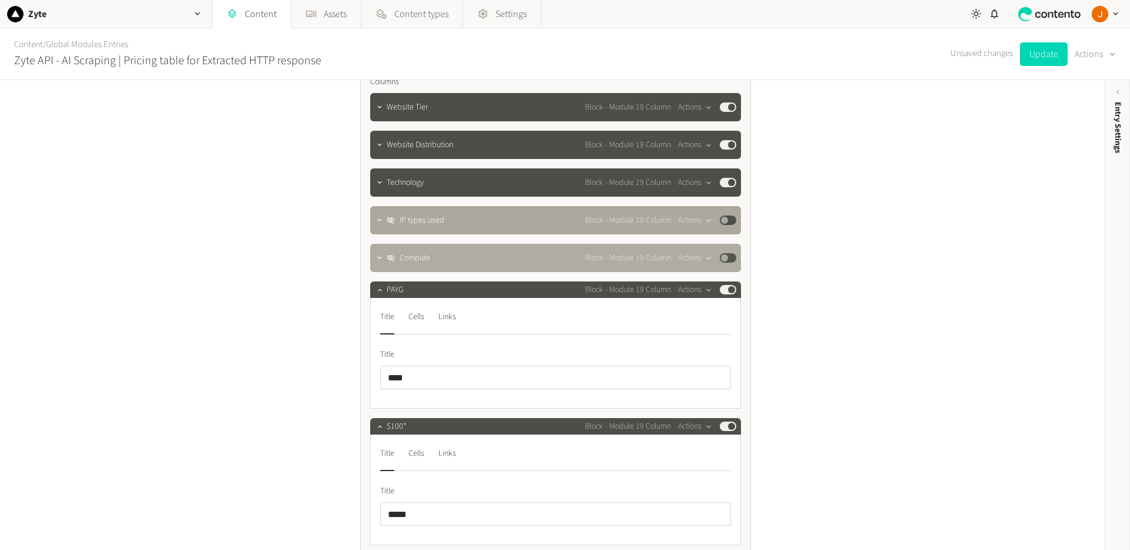
scroll to position [62, 0]
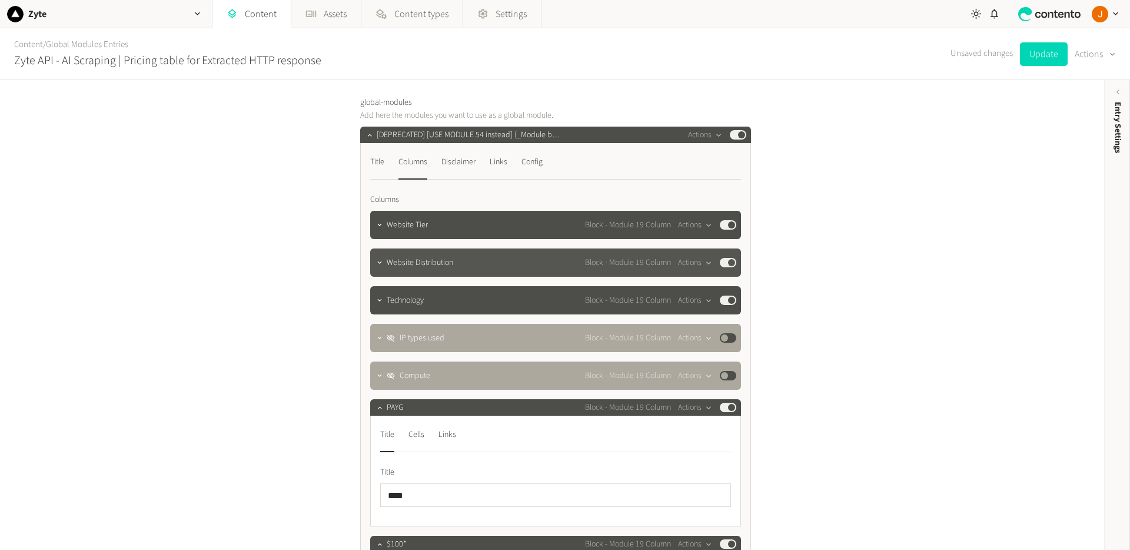
click at [429, 270] on div "Website Distribution Block - Module 19 Column Actions Published" at bounding box center [555, 262] width 371 height 28
click at [446, 311] on div "Technology Block - Module 19 Column Actions Published" at bounding box center [555, 300] width 371 height 28
click at [449, 254] on div "Website Distribution Block - Module 19 Column Actions Published" at bounding box center [555, 262] width 371 height 28
click at [405, 257] on span "Website Distribution" at bounding box center [420, 263] width 67 height 12
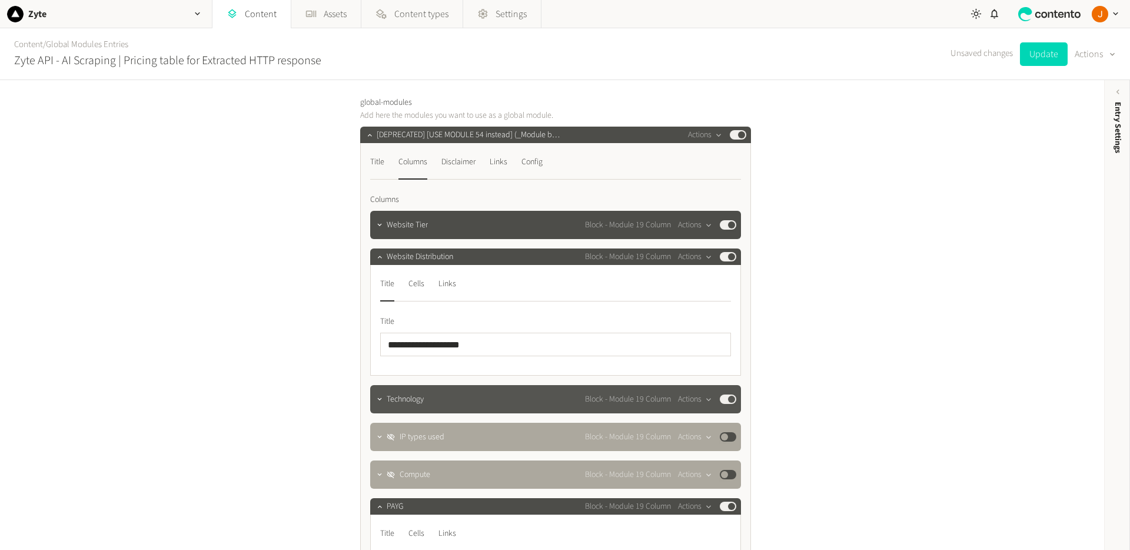
click at [387, 404] on span "Technology" at bounding box center [405, 399] width 37 height 12
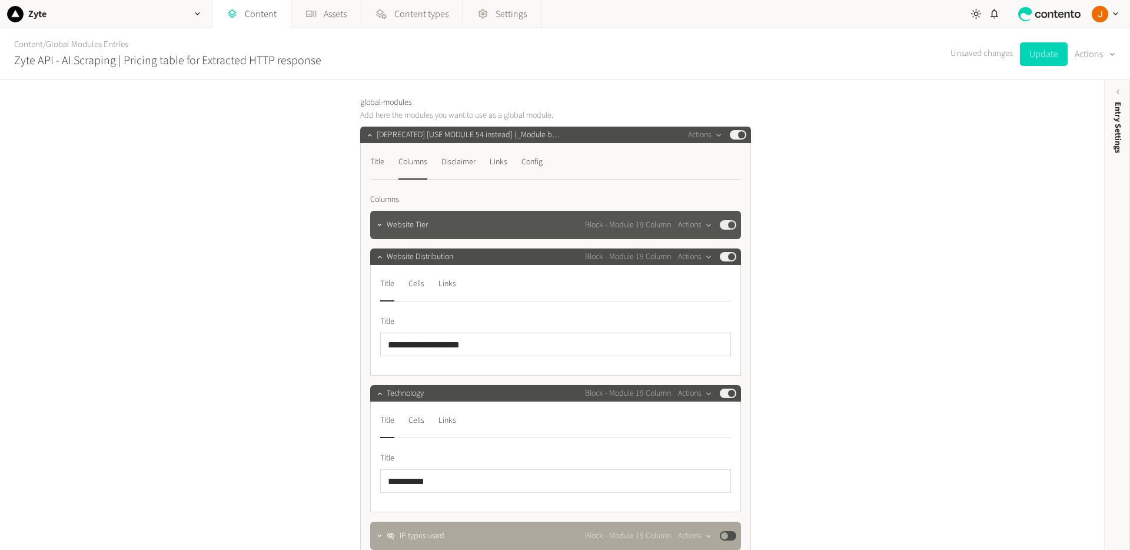
click at [404, 217] on div "Website Tier Block - Module 19 Column Actions Published" at bounding box center [555, 225] width 371 height 28
click at [398, 233] on div "Website Tier Block - Module 19 Column Actions Published" at bounding box center [555, 225] width 371 height 28
click at [383, 167] on div "Title" at bounding box center [377, 161] width 14 height 19
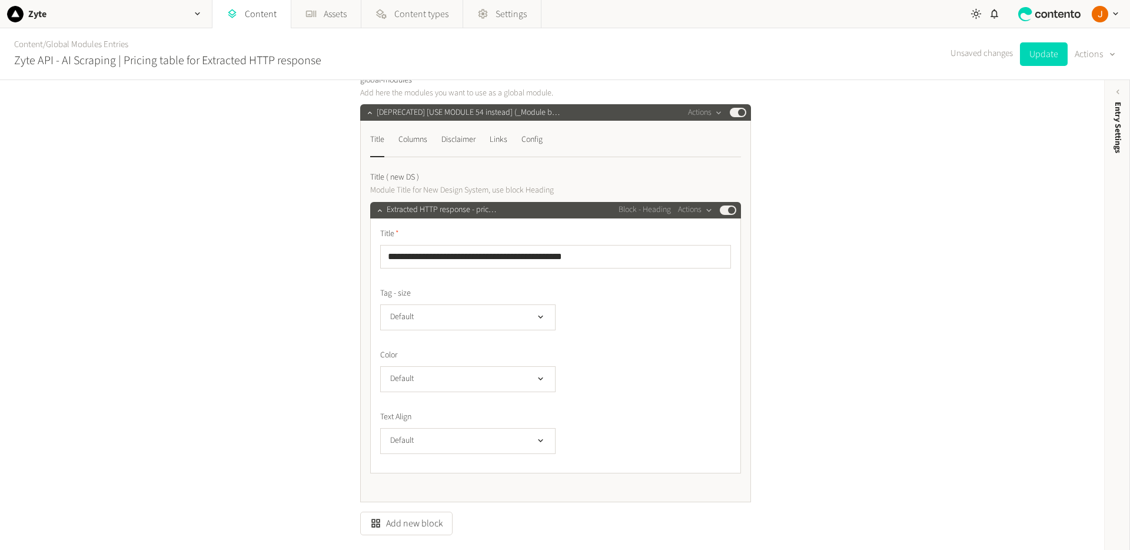
scroll to position [0, 0]
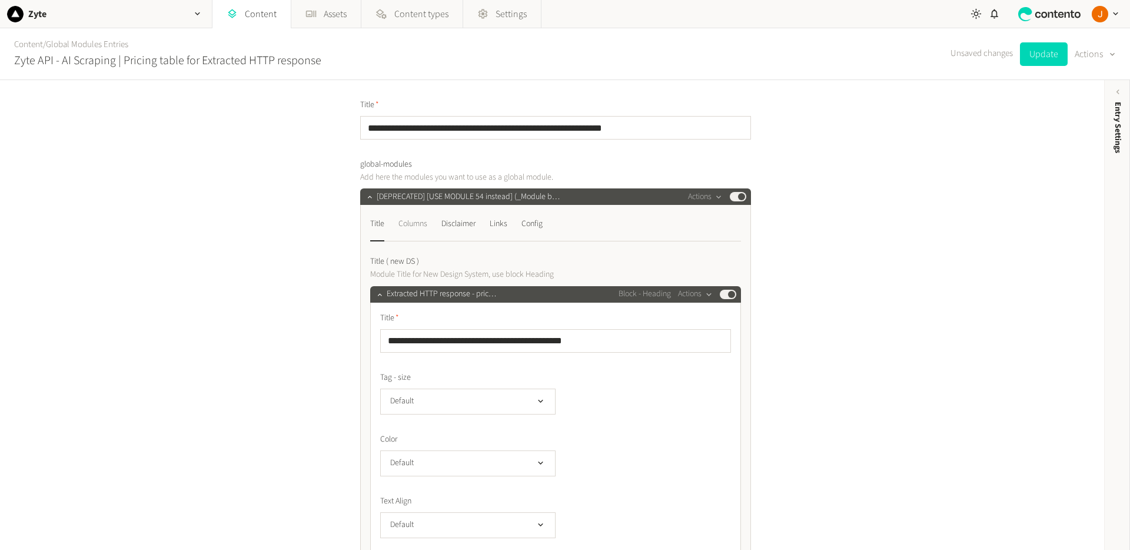
click at [416, 221] on div "Columns" at bounding box center [413, 223] width 29 height 19
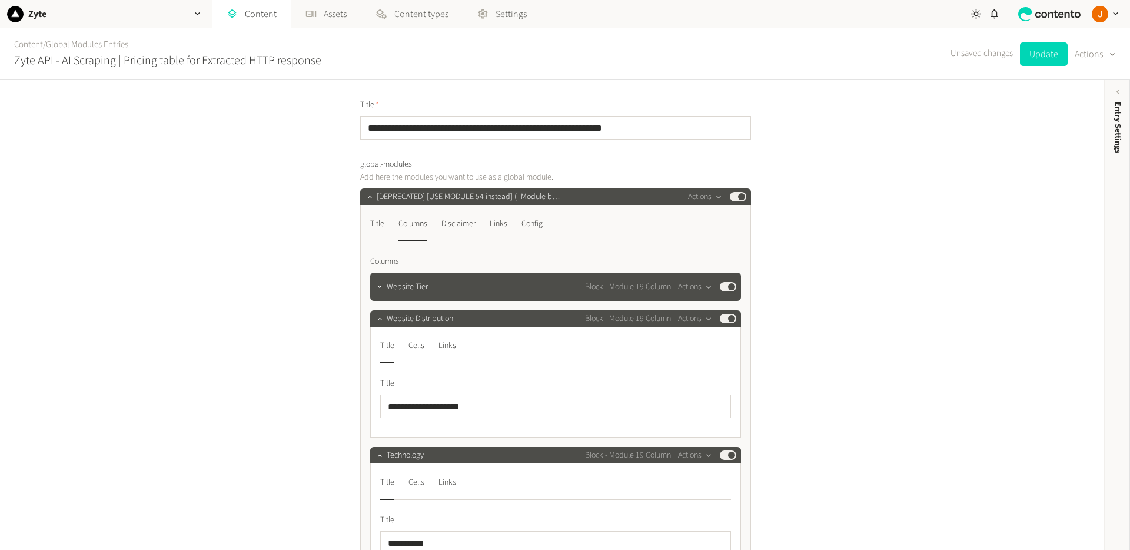
click at [482, 224] on nav "Title Columns Disclaimer Links Config" at bounding box center [555, 227] width 371 height 27
click at [467, 227] on div "Disclaimer" at bounding box center [459, 223] width 34 height 19
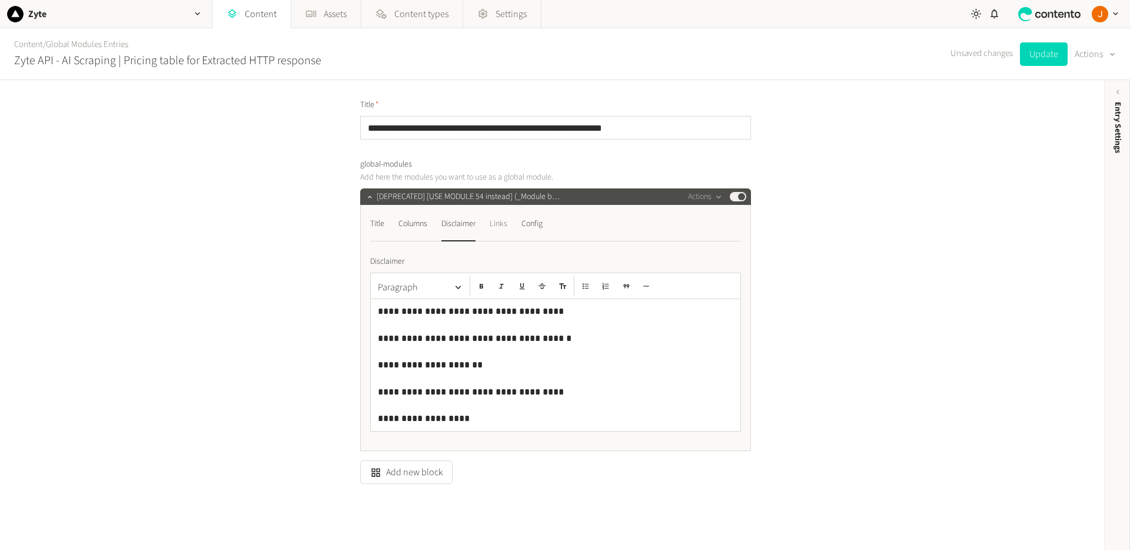
click at [503, 221] on div "Links" at bounding box center [499, 223] width 18 height 19
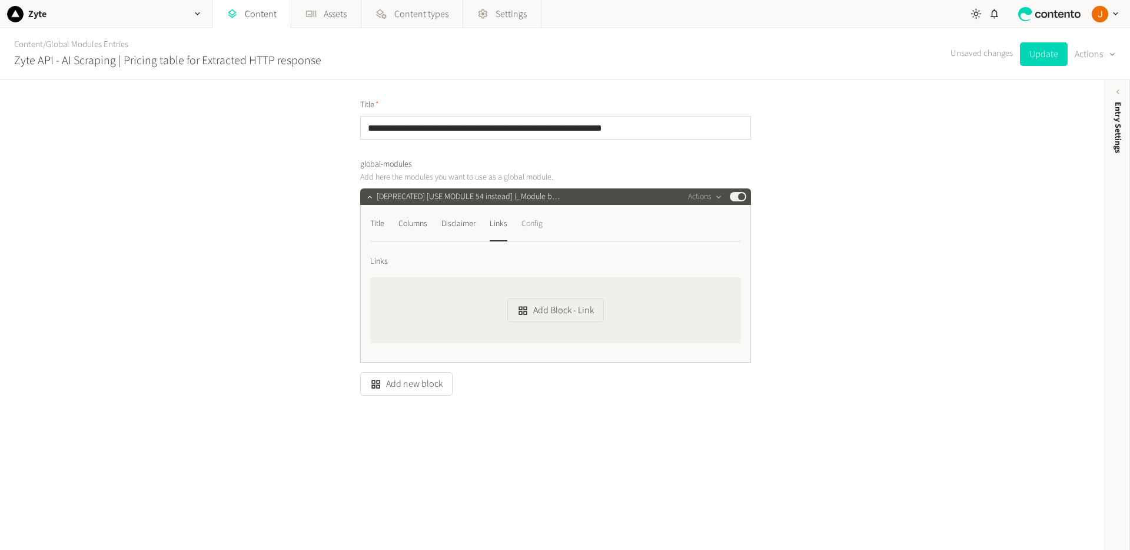
click at [539, 225] on div "Config" at bounding box center [532, 223] width 21 height 19
click at [416, 225] on div "Columns" at bounding box center [413, 223] width 29 height 19
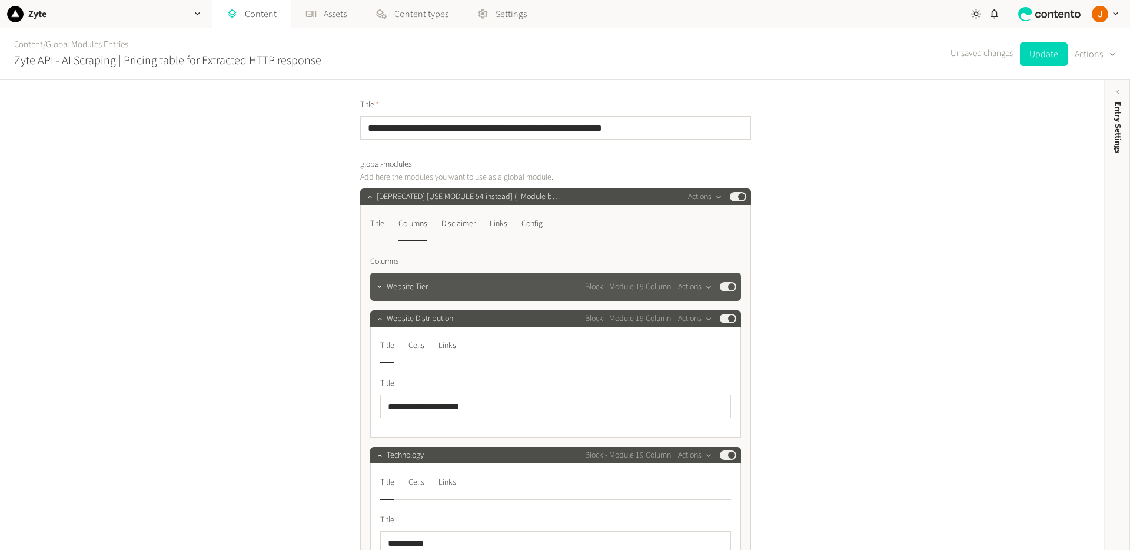
click at [403, 281] on span "Website Tier" at bounding box center [407, 287] width 41 height 12
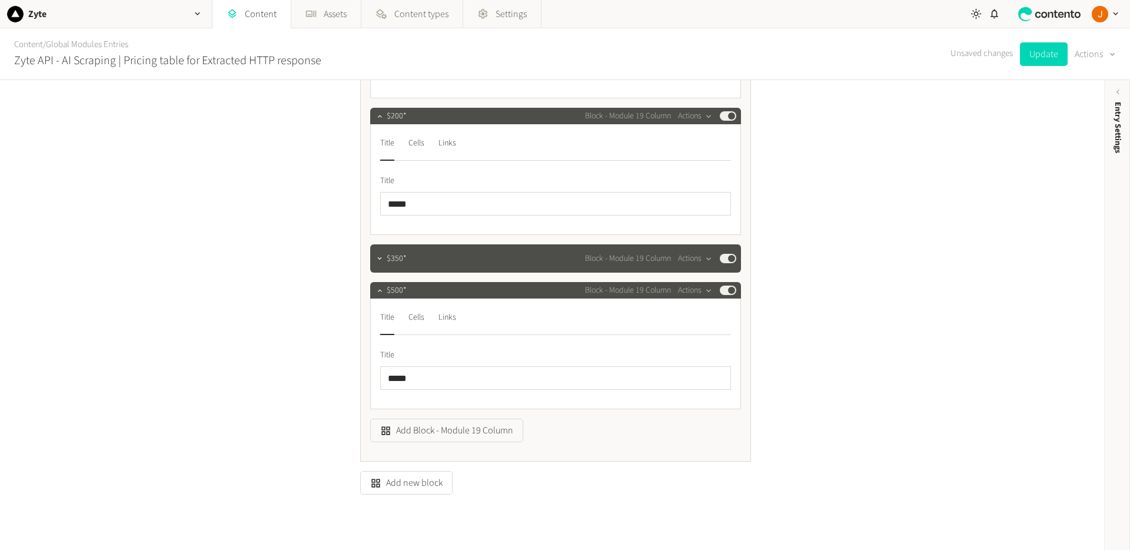
scroll to position [962, 0]
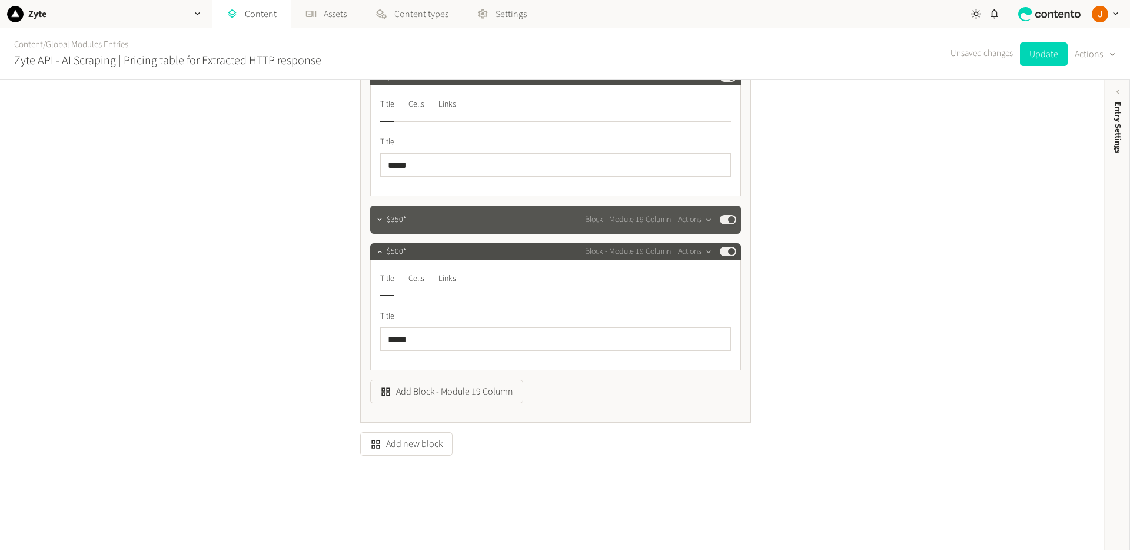
click at [412, 211] on div "$350* Block - Module 19 Column Actions Published" at bounding box center [555, 219] width 371 height 28
click at [406, 224] on span "$350*" at bounding box center [397, 220] width 20 height 12
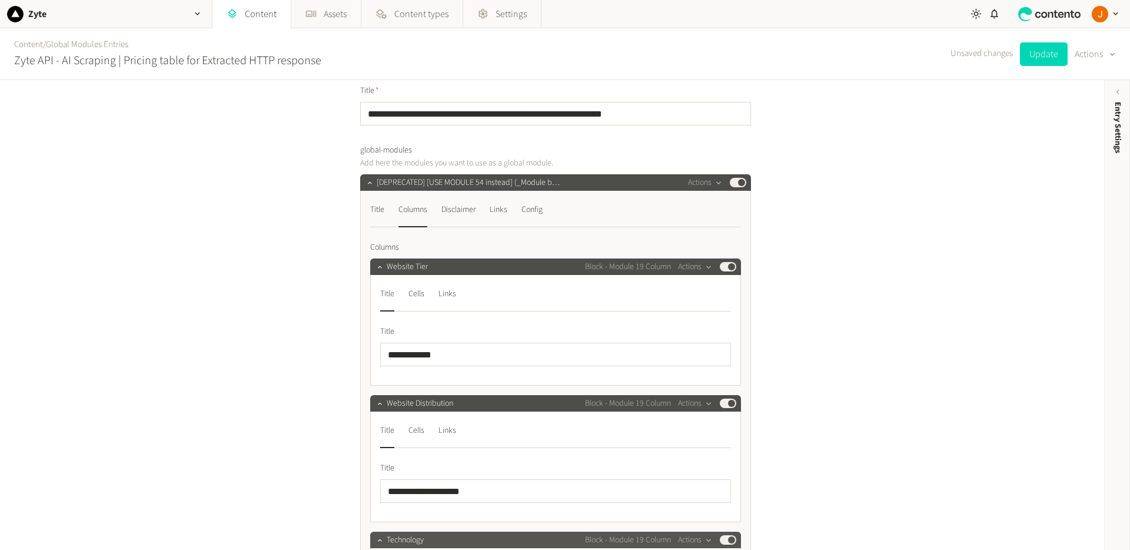
scroll to position [0, 0]
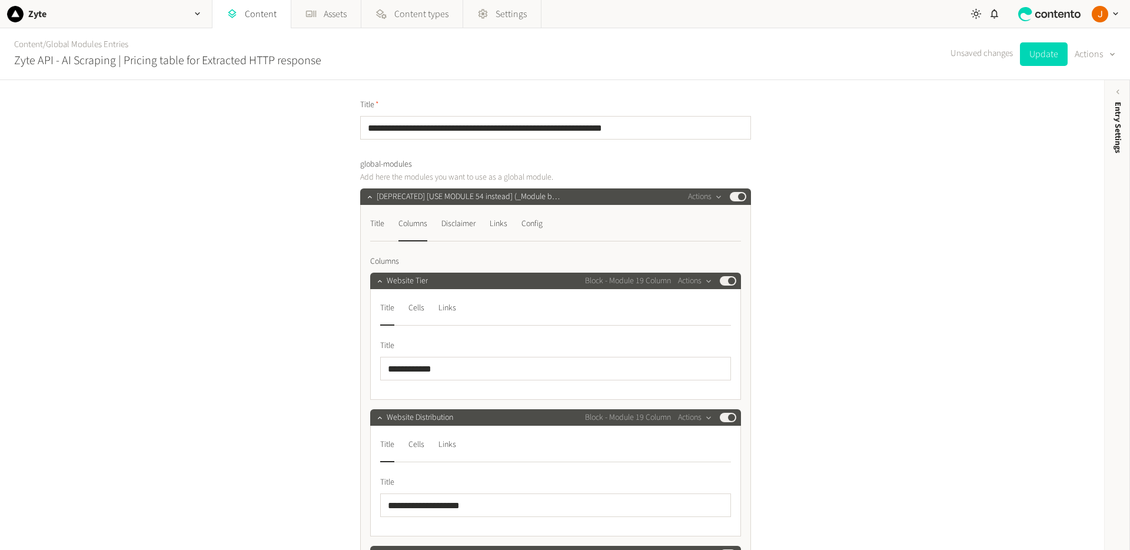
click at [855, 243] on div "**********" at bounding box center [552, 315] width 1104 height 470
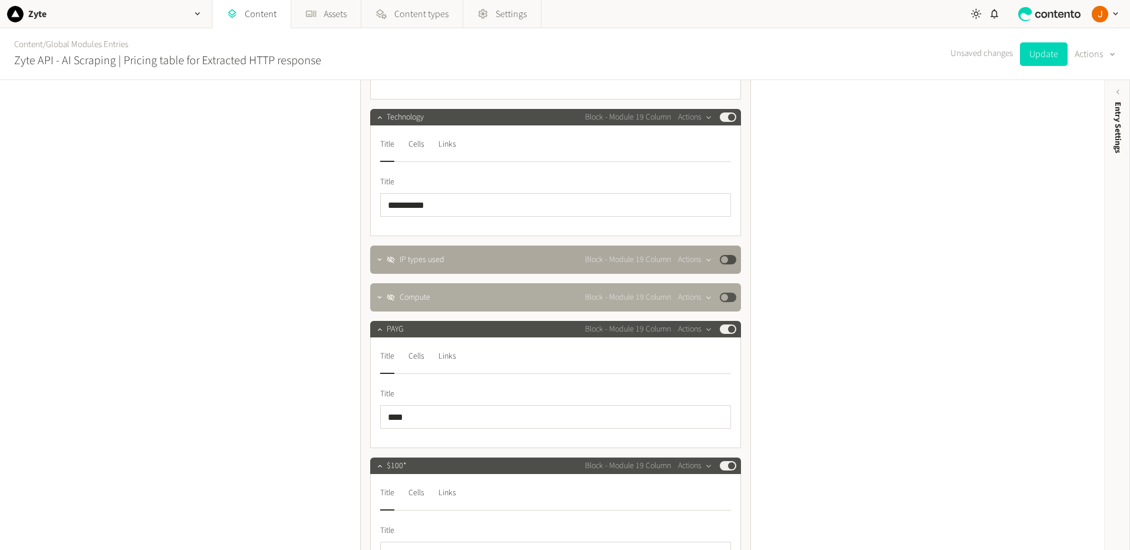
scroll to position [522, 0]
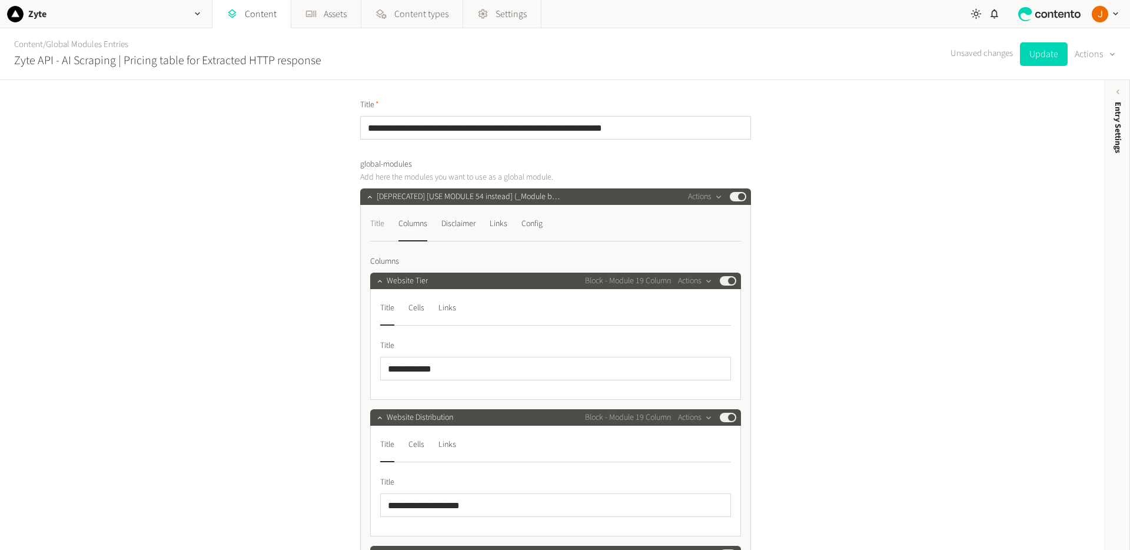
click at [374, 220] on div "Title" at bounding box center [377, 223] width 14 height 19
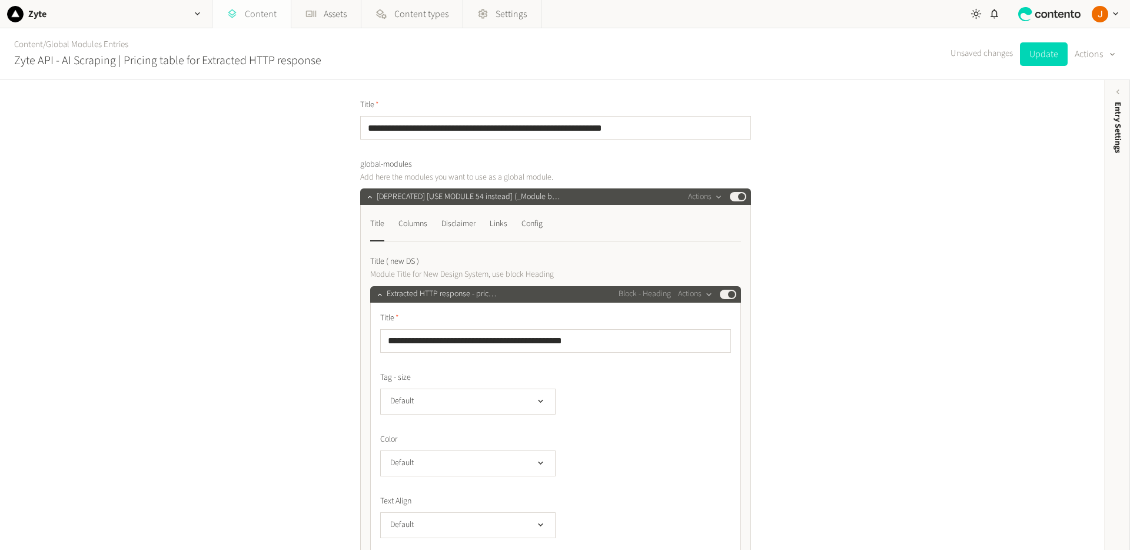
click at [258, 13] on link "Content" at bounding box center [252, 14] width 78 height 28
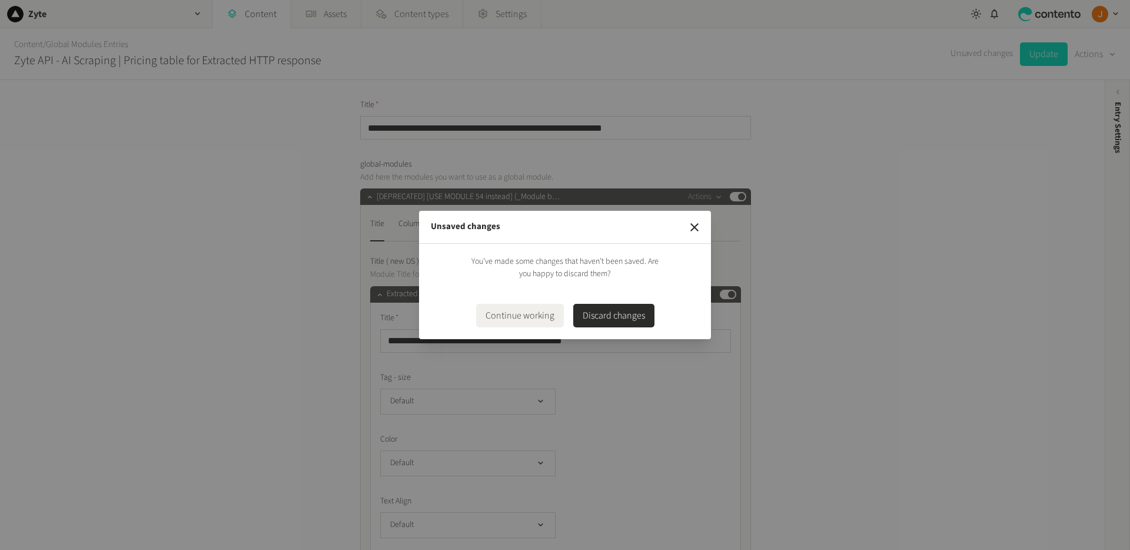
click at [623, 308] on button "Discard changes" at bounding box center [613, 316] width 81 height 24
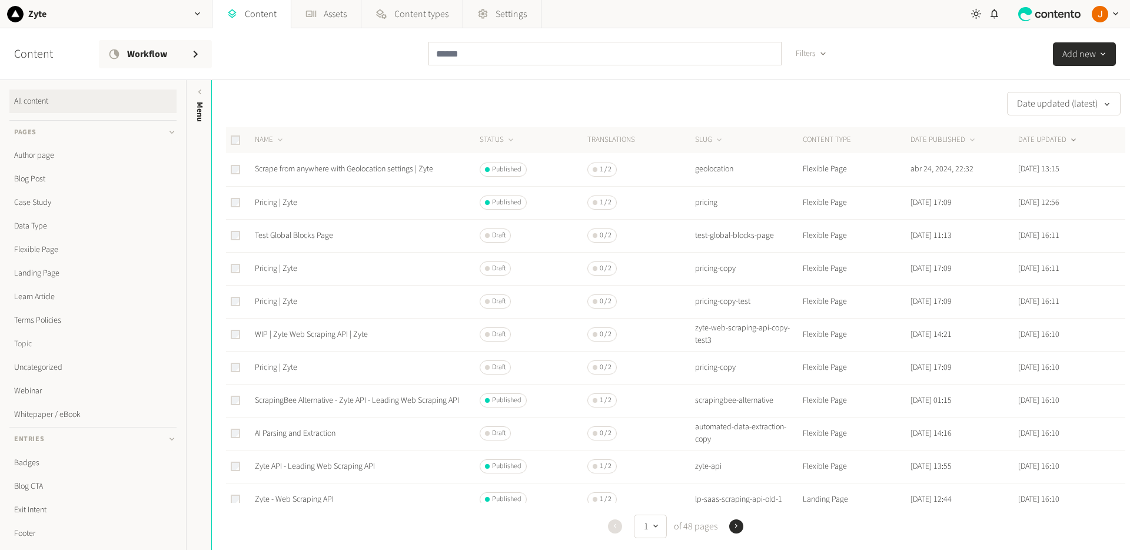
scroll to position [241, 0]
click at [458, 52] on input "text" at bounding box center [605, 54] width 353 height 24
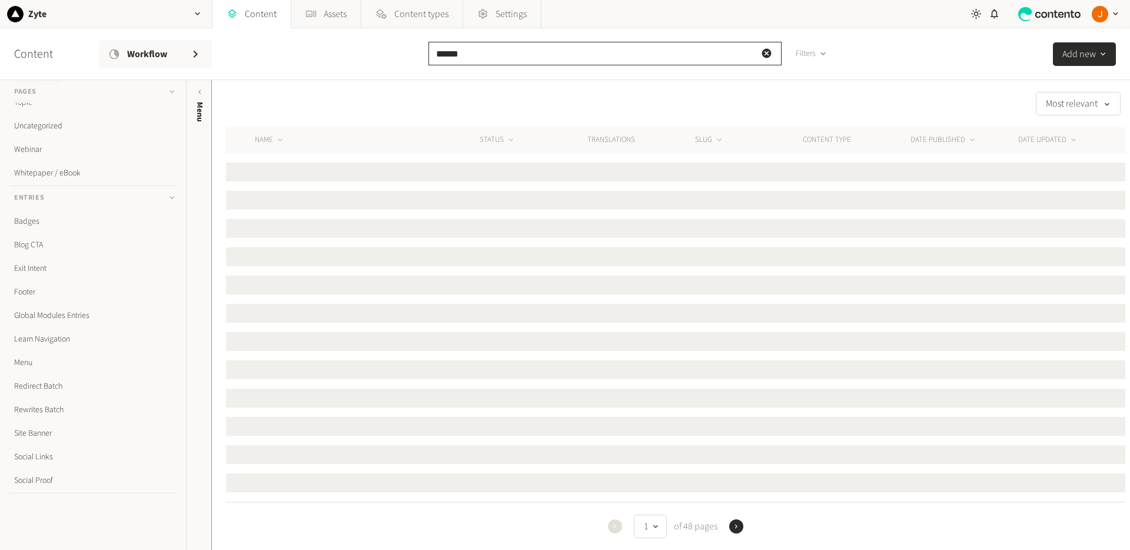
type input "*******"
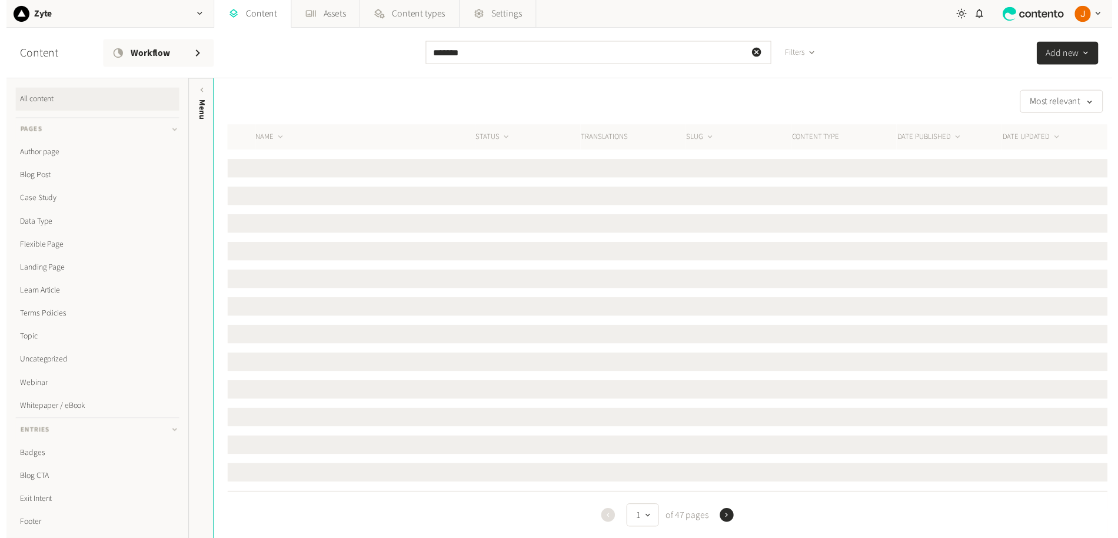
scroll to position [241, 0]
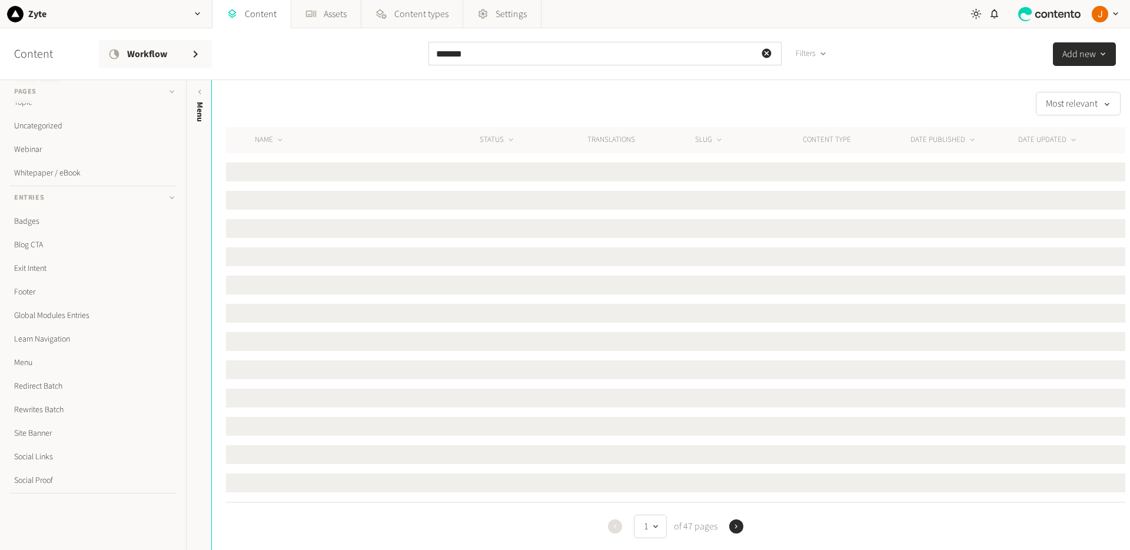
type input "*******"
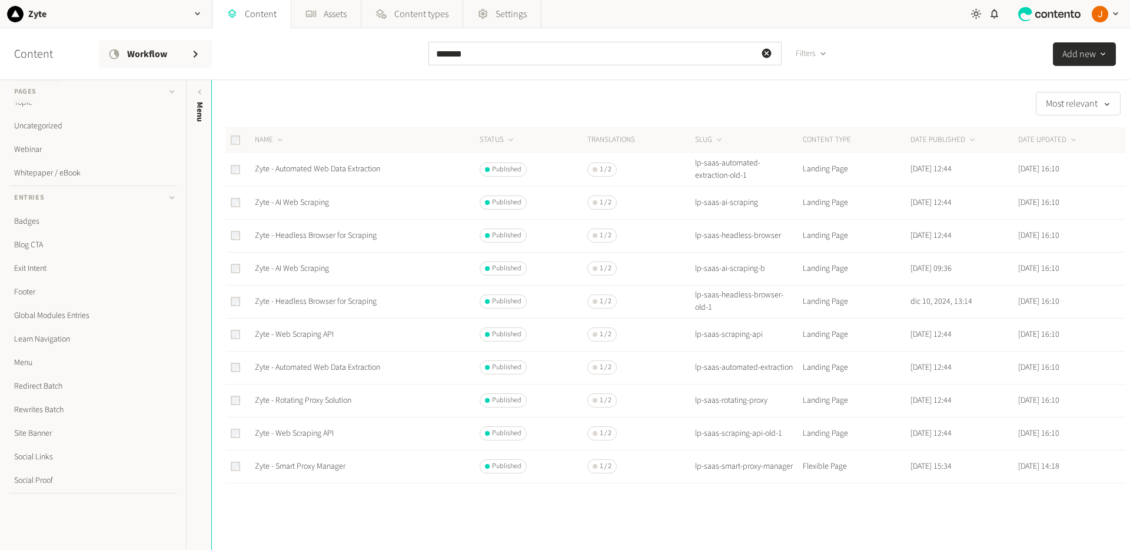
click at [695, 96] on div "Most relevant" at bounding box center [669, 104] width 914 height 24
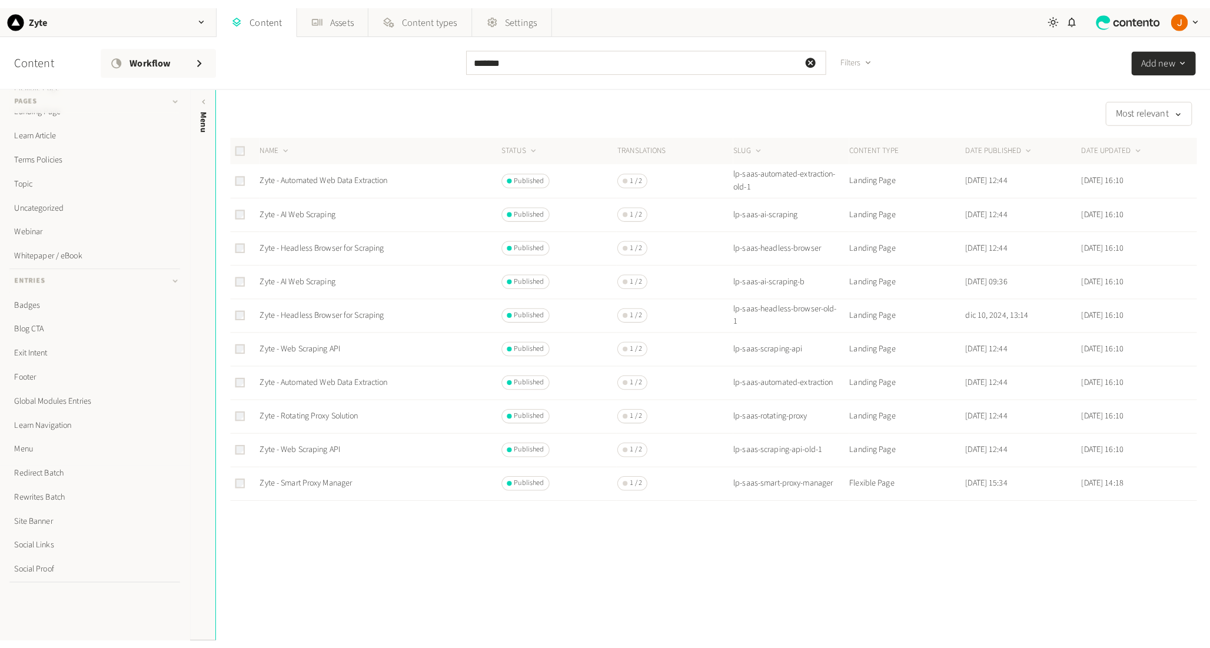
scroll to position [143, 0]
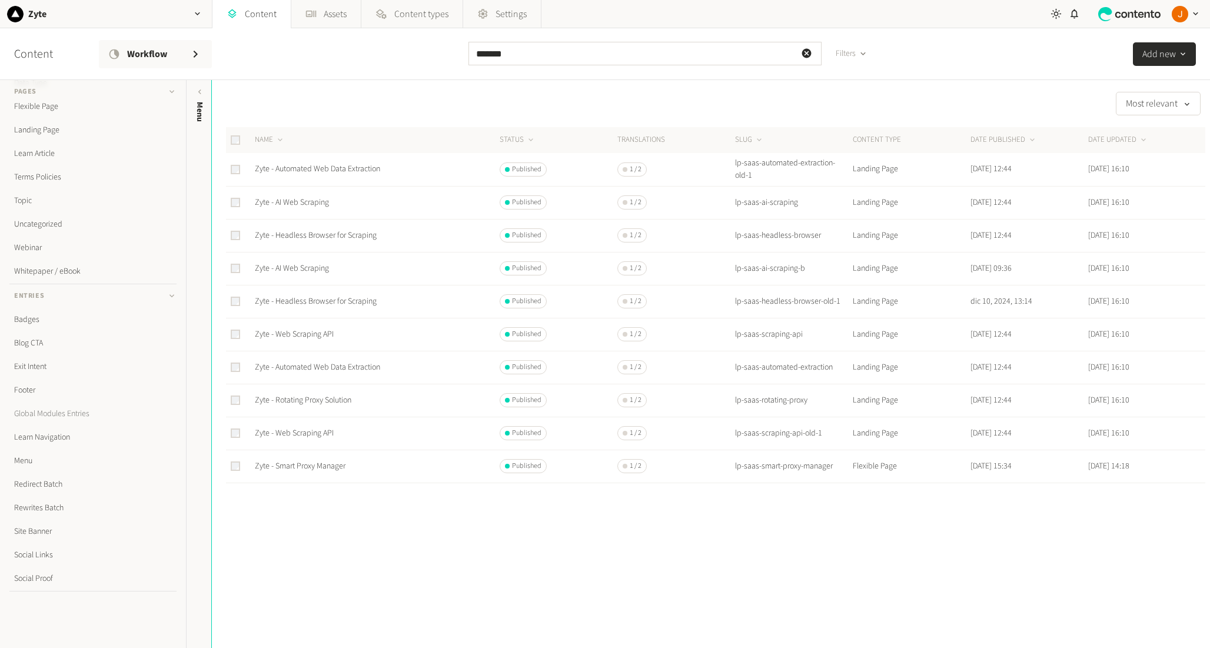
click at [85, 410] on link "Global Modules Entries" at bounding box center [92, 414] width 167 height 24
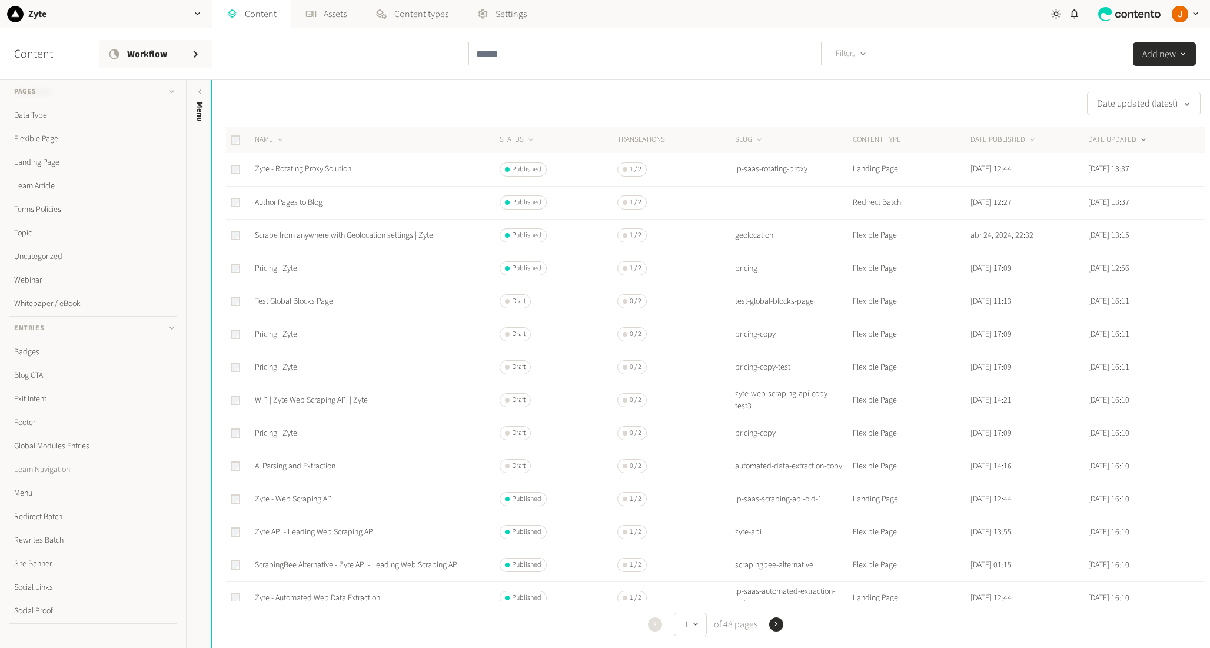
scroll to position [128, 0]
click at [77, 428] on link "Global Modules Entries" at bounding box center [92, 429] width 167 height 24
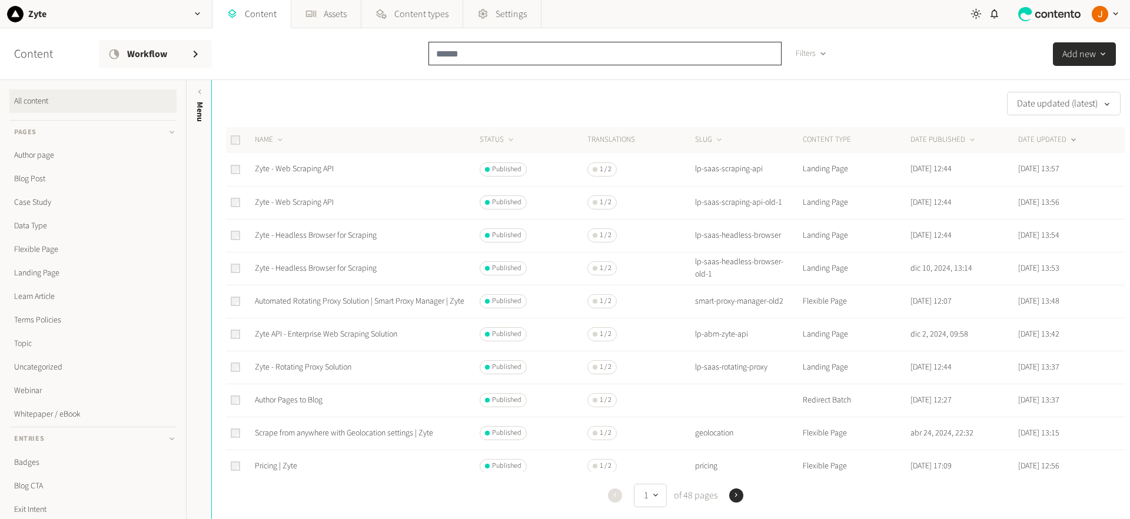
click at [502, 54] on input "text" at bounding box center [605, 54] width 353 height 24
click at [516, 71] on div at bounding box center [605, 58] width 353 height 33
click at [503, 61] on input "text" at bounding box center [605, 54] width 353 height 24
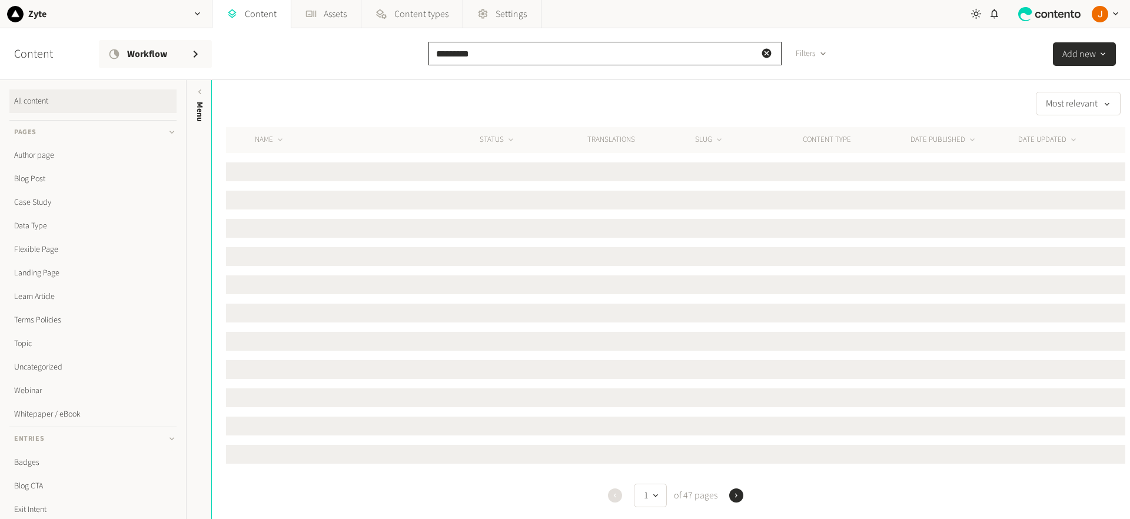
click at [484, 52] on input "*********" at bounding box center [605, 54] width 353 height 24
type input "****"
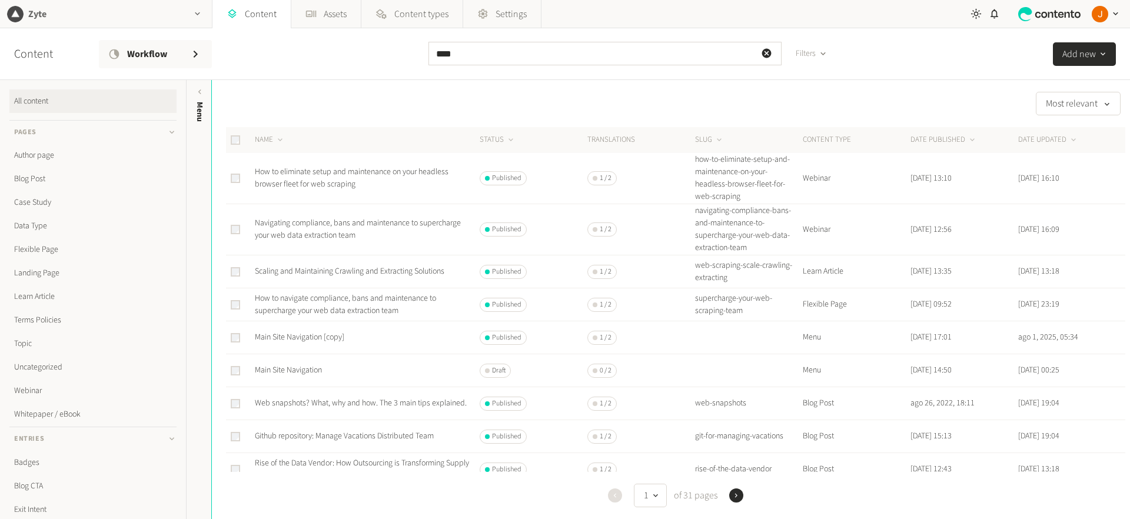
scroll to position [2, 0]
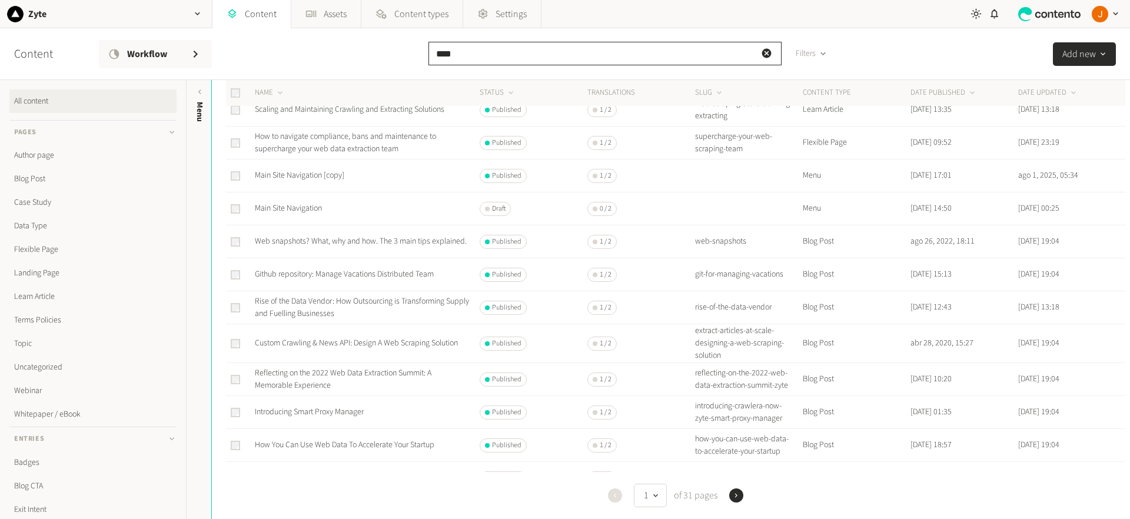
scroll to position [163, 0]
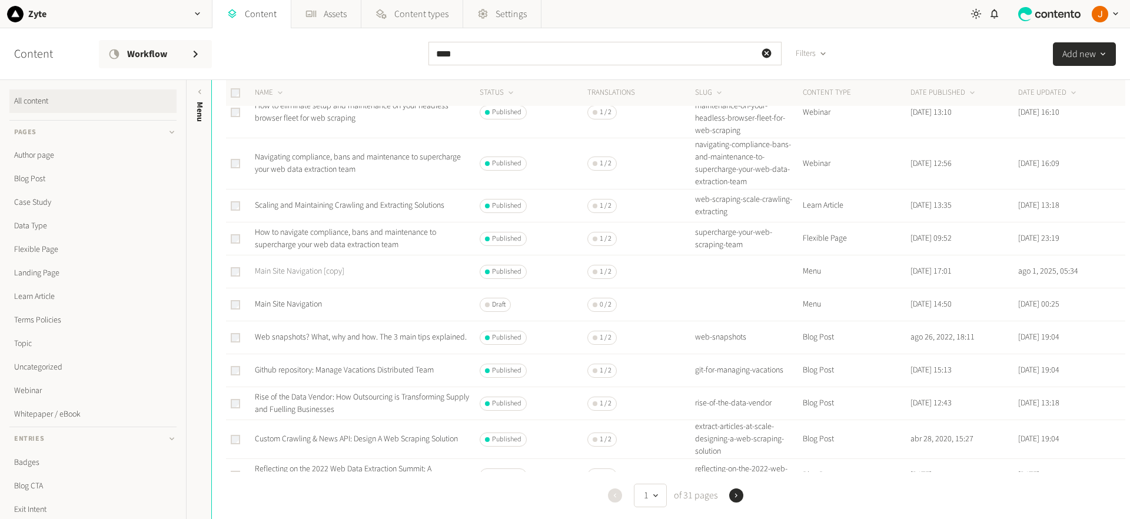
click at [288, 271] on link "Main Site Navigation [copy]" at bounding box center [299, 271] width 89 height 12
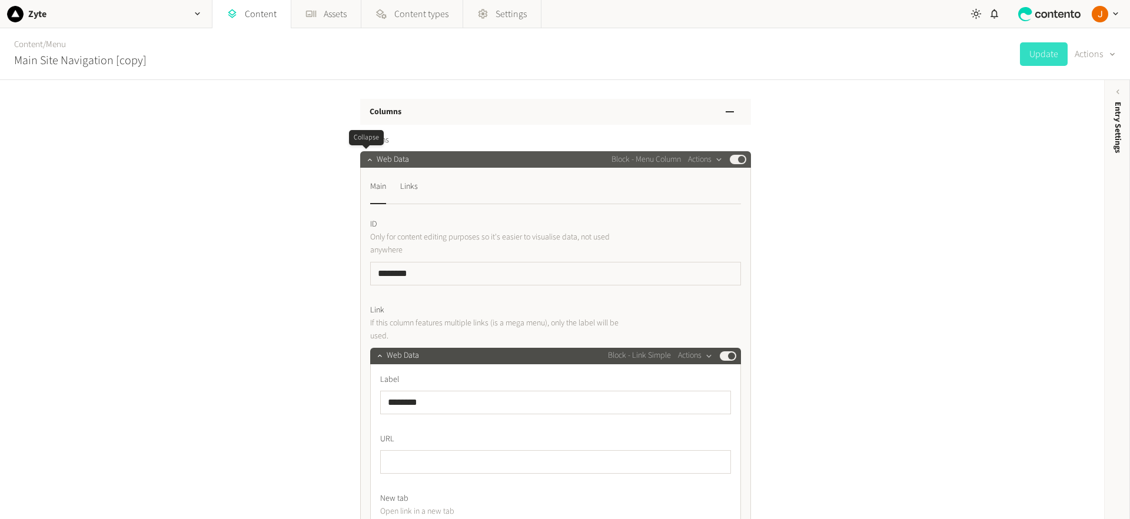
click at [363, 160] on div at bounding box center [370, 159] width 14 height 16
click at [366, 163] on icon "button" at bounding box center [370, 159] width 8 height 8
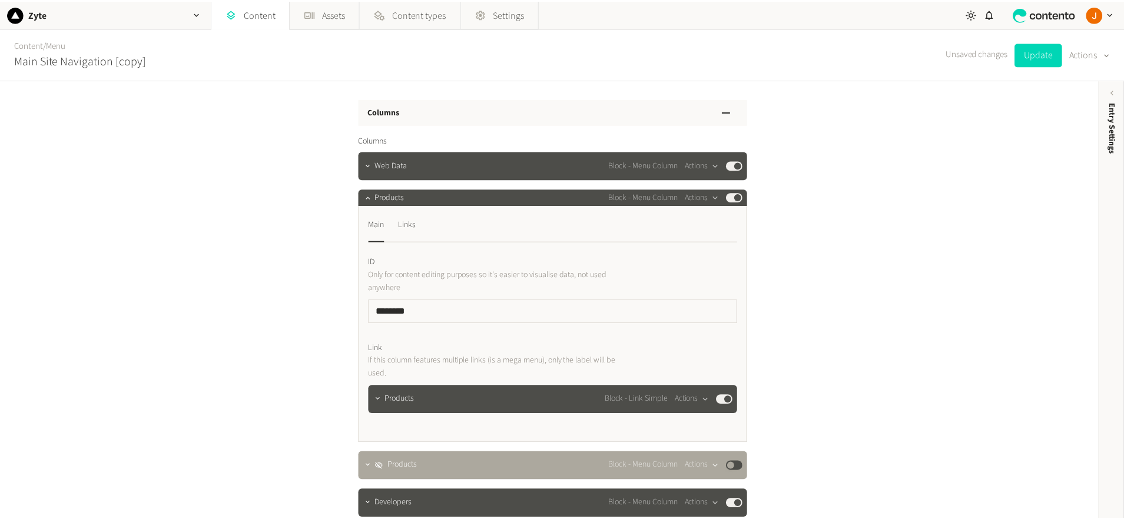
scroll to position [47, 0]
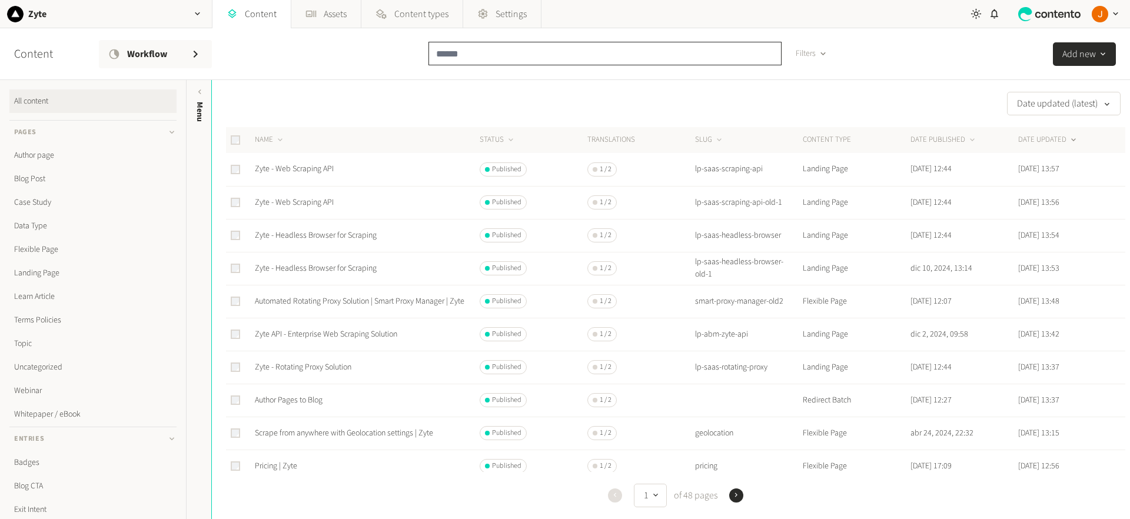
click at [475, 52] on input "text" at bounding box center [605, 54] width 353 height 24
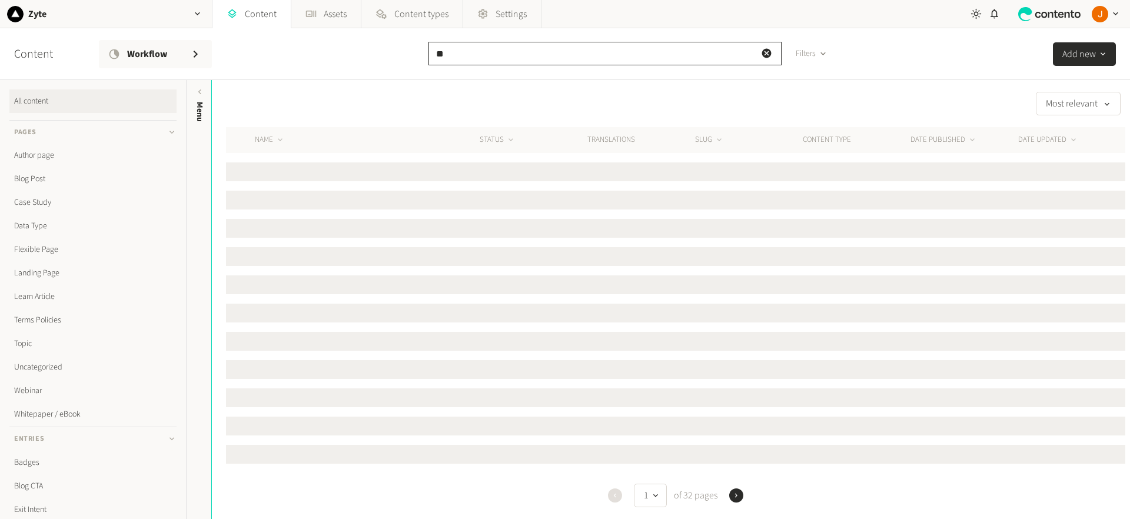
click at [458, 58] on input "**" at bounding box center [605, 54] width 353 height 24
type input "**********"
drag, startPoint x: 566, startPoint y: 58, endPoint x: 383, endPoint y: 58, distance: 182.5
click at [383, 58] on div "**********" at bounding box center [565, 54] width 1130 height 52
click at [882, 57] on div "Content Workflow Filters Add new" at bounding box center [565, 54] width 1130 height 52
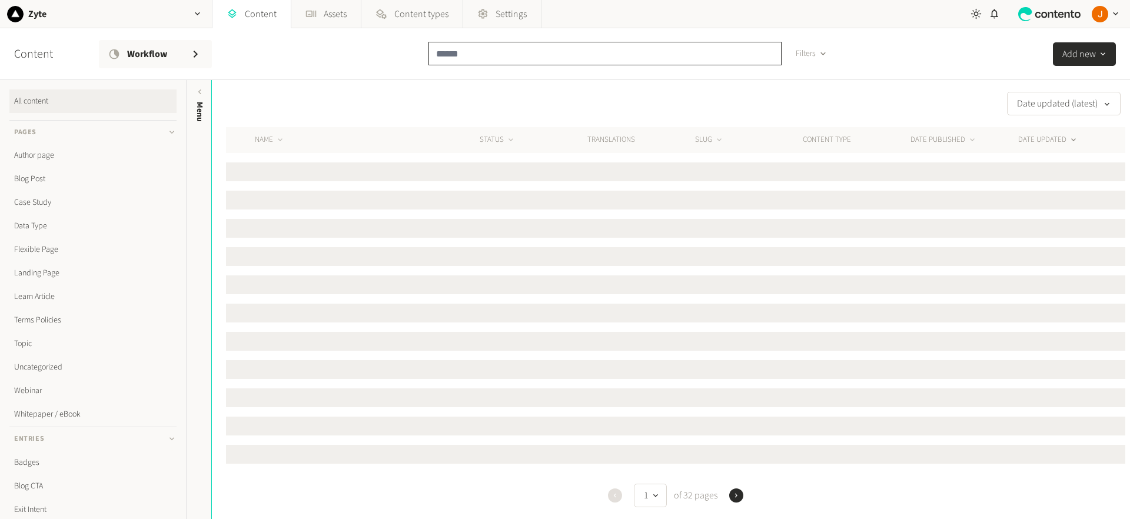
click at [611, 54] on input "text" at bounding box center [605, 54] width 353 height 24
paste input "**********"
type input "**********"
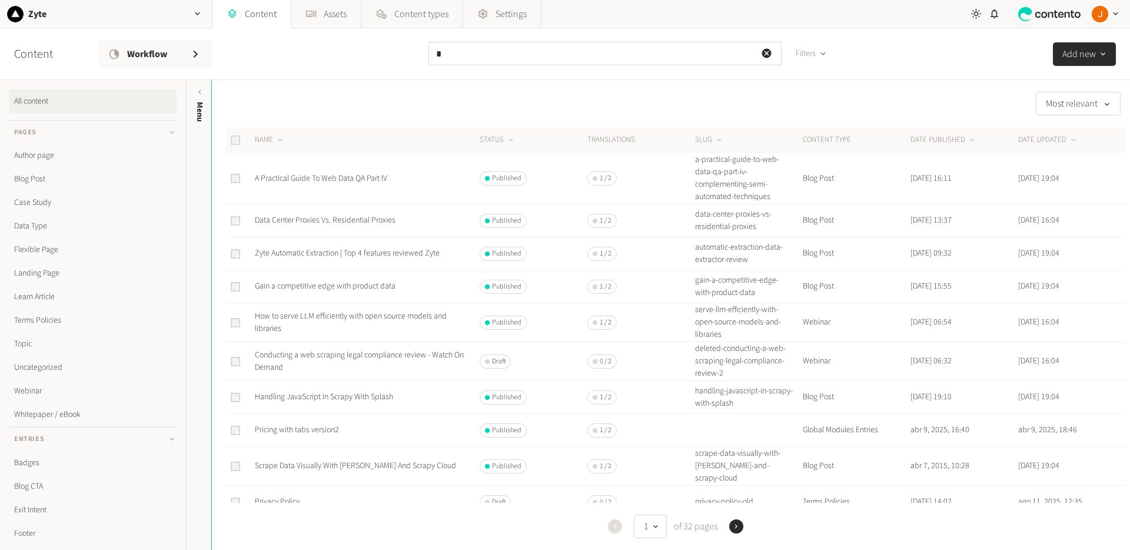
click at [472, 67] on div "*" at bounding box center [605, 58] width 353 height 33
click at [472, 55] on input "*" at bounding box center [605, 54] width 353 height 24
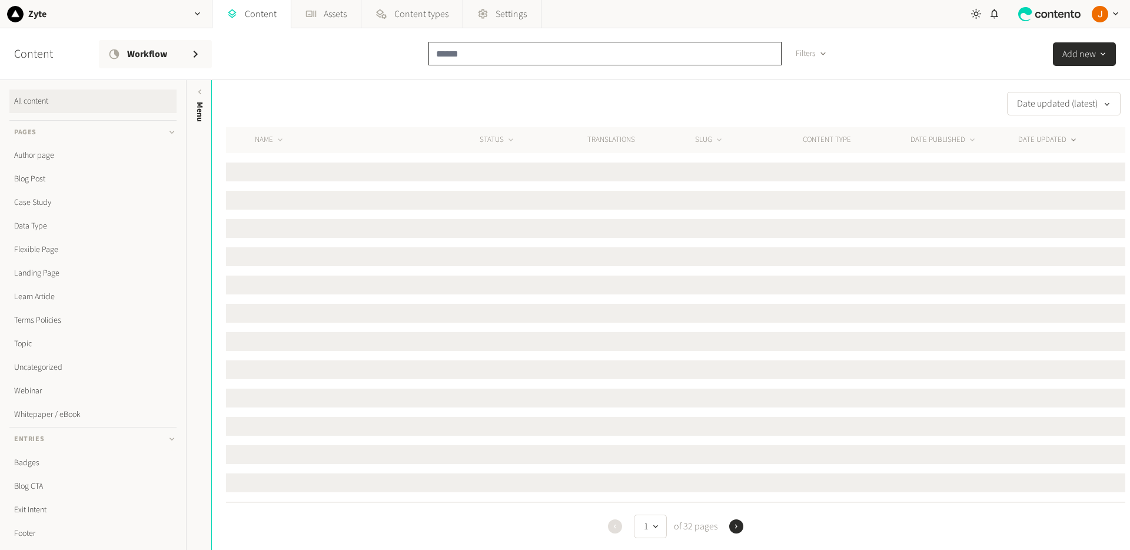
paste input "**********"
click at [1109, 21] on div "button" at bounding box center [1105, 14] width 41 height 28
type input "**********"
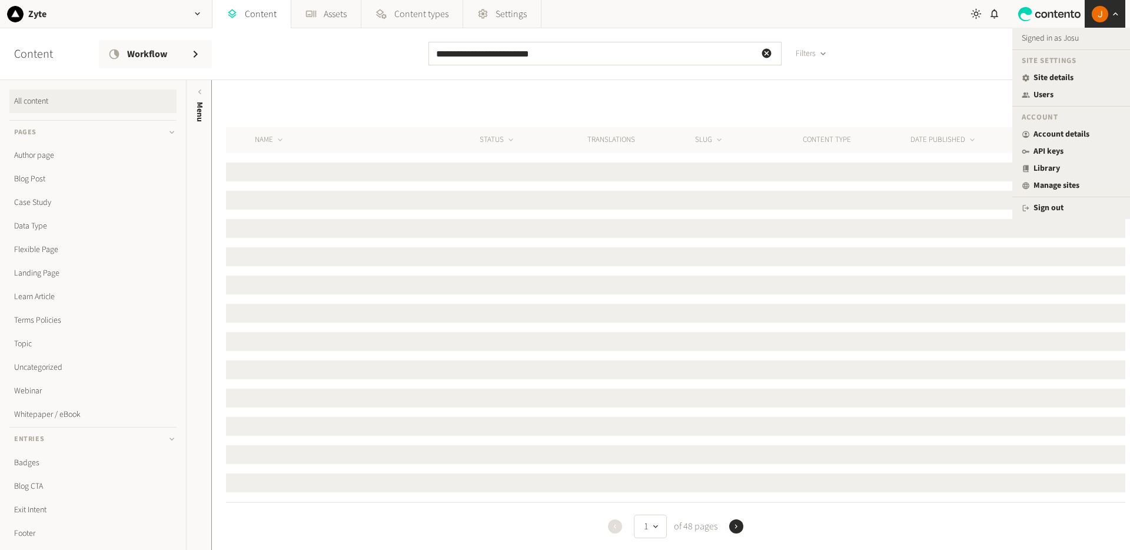
click at [971, 36] on div "**********" at bounding box center [565, 54] width 1130 height 52
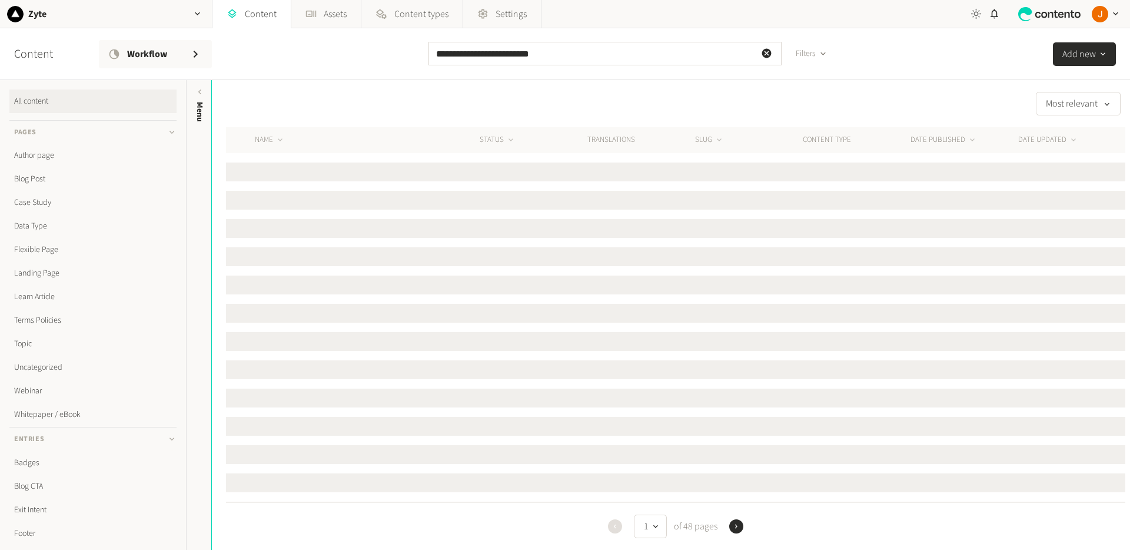
click at [977, 15] on icon at bounding box center [976, 14] width 11 height 11
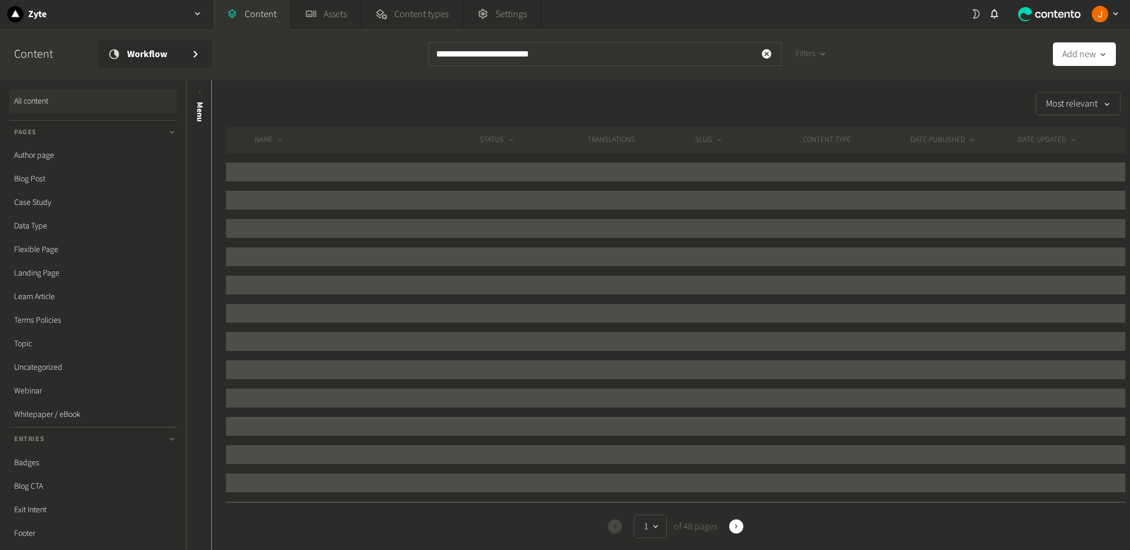
click at [977, 15] on icon at bounding box center [976, 13] width 11 height 11
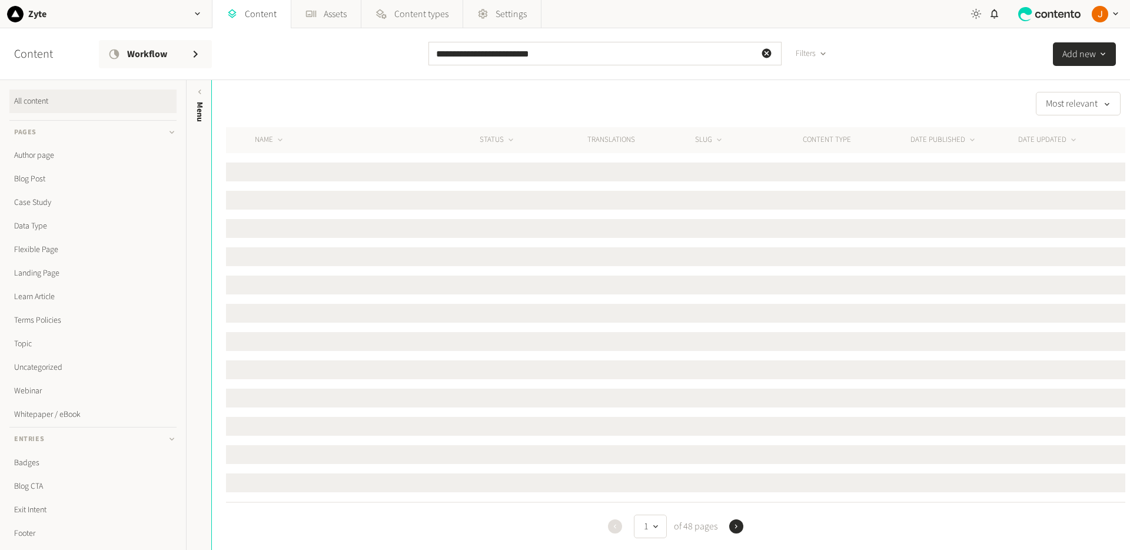
click at [978, 14] on icon at bounding box center [976, 14] width 11 height 11
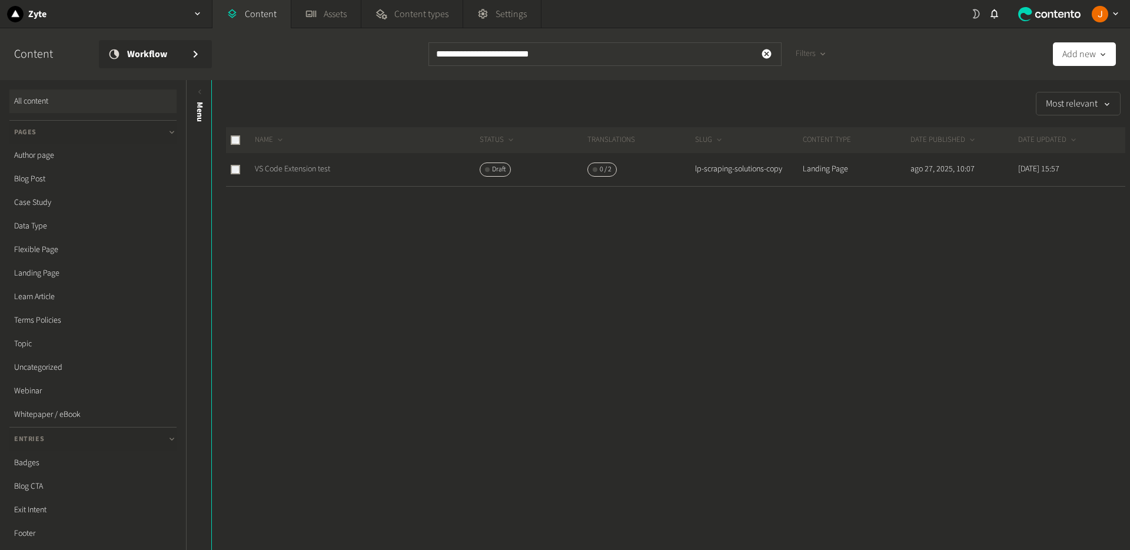
click at [297, 168] on link "VS Code Extension test" at bounding box center [292, 169] width 75 height 12
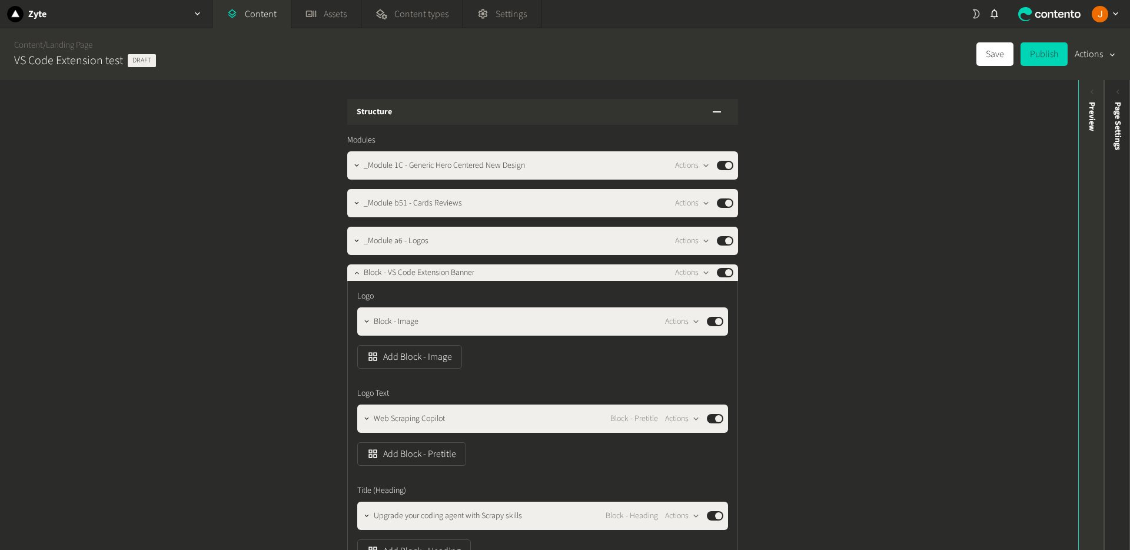
click at [1091, 118] on div "Preview" at bounding box center [1092, 116] width 12 height 29
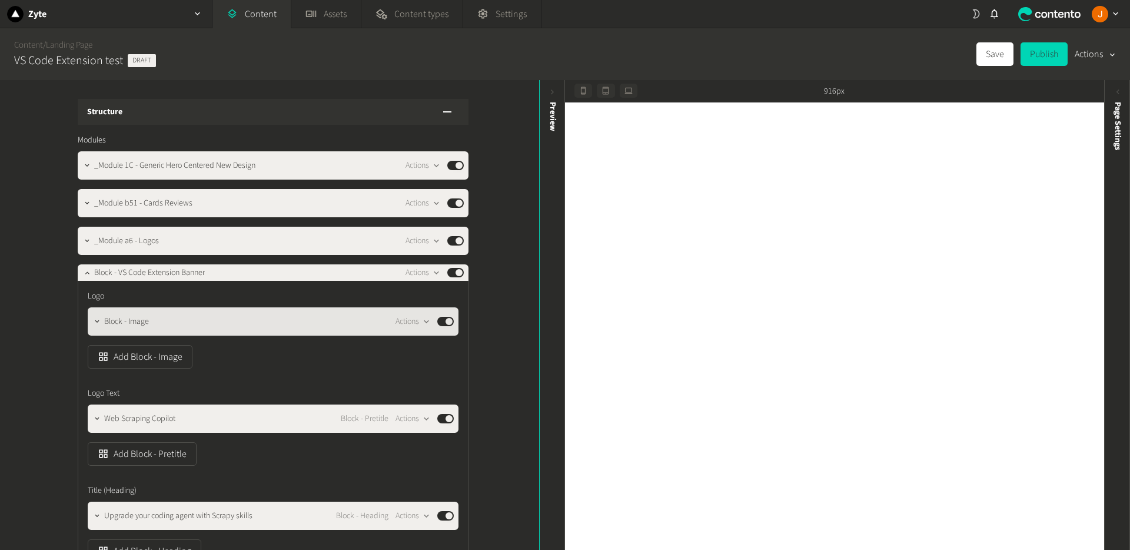
scroll to position [8, 0]
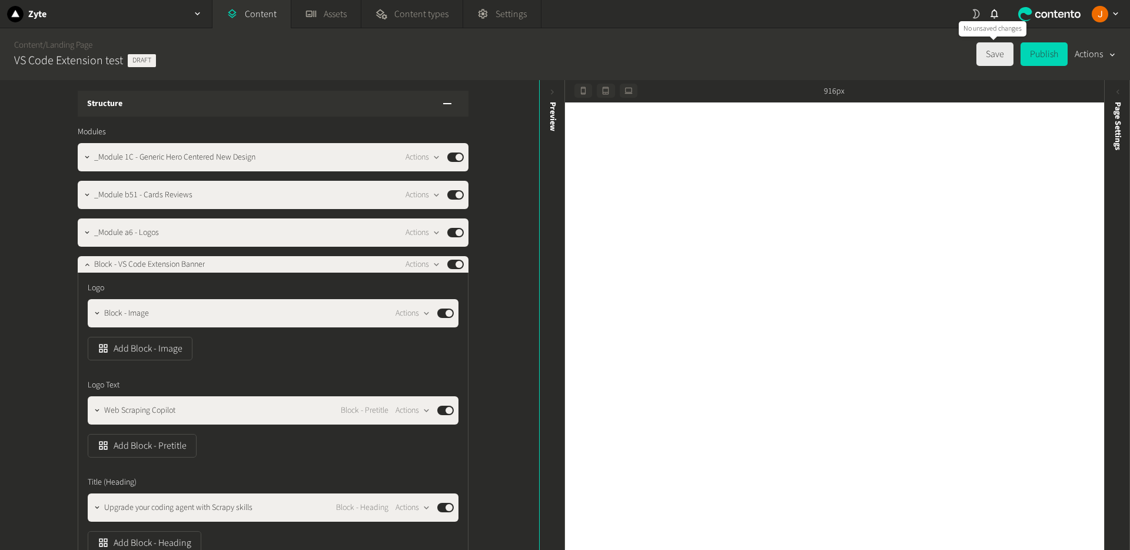
click at [987, 54] on button "Save" at bounding box center [995, 54] width 37 height 24
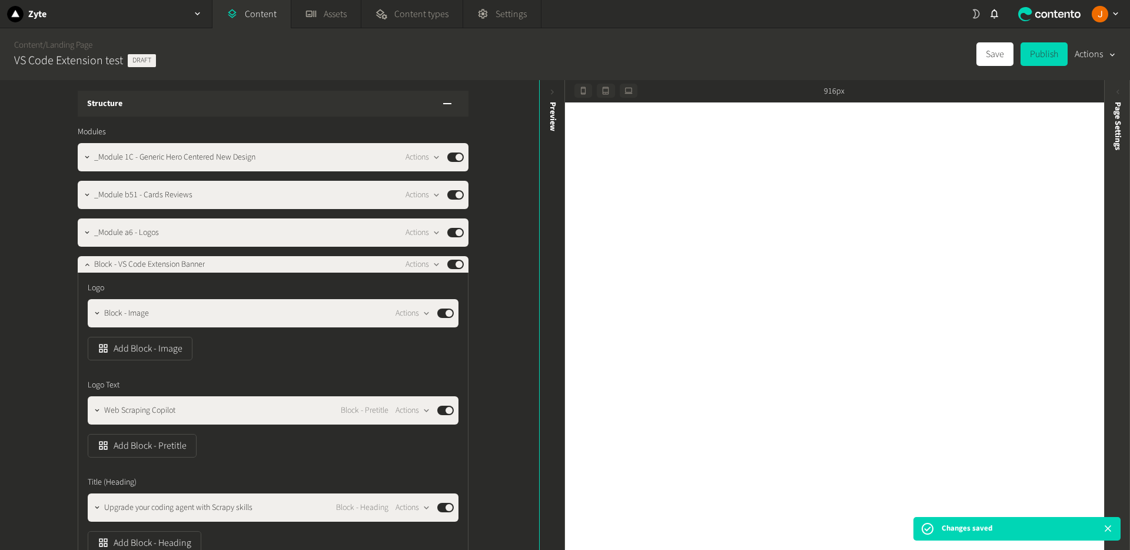
click at [1115, 131] on span "Page Settings" at bounding box center [1118, 126] width 12 height 48
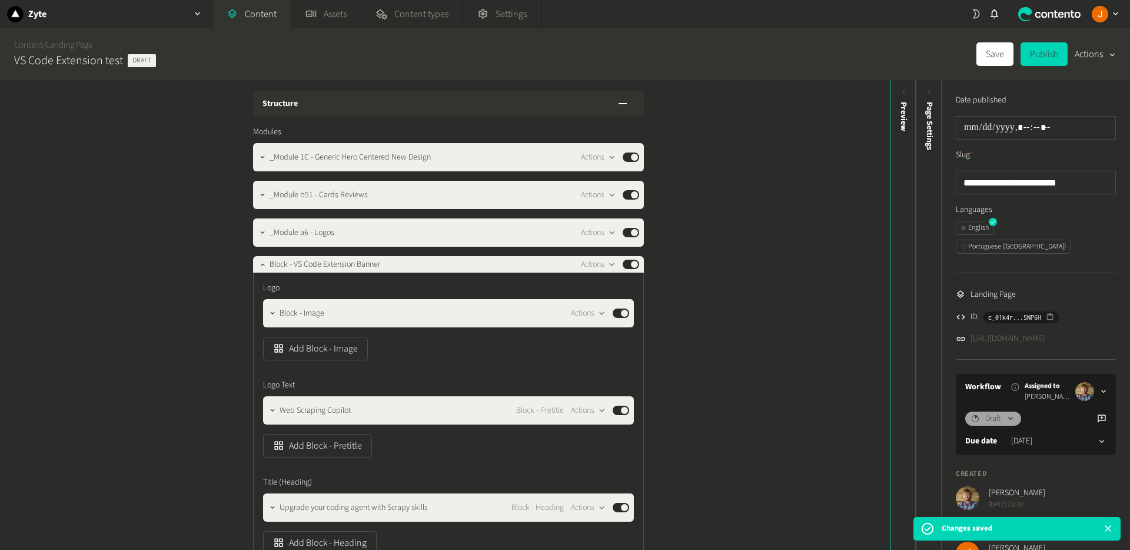
click at [1020, 333] on link "https://dev.zyte.com/lp-scraping-solutions-copy" at bounding box center [1008, 339] width 74 height 12
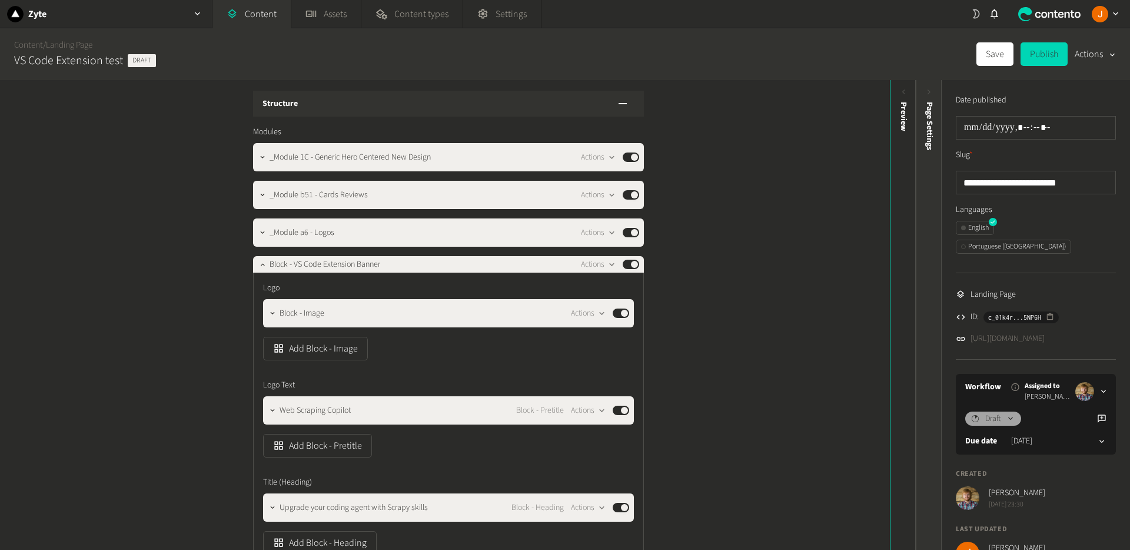
click at [902, 195] on div "Preview" at bounding box center [904, 193] width 26 height 212
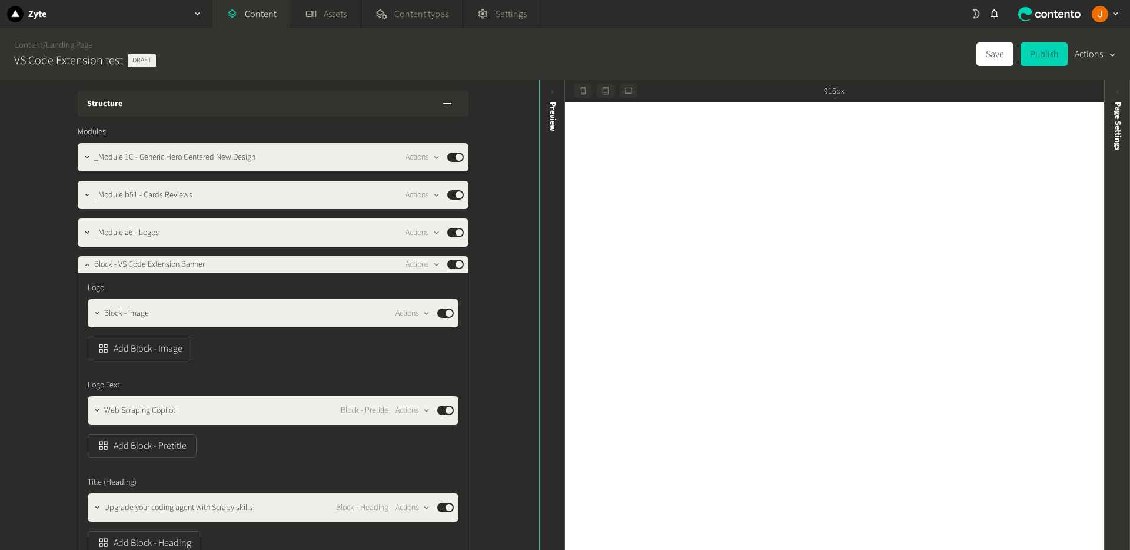
click at [1123, 165] on div "Page Settings" at bounding box center [1118, 193] width 26 height 212
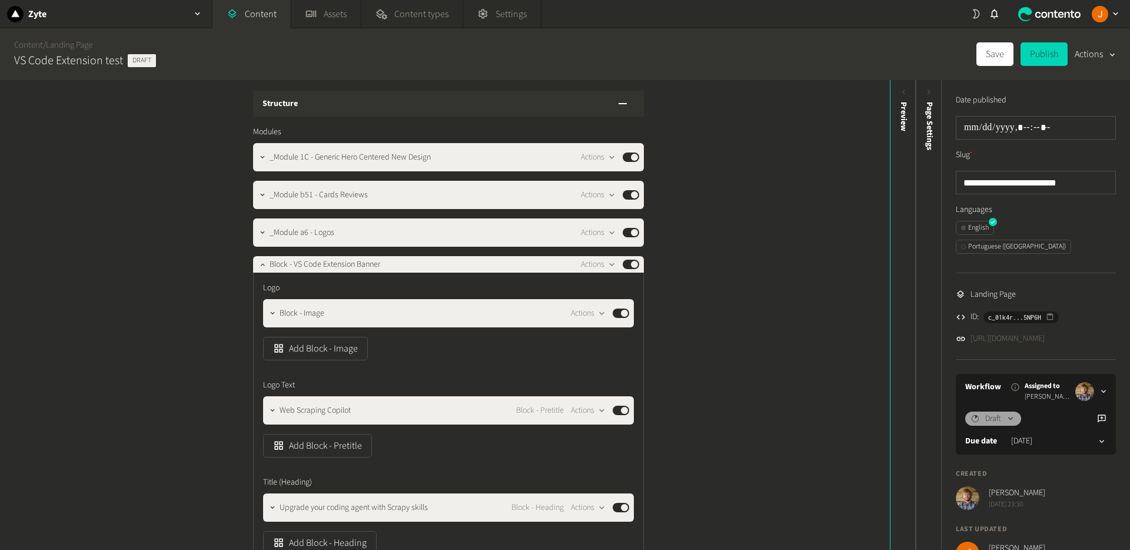
click at [1029, 333] on link "https://dev.zyte.com/lp-scraping-solutions-copy" at bounding box center [1008, 339] width 74 height 12
click at [1002, 411] on button "Draft" at bounding box center [993, 418] width 56 height 14
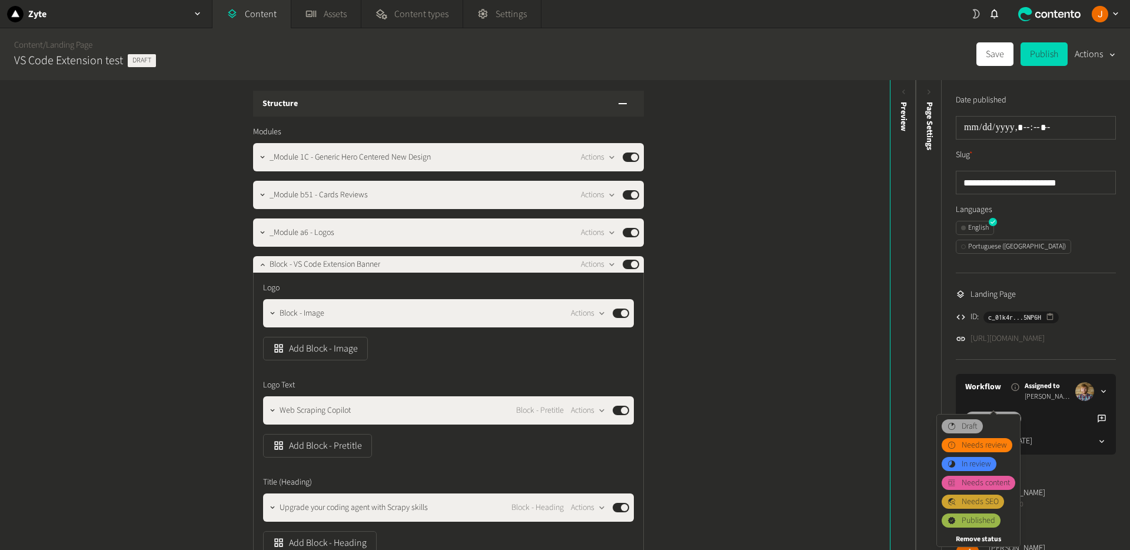
click at [1002, 411] on button "Draft" at bounding box center [993, 418] width 56 height 14
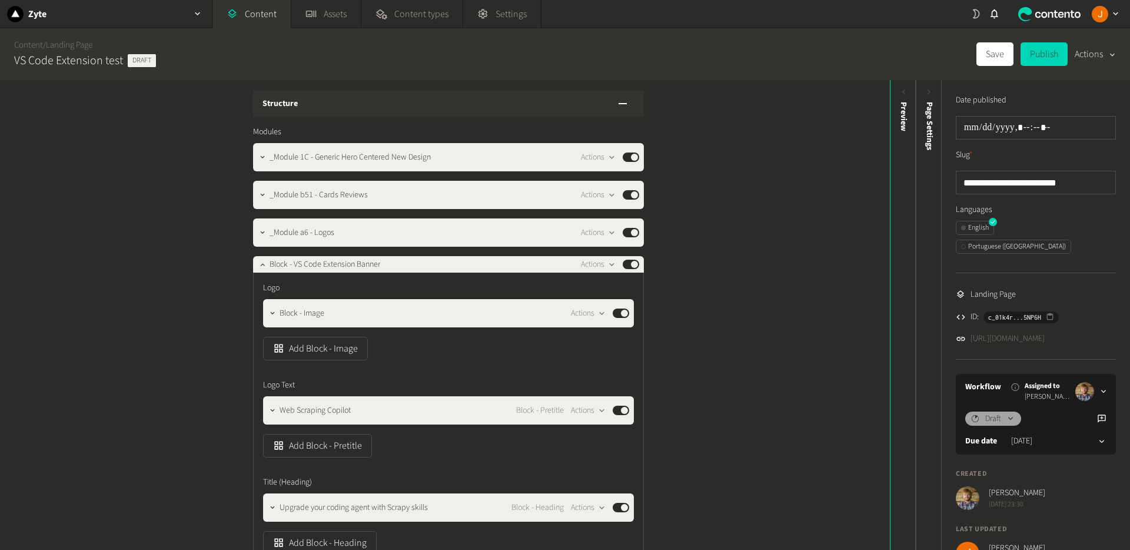
click at [1099, 57] on button "Actions" at bounding box center [1095, 54] width 41 height 24
click at [952, 50] on div "Content / Landing Page VS Code Extension test Draft Save Publish Actions" at bounding box center [565, 54] width 1130 height 52
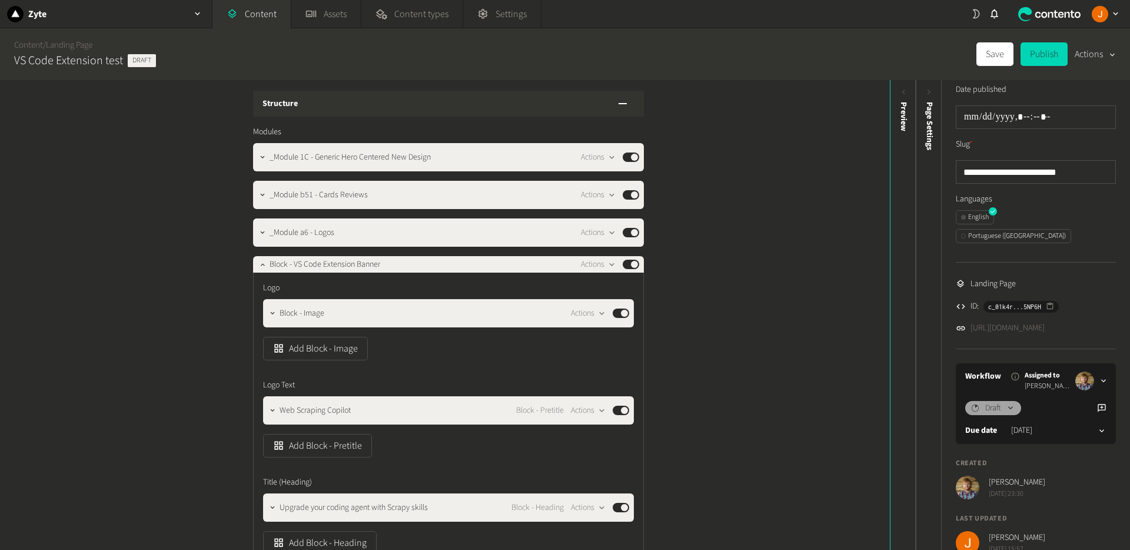
click at [1096, 58] on button "Actions" at bounding box center [1095, 54] width 41 height 24
click at [1103, 214] on ul "English Portuguese (Brazil)" at bounding box center [1036, 229] width 160 height 38
click at [925, 131] on span "Page Settings" at bounding box center [930, 126] width 12 height 48
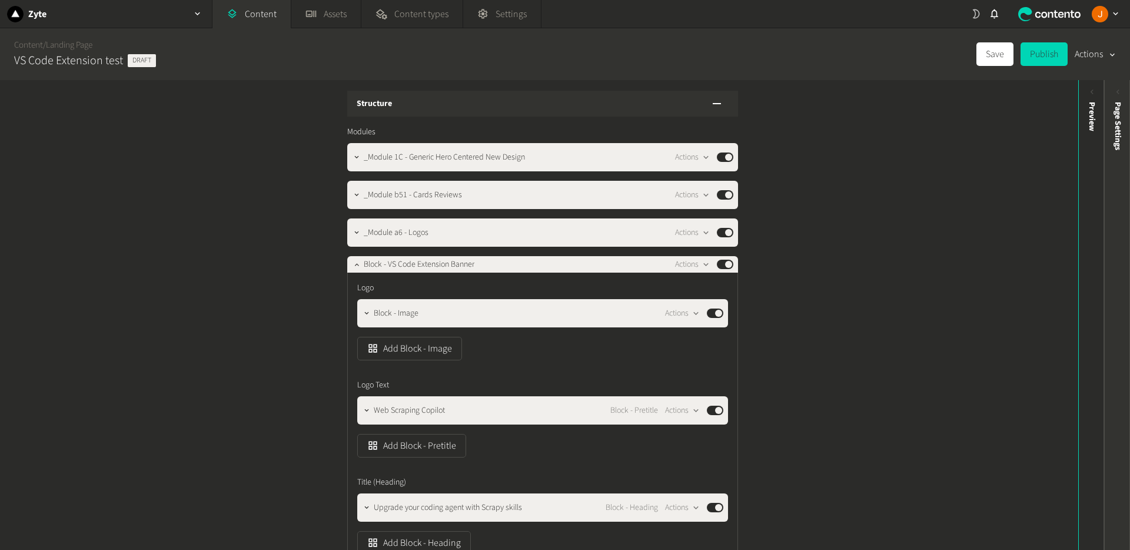
click at [1121, 123] on span "Page Settings" at bounding box center [1118, 126] width 12 height 48
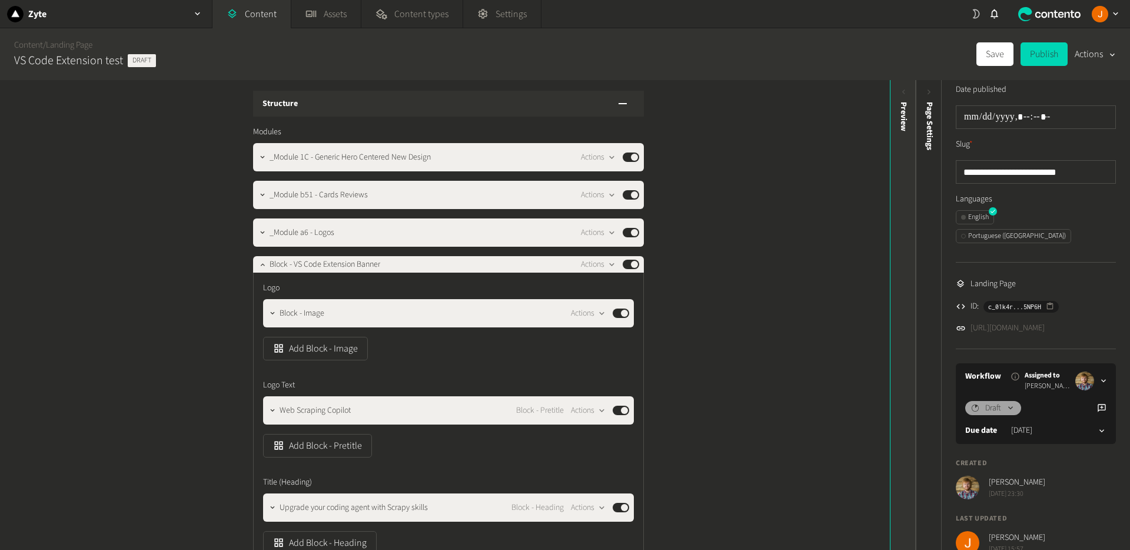
click at [905, 135] on div "Preview" at bounding box center [904, 193] width 26 height 212
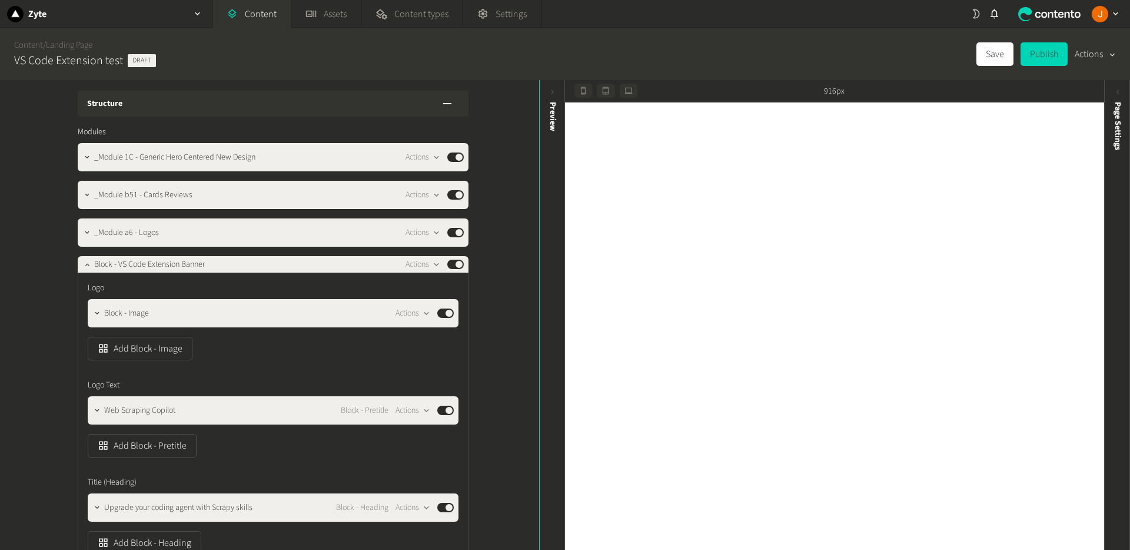
click at [1103, 50] on div "button" at bounding box center [1111, 54] width 16 height 13
click at [927, 47] on div "Content / Landing Page VS Code Extension test Draft Save Publish Actions" at bounding box center [565, 54] width 1130 height 52
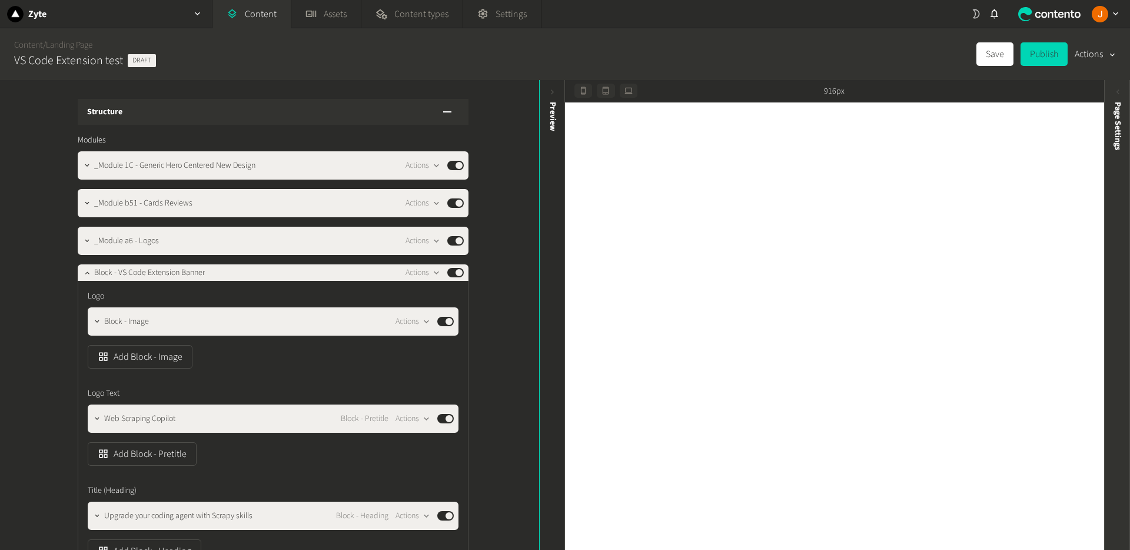
click at [1123, 135] on div "Page Settings" at bounding box center [1118, 193] width 26 height 212
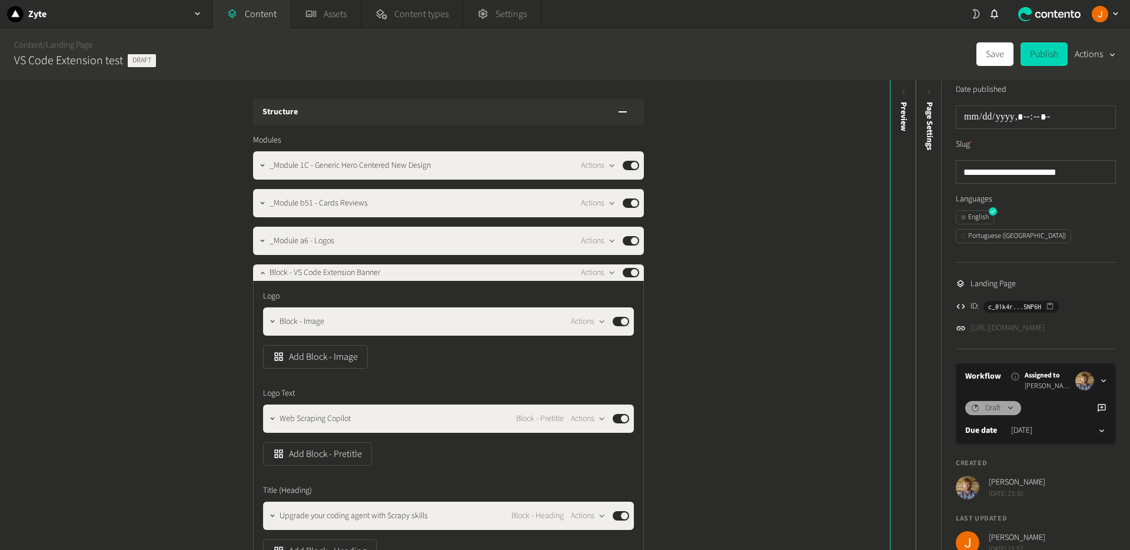
click at [1045, 322] on link "https://dev.zyte.com/lp-scraping-solutions-copy" at bounding box center [1008, 328] width 74 height 12
click at [1090, 57] on button "Actions" at bounding box center [1095, 54] width 41 height 24
click at [961, 47] on div "Content / Landing Page VS Code Extension test Draft Save Publish Actions" at bounding box center [565, 54] width 1130 height 52
click at [99, 15] on div "Zyte" at bounding box center [106, 14] width 212 height 28
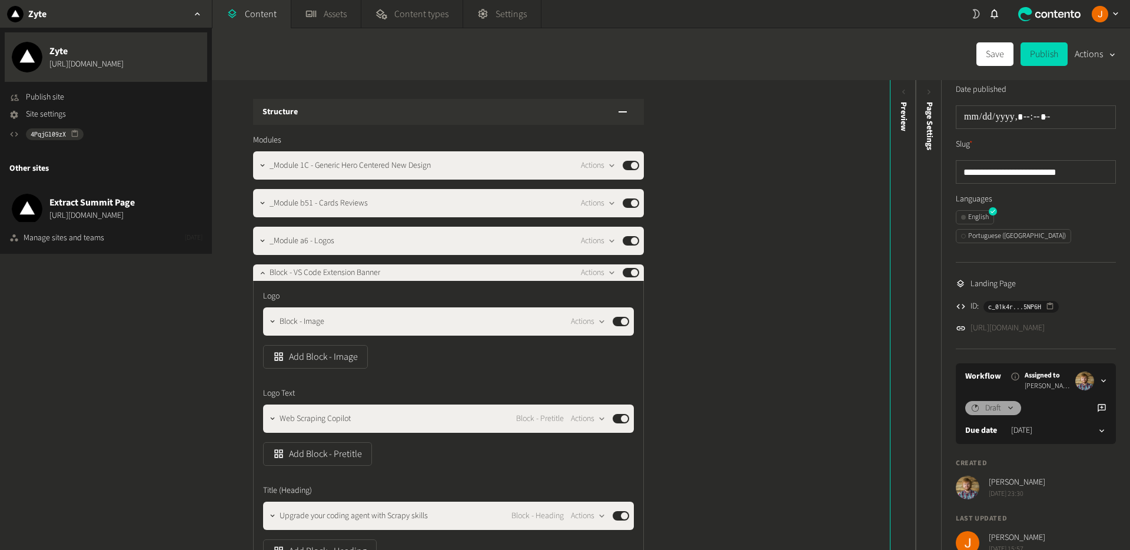
click at [811, 55] on div "Content / Landing Page VS Code Extension test Draft Save Publish Actions" at bounding box center [565, 54] width 1130 height 52
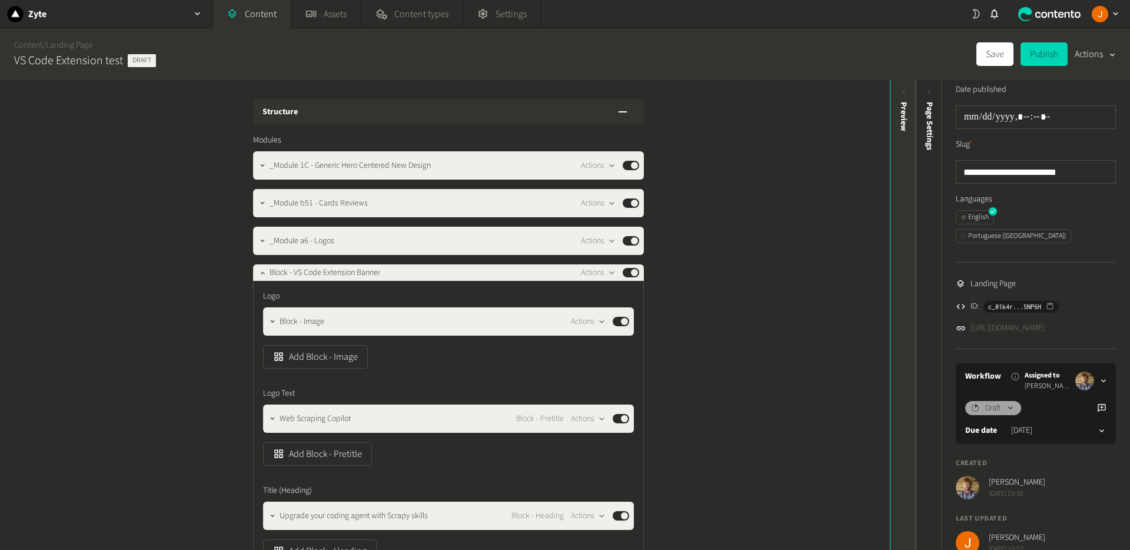
click at [894, 115] on div "Preview" at bounding box center [904, 193] width 26 height 212
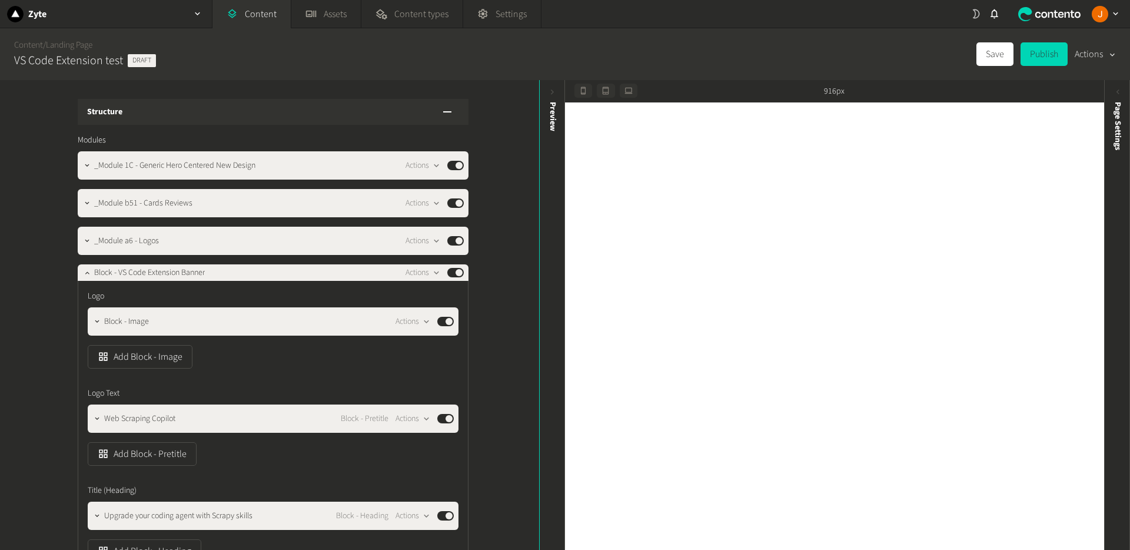
click at [1101, 54] on button "Actions" at bounding box center [1095, 54] width 41 height 24
click at [915, 62] on div "Content / Landing Page VS Code Extension test Draft Save Publish Actions" at bounding box center [565, 54] width 1130 height 52
click at [1106, 54] on div "button" at bounding box center [1112, 54] width 12 height 11
click at [1113, 157] on div "Page Settings" at bounding box center [1118, 193] width 26 height 212
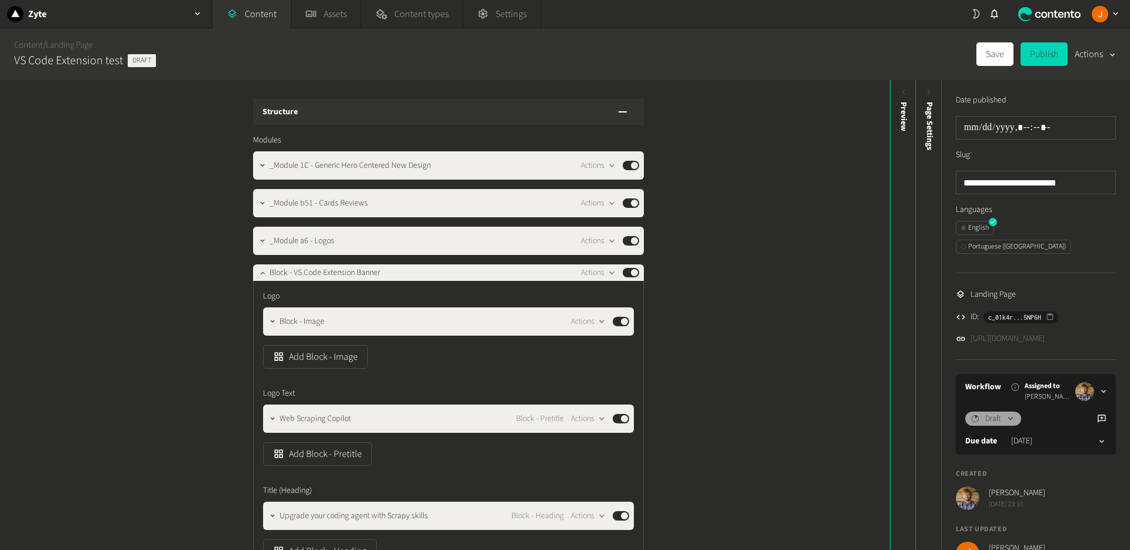
scroll to position [11, 0]
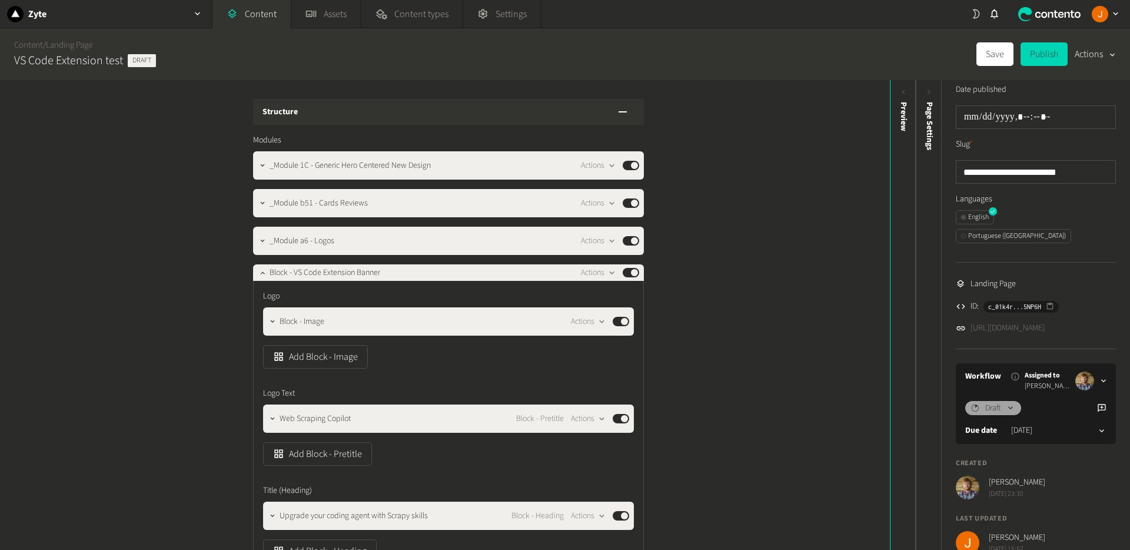
click at [1015, 403] on icon at bounding box center [1011, 408] width 10 height 10
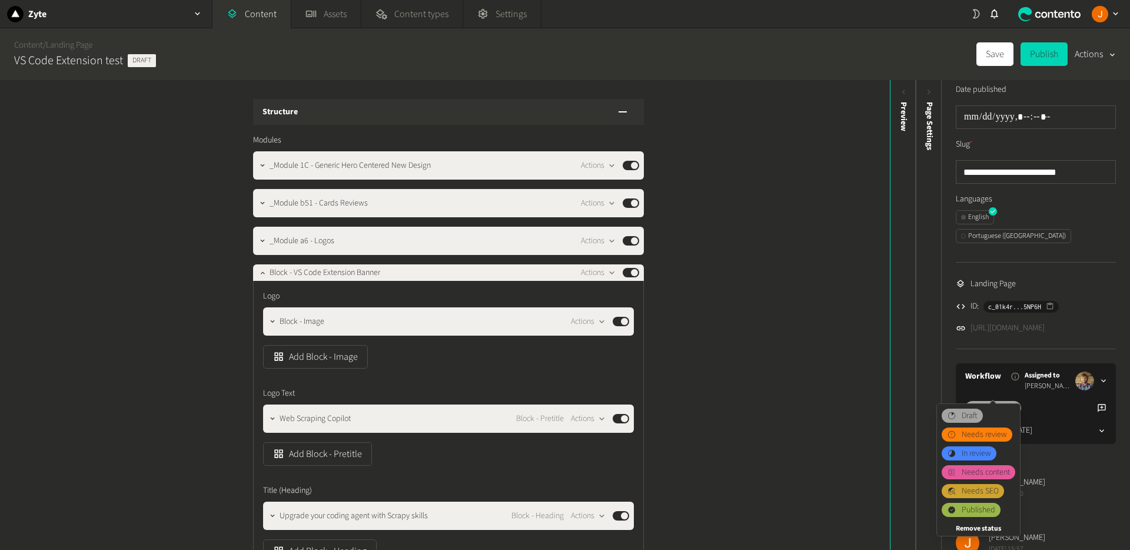
click at [1087, 458] on li "Created Péter Soltész sept 9, 2025 at 23:30" at bounding box center [1036, 478] width 160 height 41
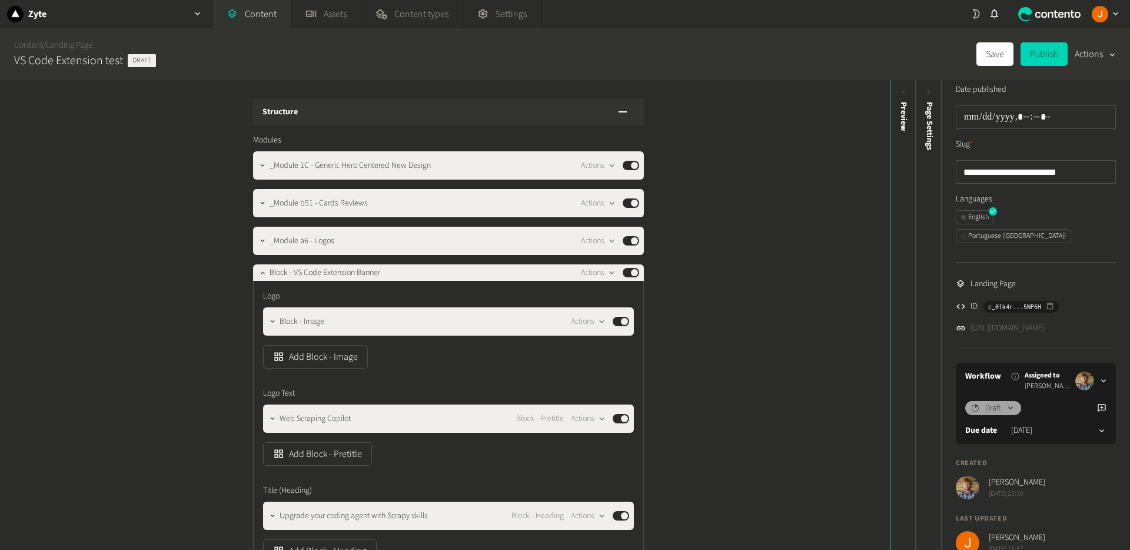
scroll to position [0, 0]
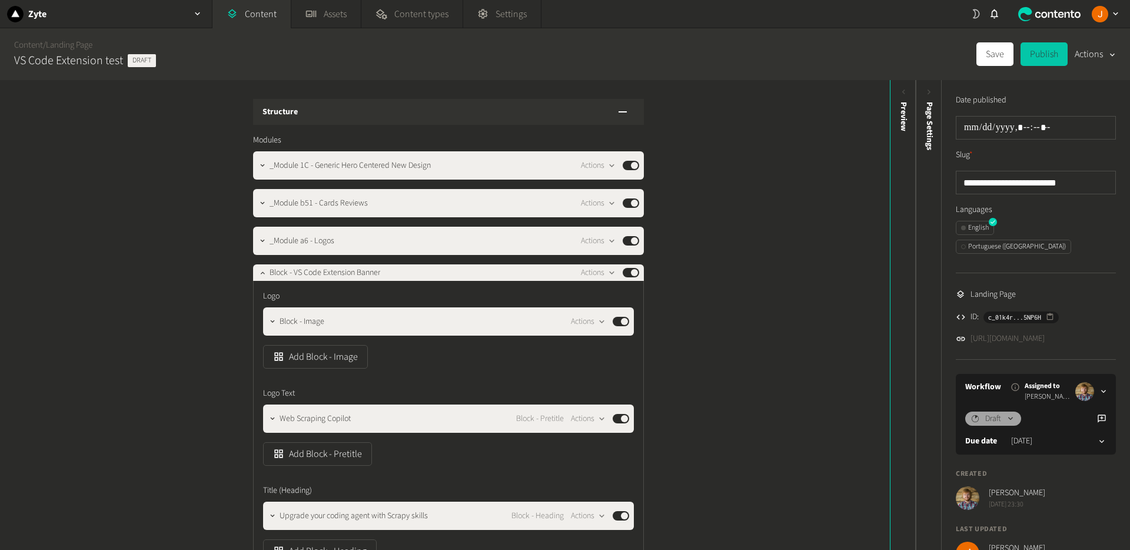
click at [1064, 57] on button "Publish" at bounding box center [1044, 54] width 47 height 24
type input "**********"
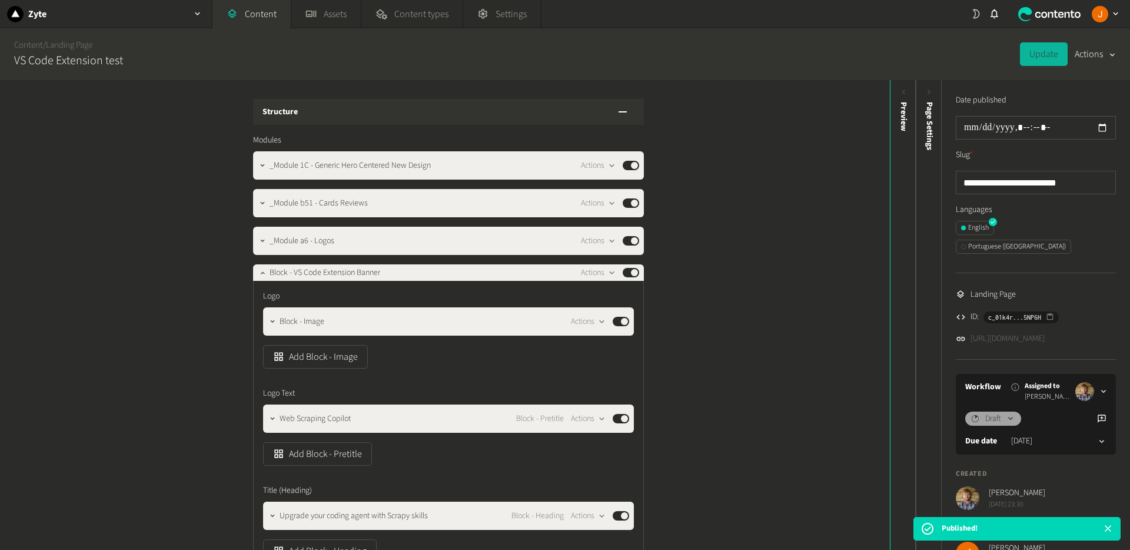
click at [1034, 333] on link "https://dev.zyte.com/lp-scraping-solutions-copy" at bounding box center [1008, 339] width 74 height 12
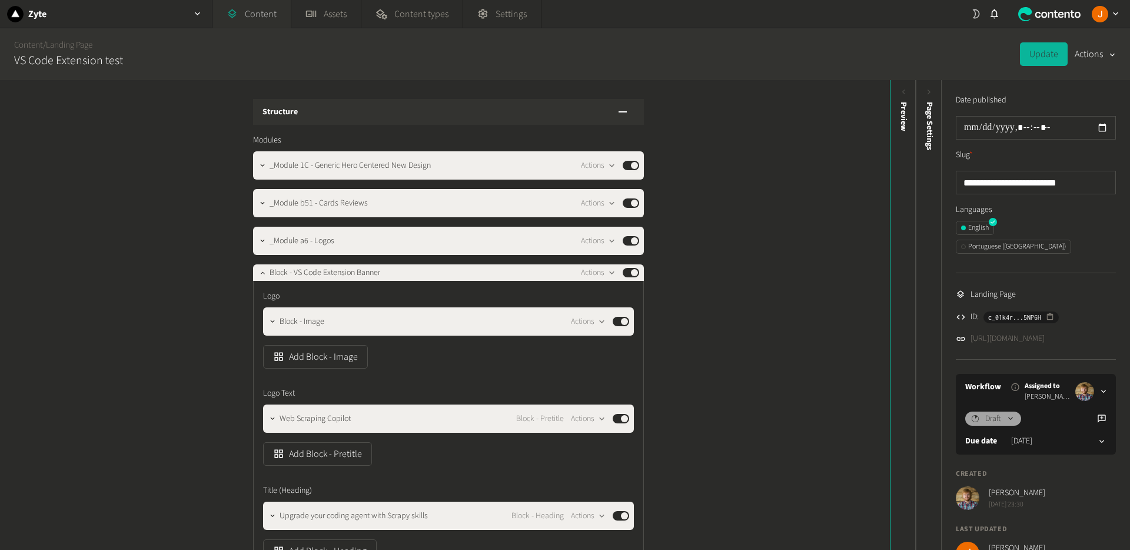
click at [249, 11] on link "Content" at bounding box center [252, 14] width 78 height 28
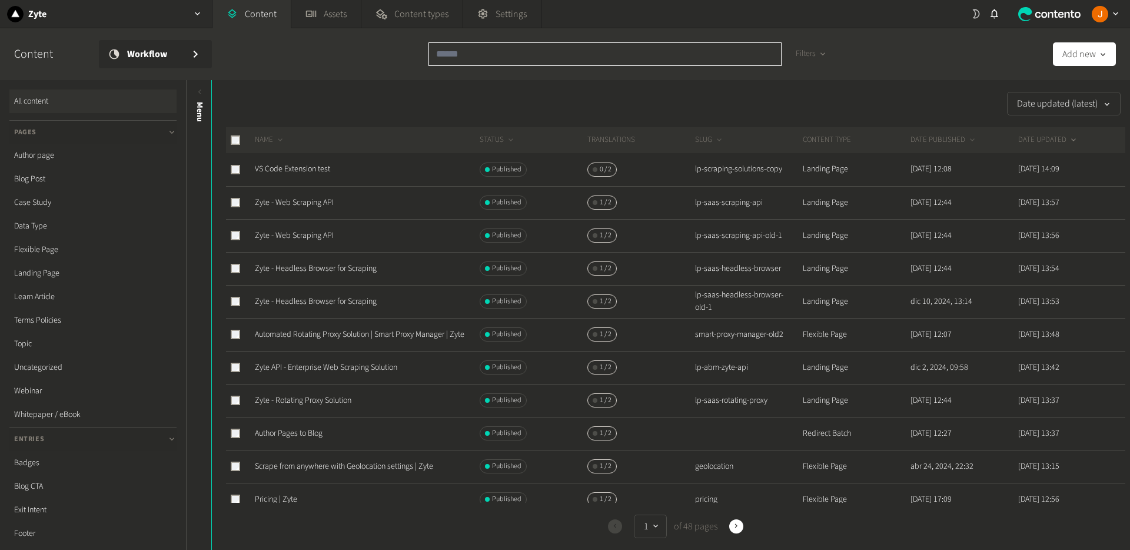
click at [486, 55] on input "text" at bounding box center [605, 54] width 353 height 24
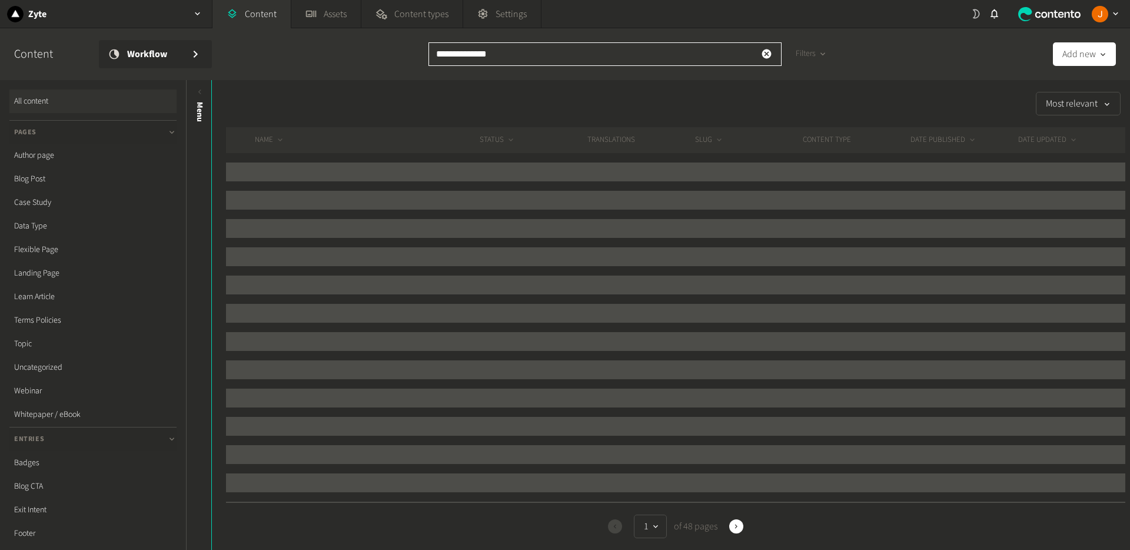
type input "**********"
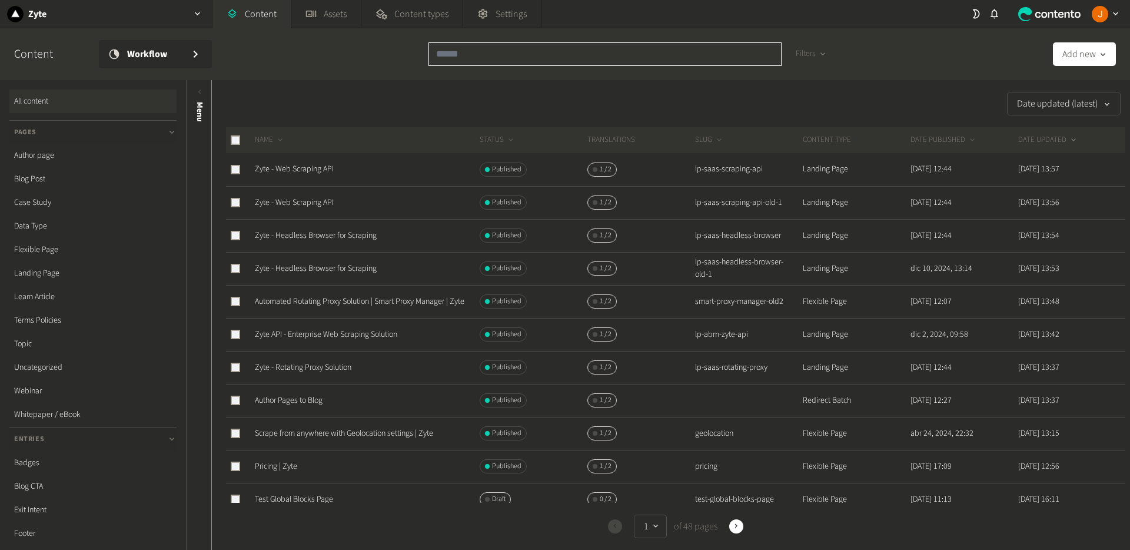
click at [575, 45] on input "text" at bounding box center [605, 54] width 353 height 24
paste input "**********"
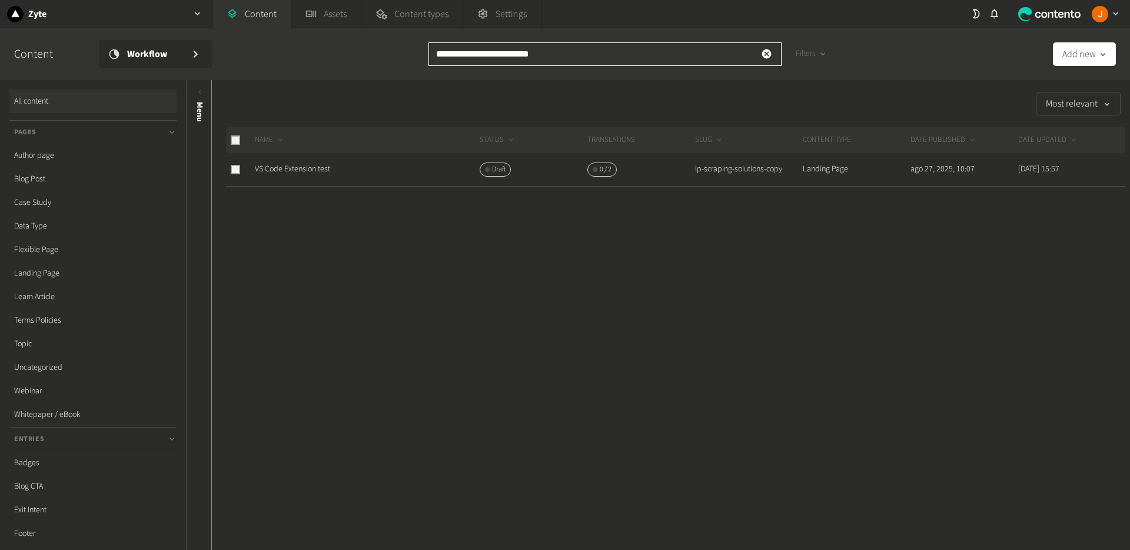
paste input "text"
type input "**********"
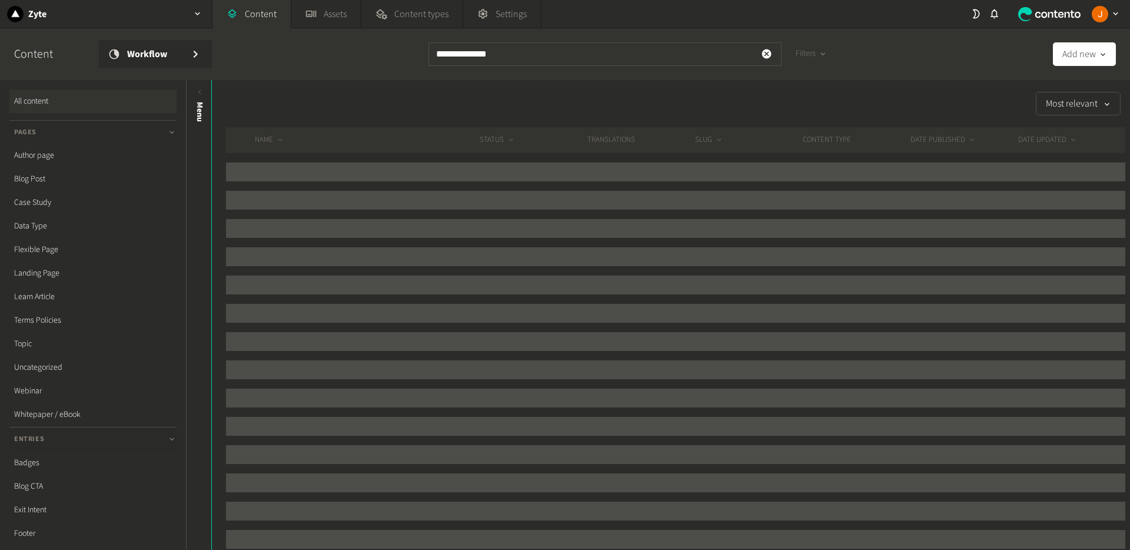
type input "**********"
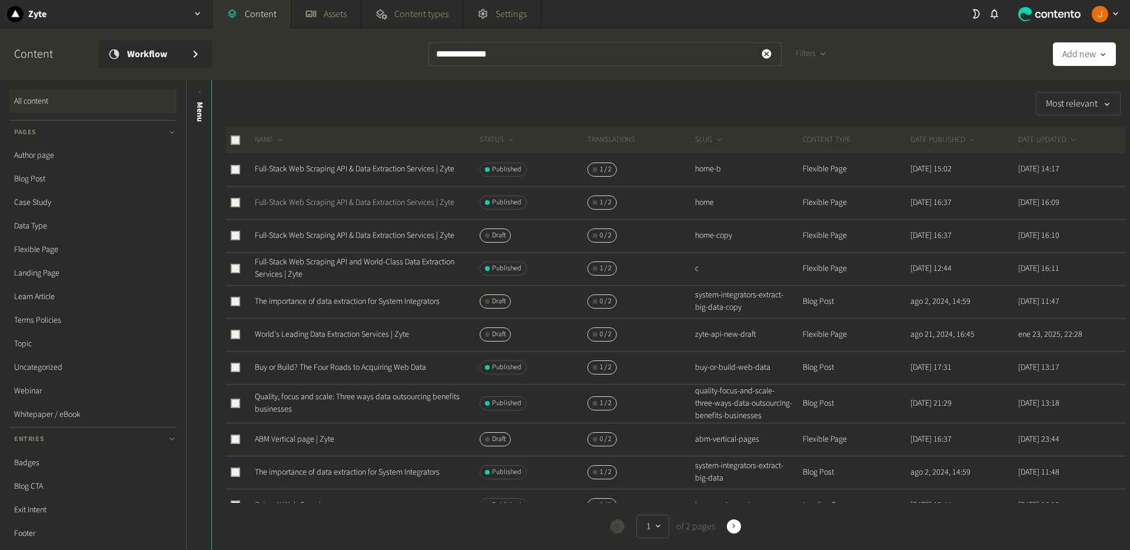
click at [356, 201] on link "Full-Stack Web Scraping API & Data Extraction Services | Zyte" at bounding box center [355, 203] width 200 height 12
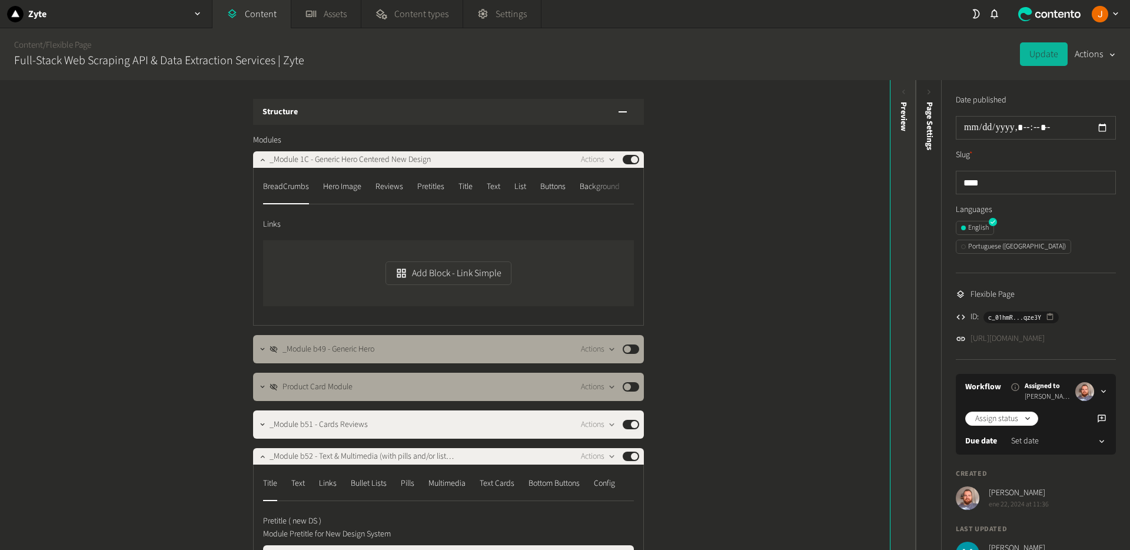
click at [904, 142] on div "Preview" at bounding box center [904, 193] width 26 height 212
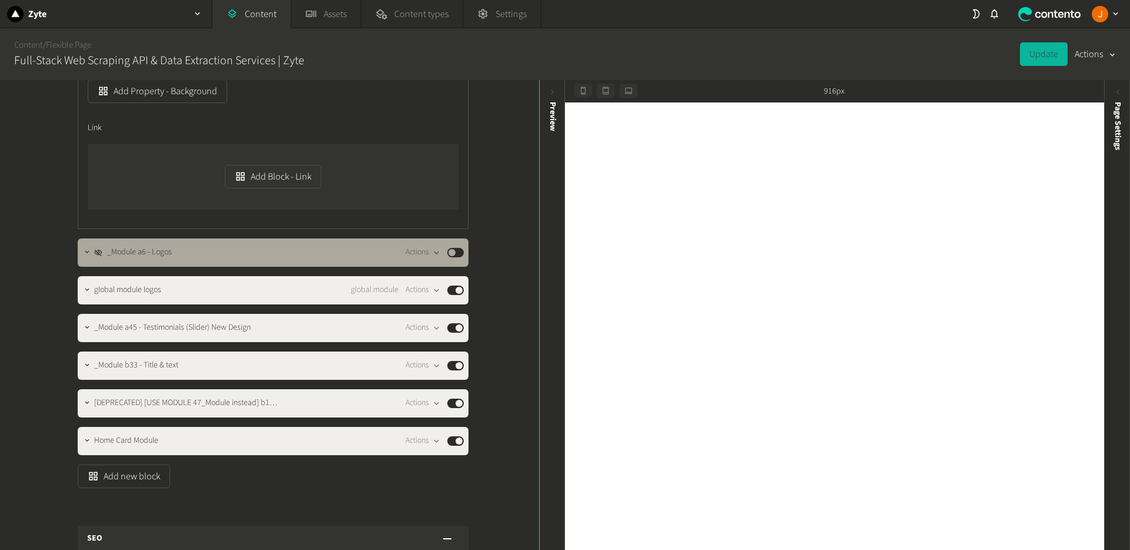
scroll to position [1078, 0]
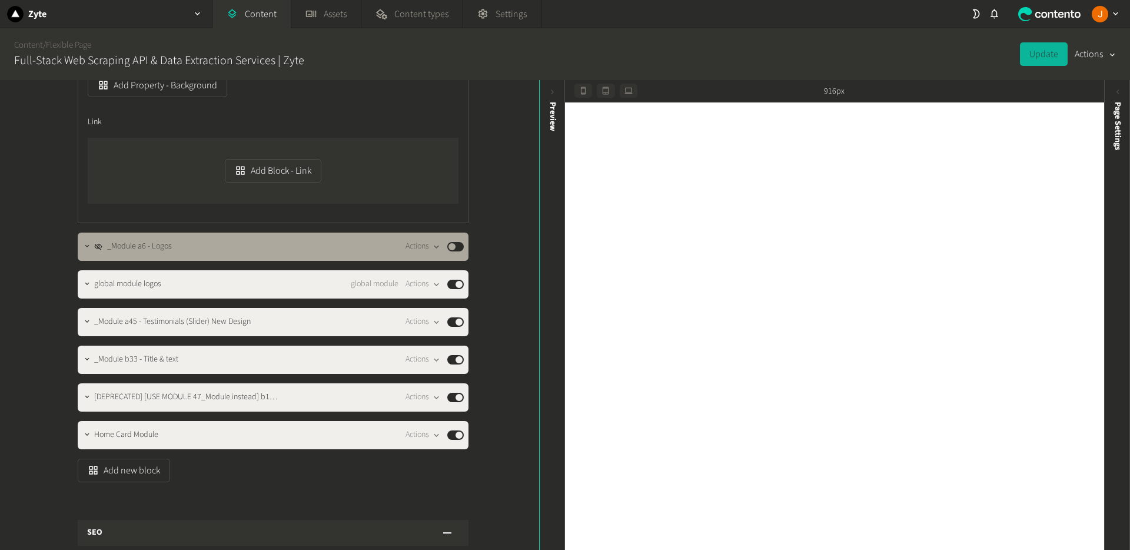
click at [508, 260] on div "Structure Modules _Module 1C - Generic Hero Centered New Design Actions Publish…" at bounding box center [269, 315] width 539 height 470
click at [1123, 141] on span "Page Settings" at bounding box center [1118, 126] width 12 height 48
